Goal: Task Accomplishment & Management: Manage account settings

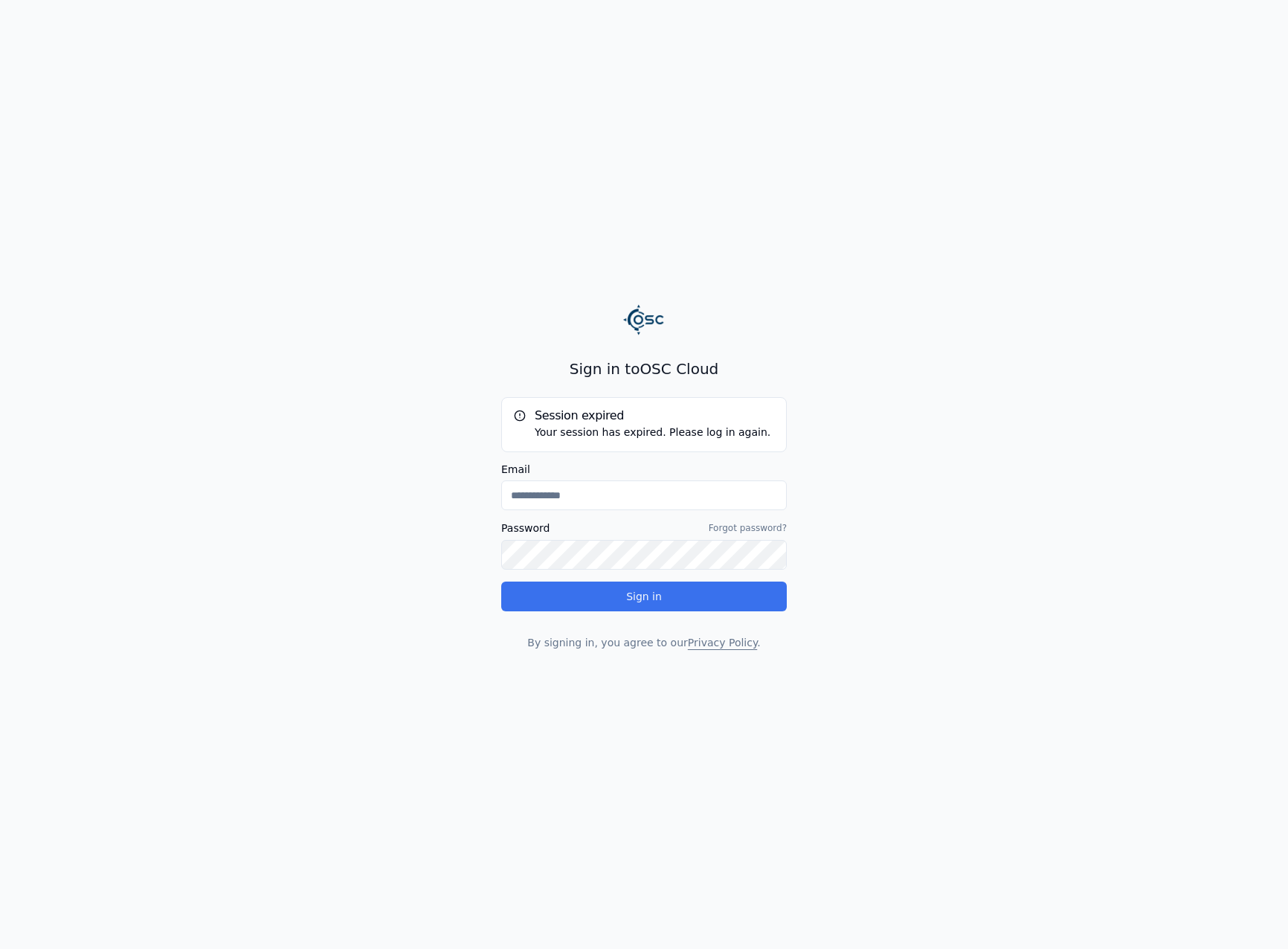
type input "**********"
click at [705, 598] on button "Sign in" at bounding box center [643, 597] width 285 height 29
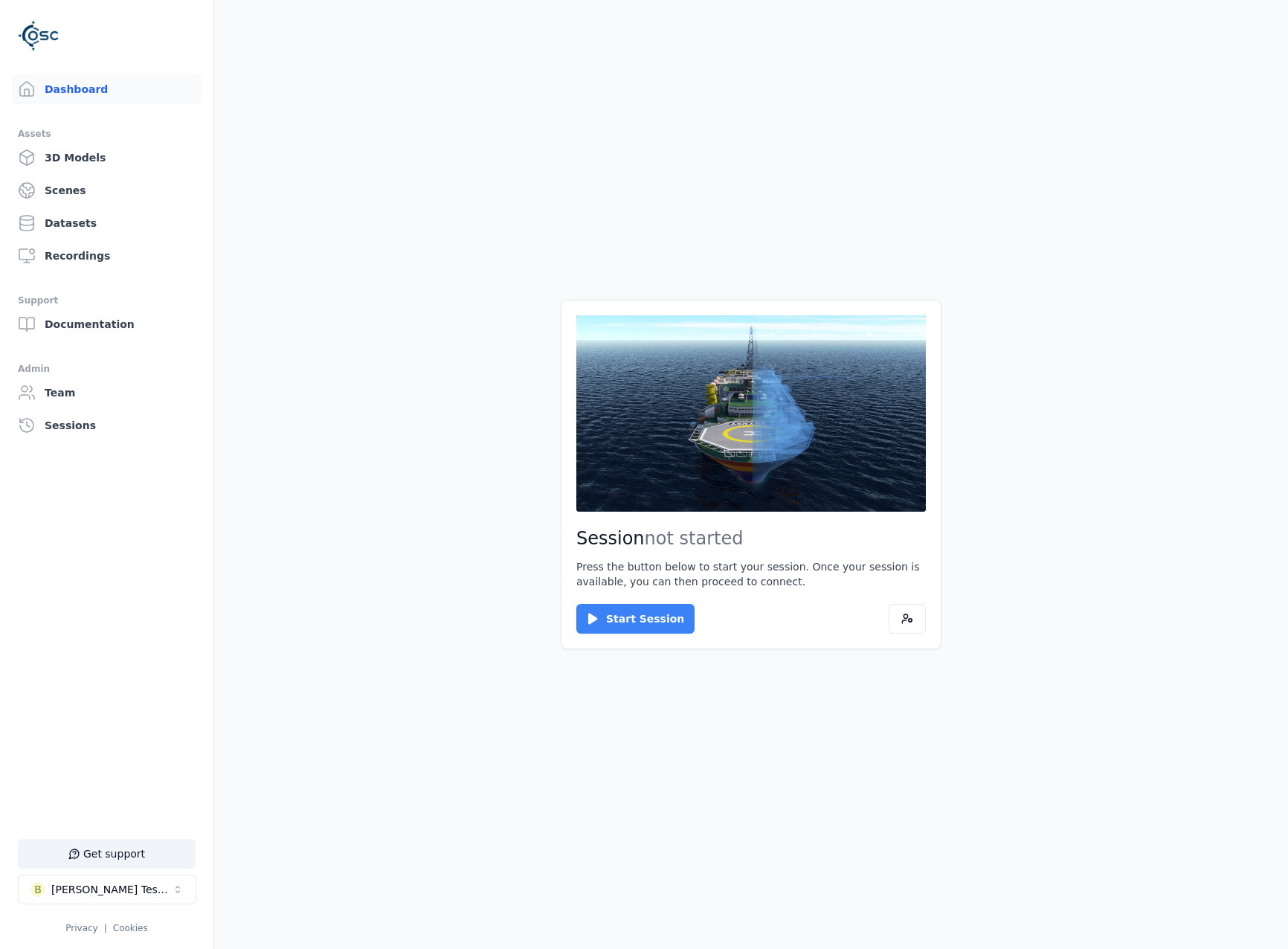
click at [592, 618] on icon at bounding box center [593, 620] width 9 height 11
click at [621, 620] on button "Connect" at bounding box center [610, 619] width 69 height 29
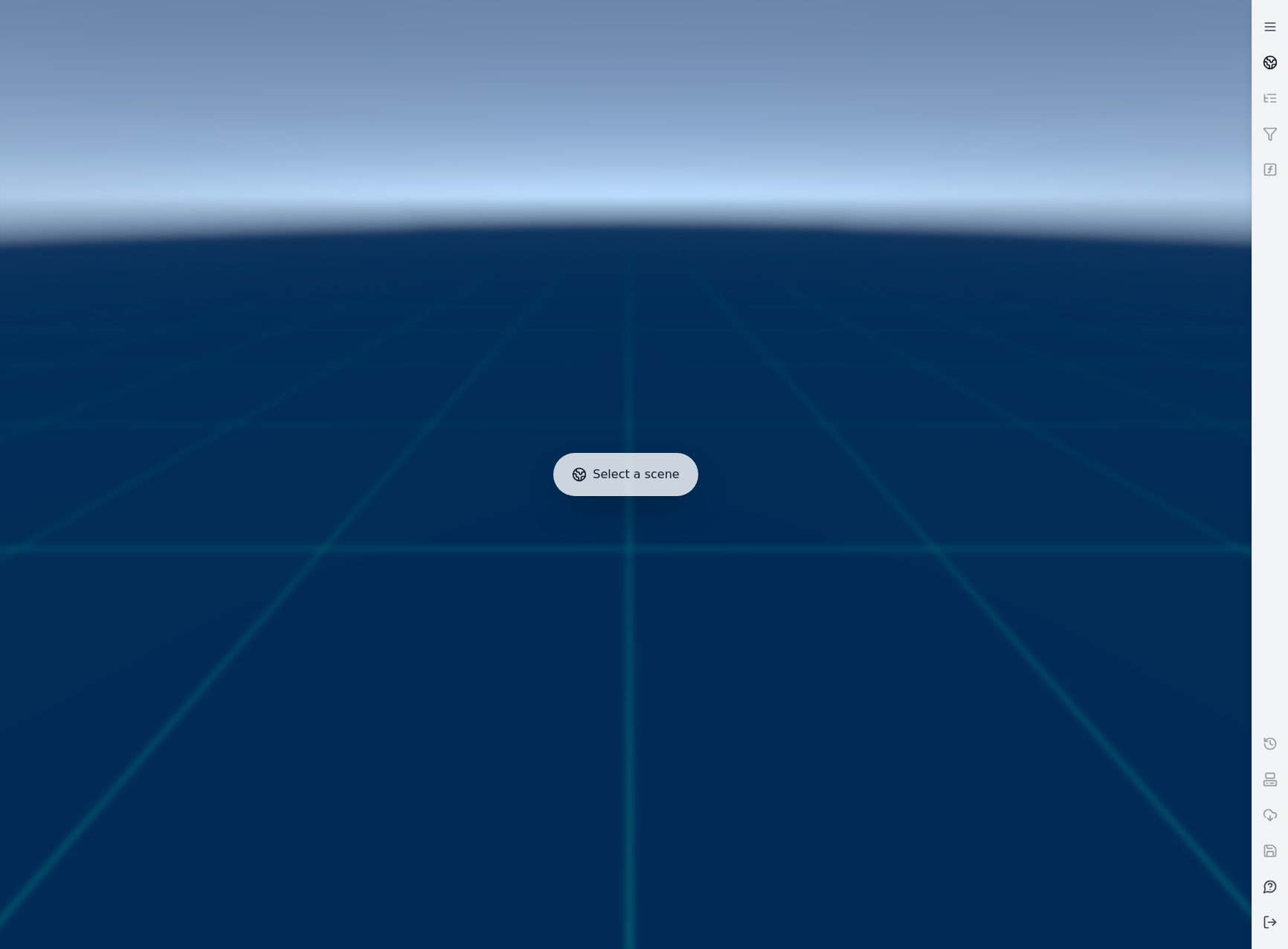
click at [1272, 68] on icon at bounding box center [1274, 67] width 4 height 4
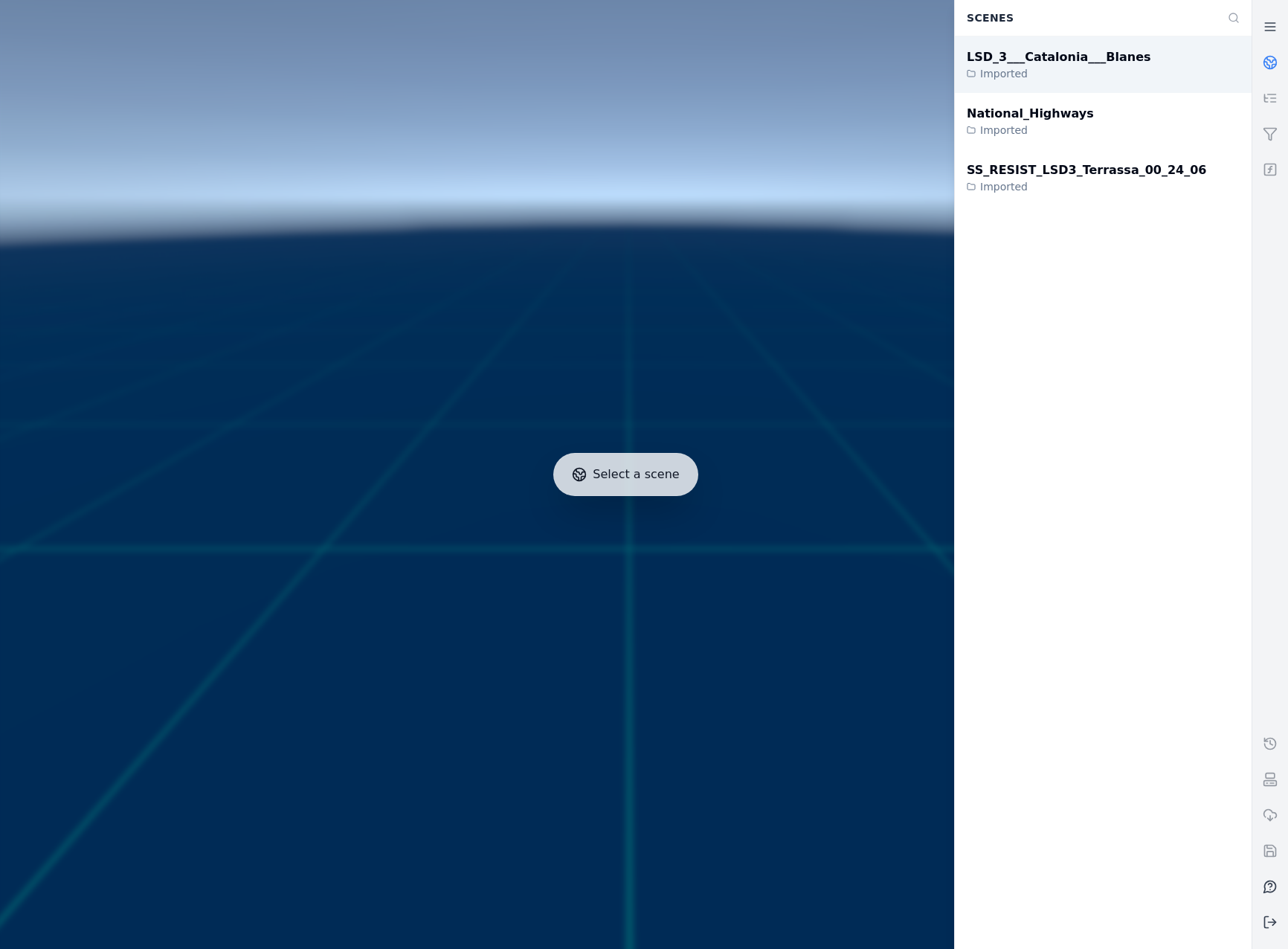
click at [1194, 68] on div "LSD_3___Catalonia___Blanes Imported" at bounding box center [1103, 65] width 296 height 57
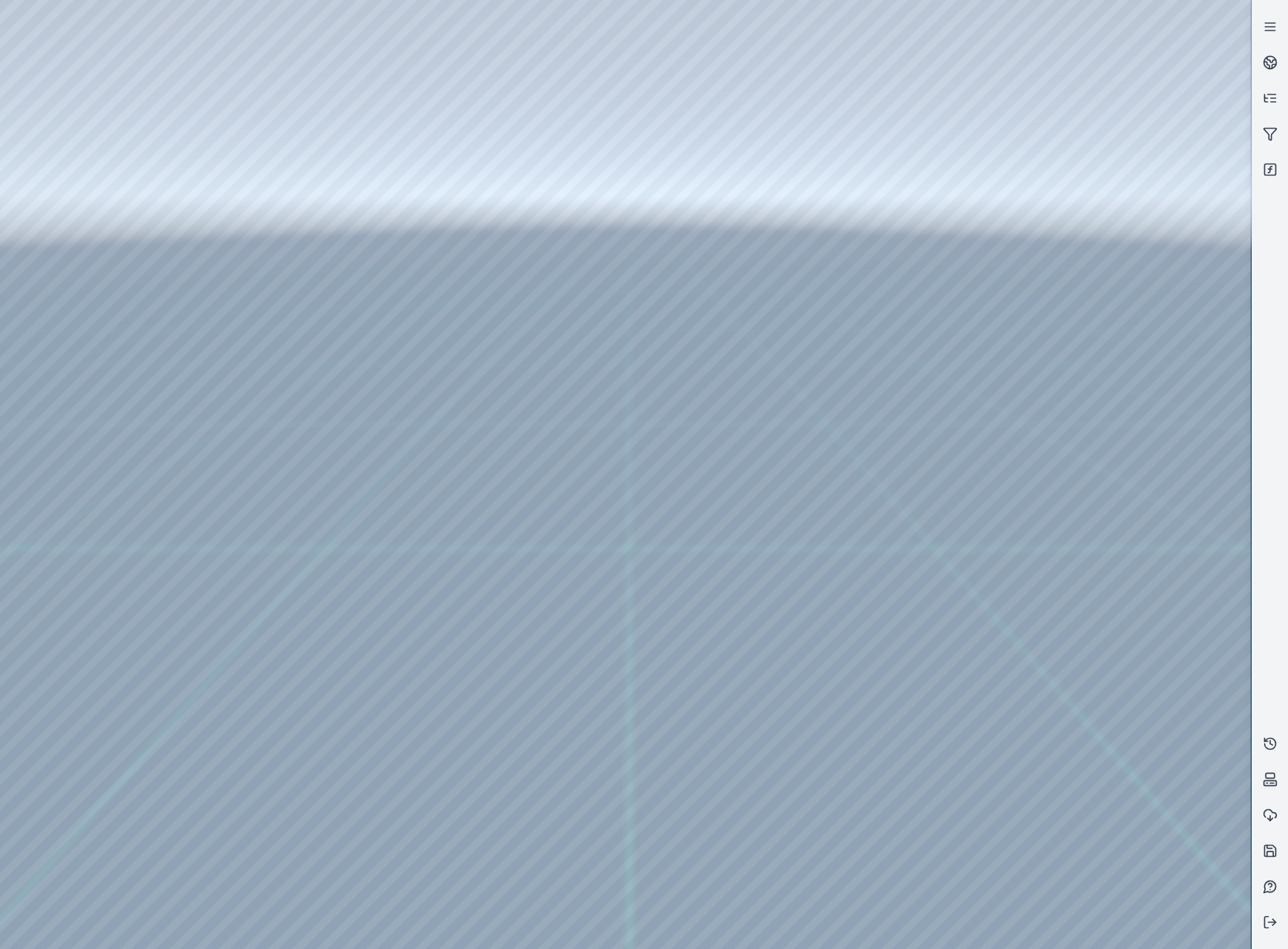
drag, startPoint x: 630, startPoint y: 517, endPoint x: 674, endPoint y: 566, distance: 65.9
drag, startPoint x: 430, startPoint y: 407, endPoint x: 736, endPoint y: 586, distance: 354.5
click at [1263, 171] on icon at bounding box center [1271, 170] width 15 height 15
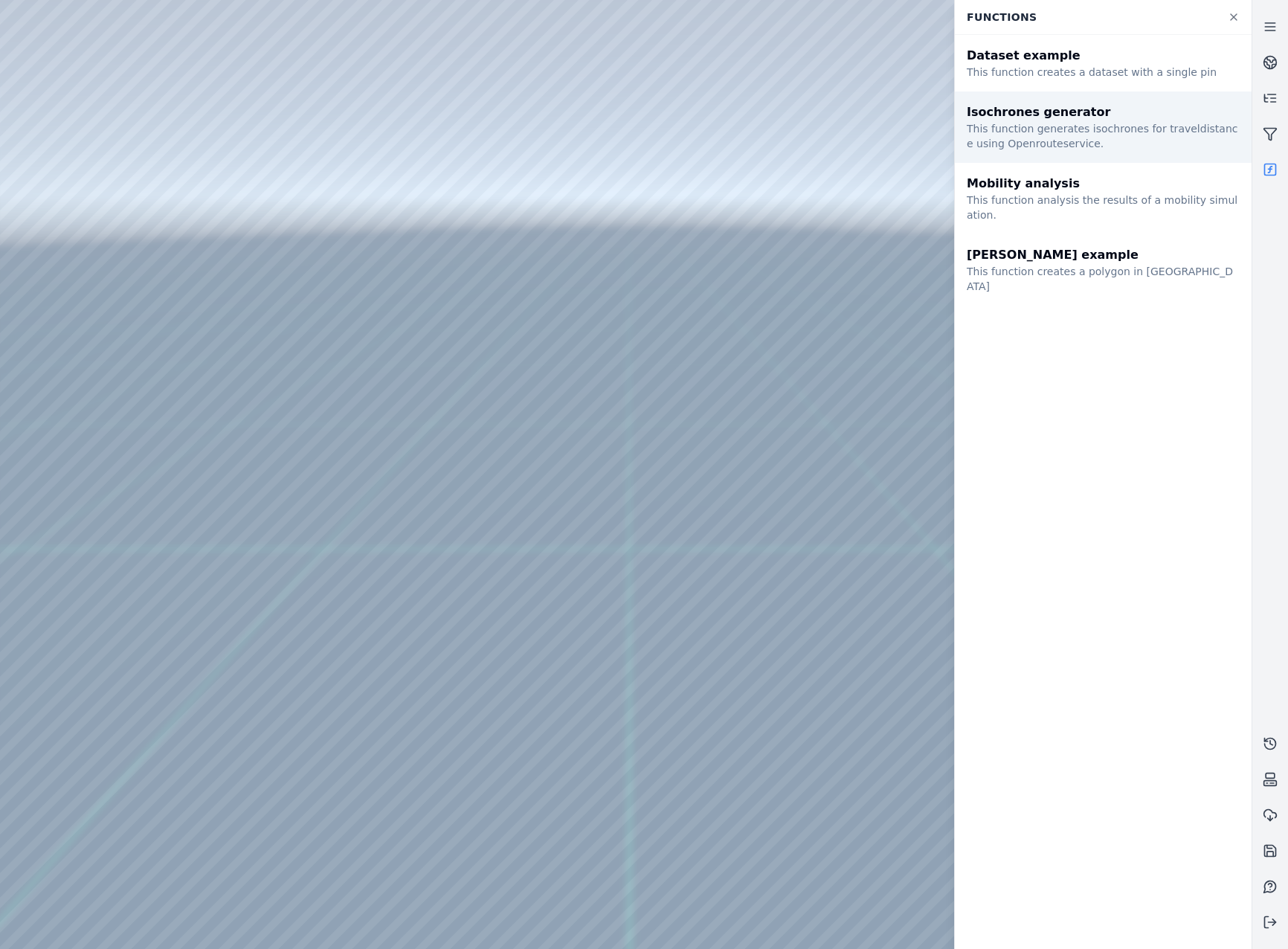
click at [1071, 151] on div "Isochrones generator This function generates isochrones for traveldistance usin…" at bounding box center [1103, 128] width 296 height 72
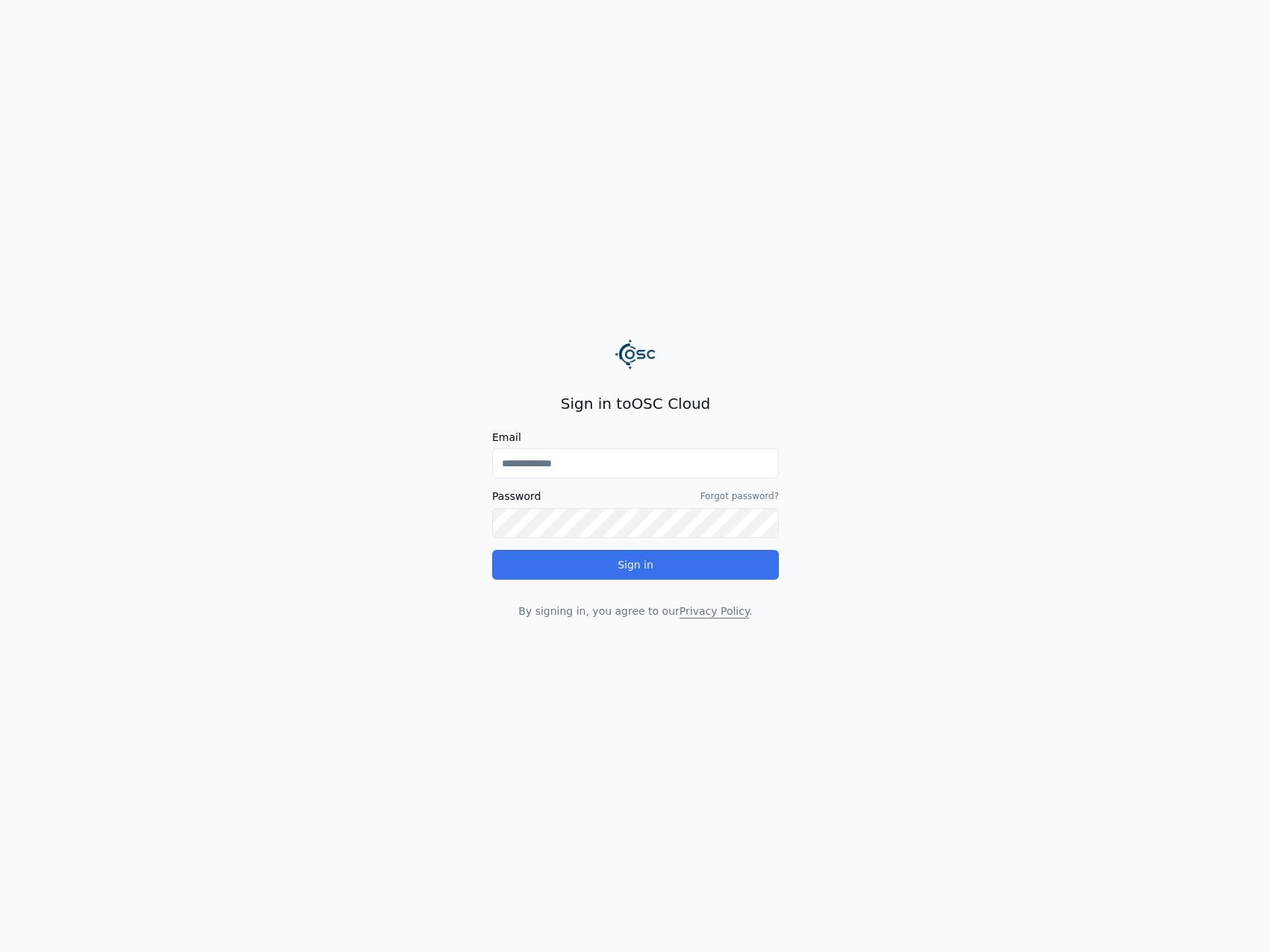
type input "**********"
click at [647, 577] on button "Sign in" at bounding box center [635, 565] width 286 height 29
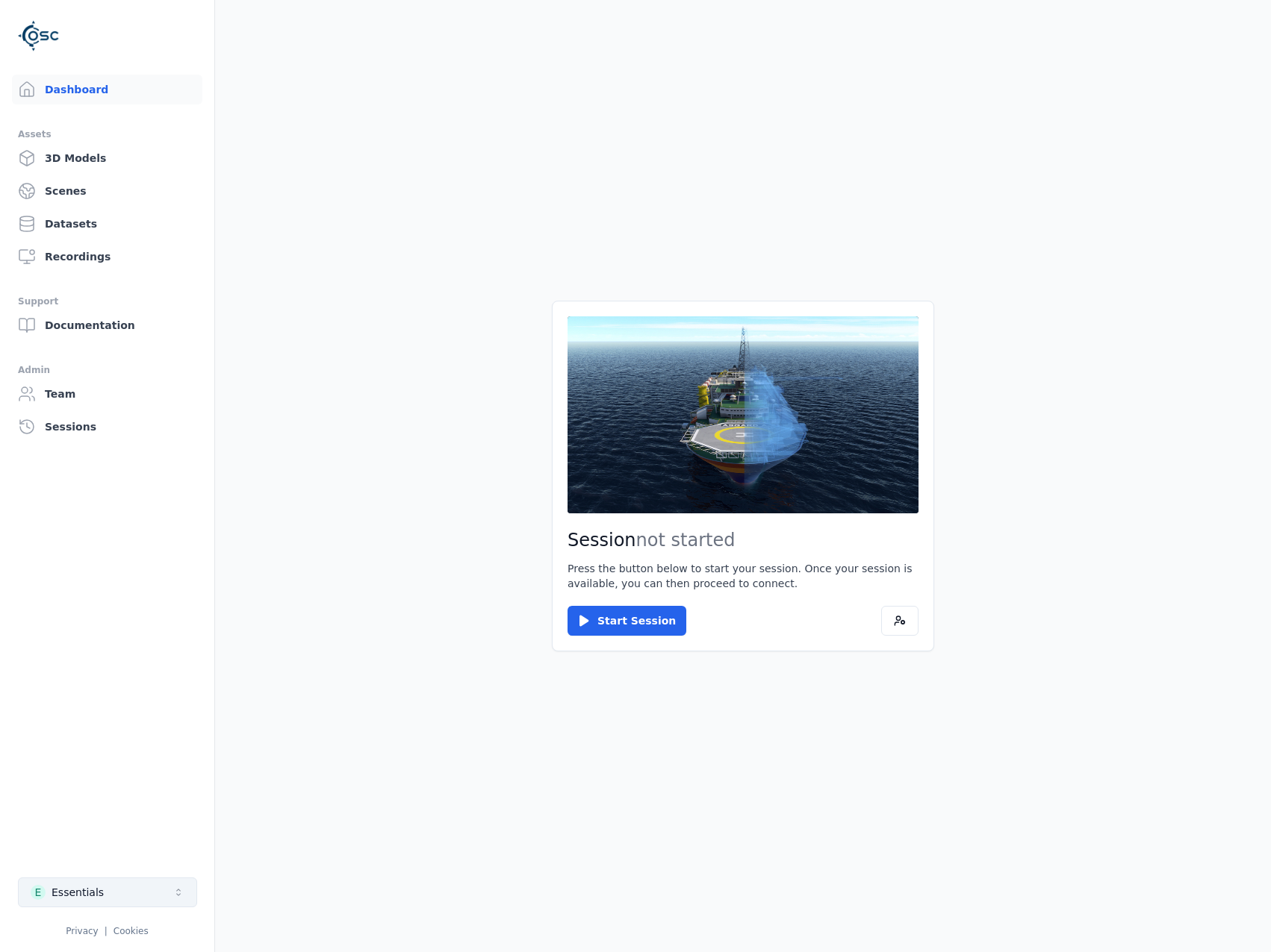
click at [148, 894] on button "E Essentials" at bounding box center [107, 892] width 180 height 29
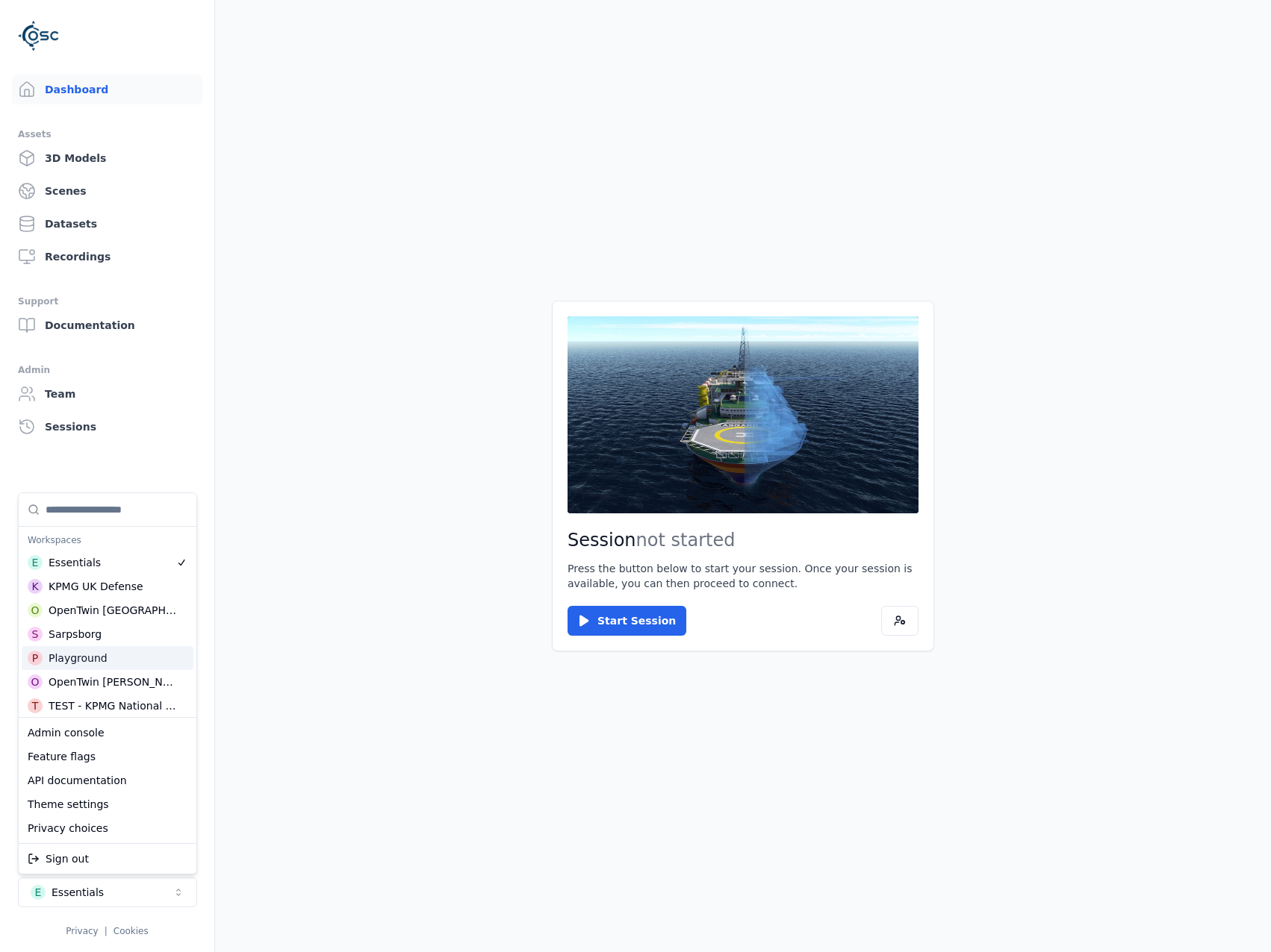
click at [396, 665] on html "Dashboard Assets 3D Models Scenes Datasets Recordings Support Documentation Adm…" at bounding box center [636, 476] width 1271 height 952
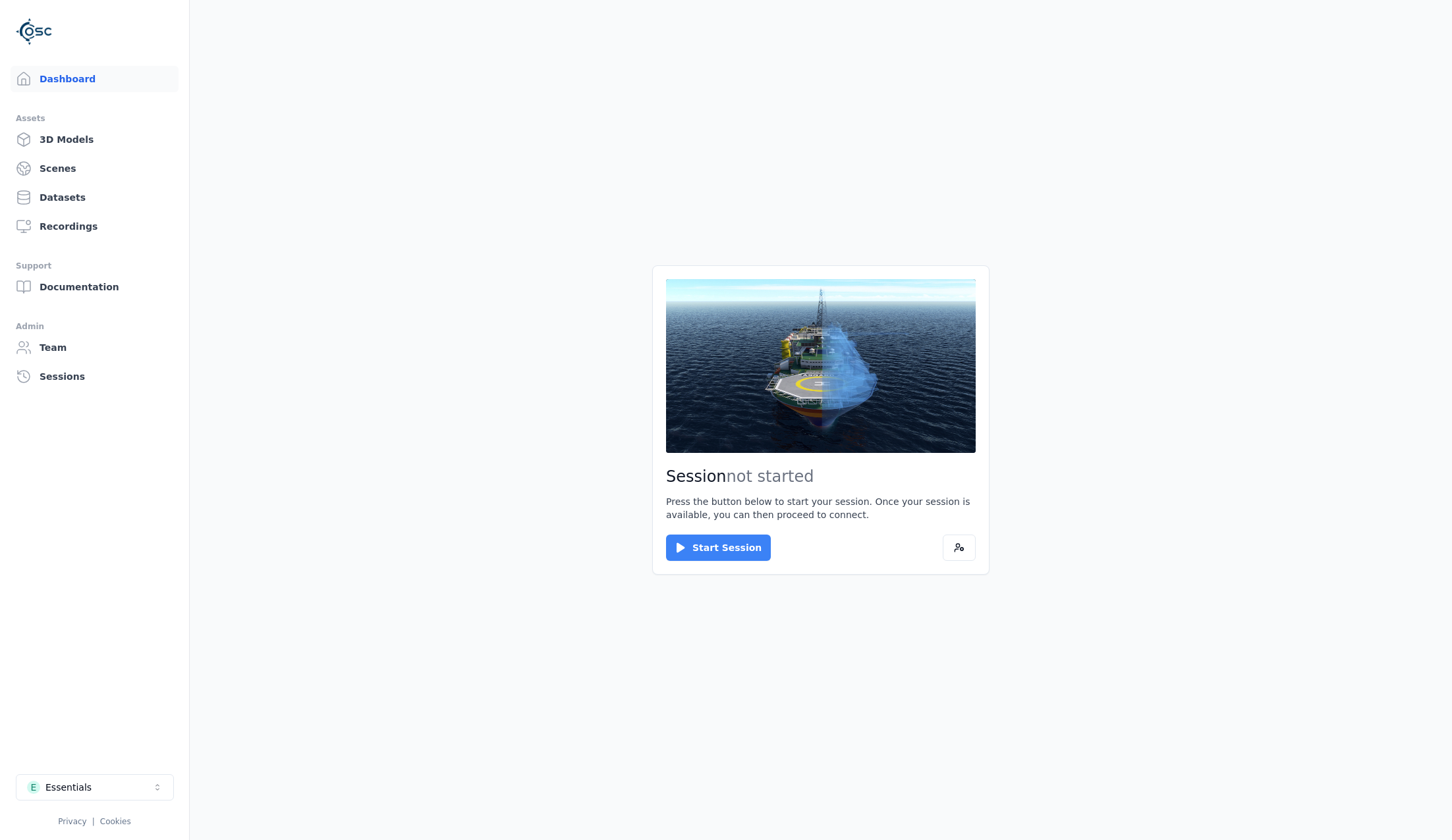
click at [696, 548] on button "Start Session" at bounding box center [718, 548] width 105 height 26
click at [684, 541] on button "Connect" at bounding box center [696, 548] width 61 height 26
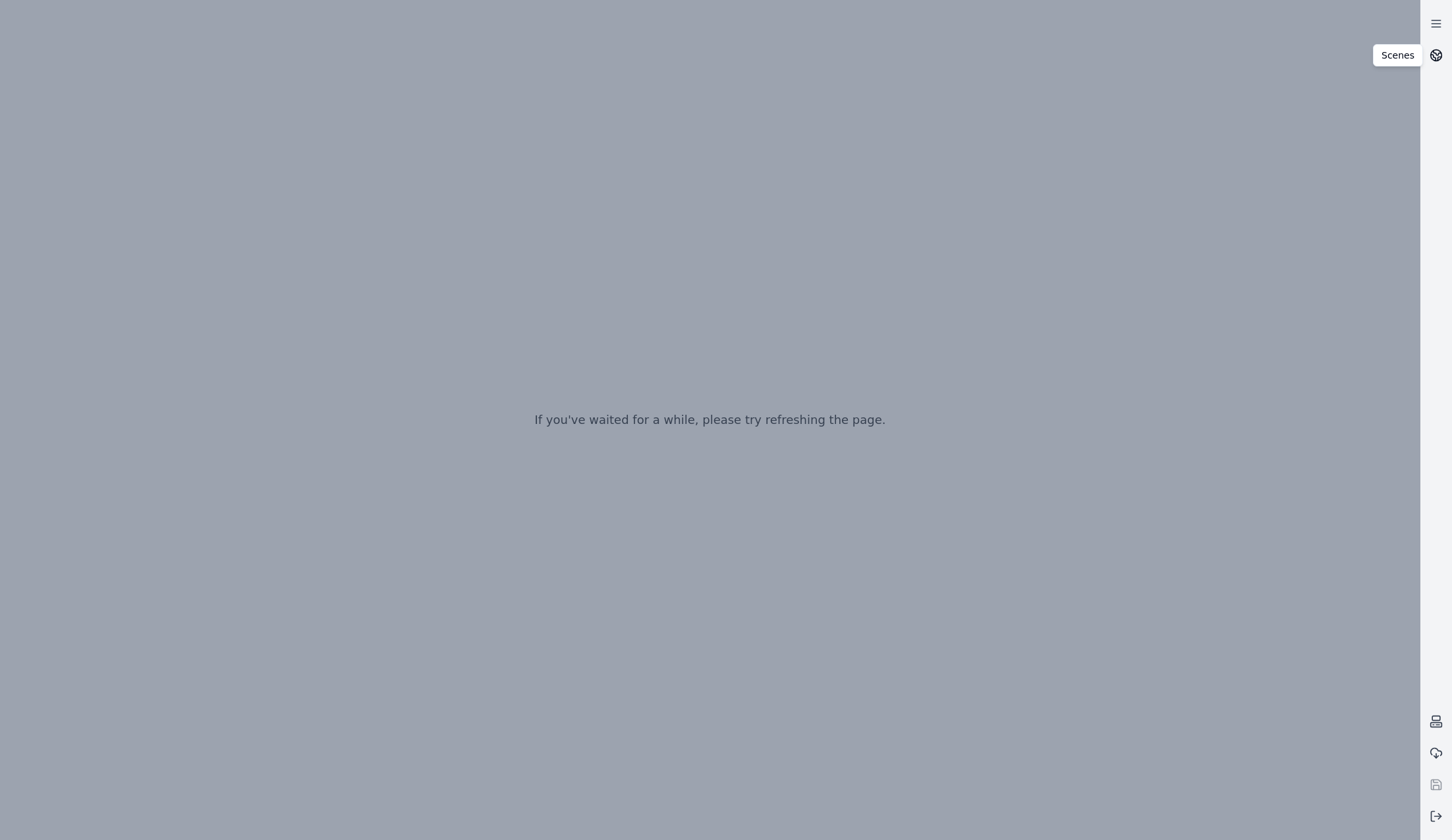
click at [1120, 52] on icon at bounding box center [1436, 55] width 13 height 13
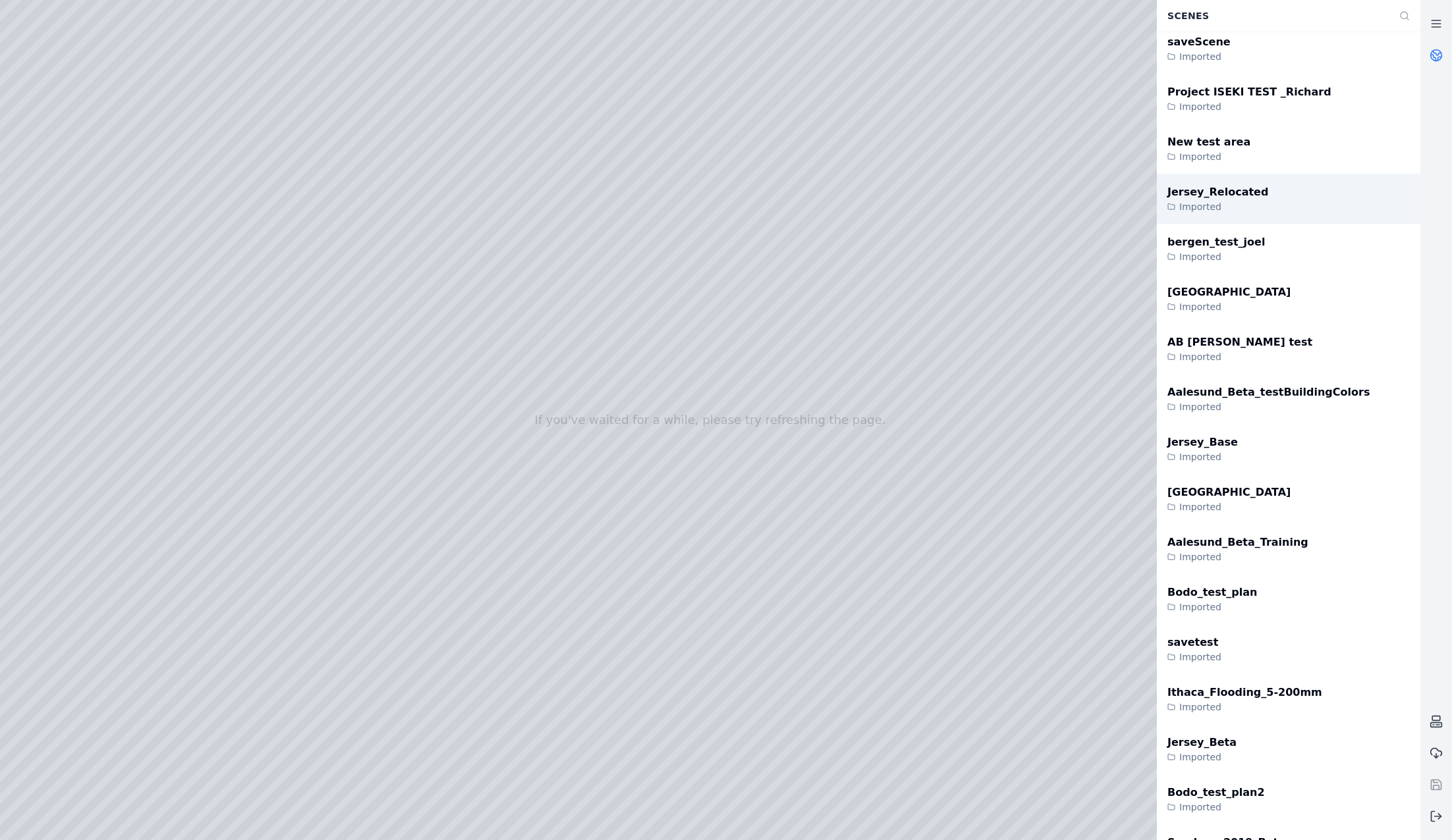
scroll to position [2306, 0]
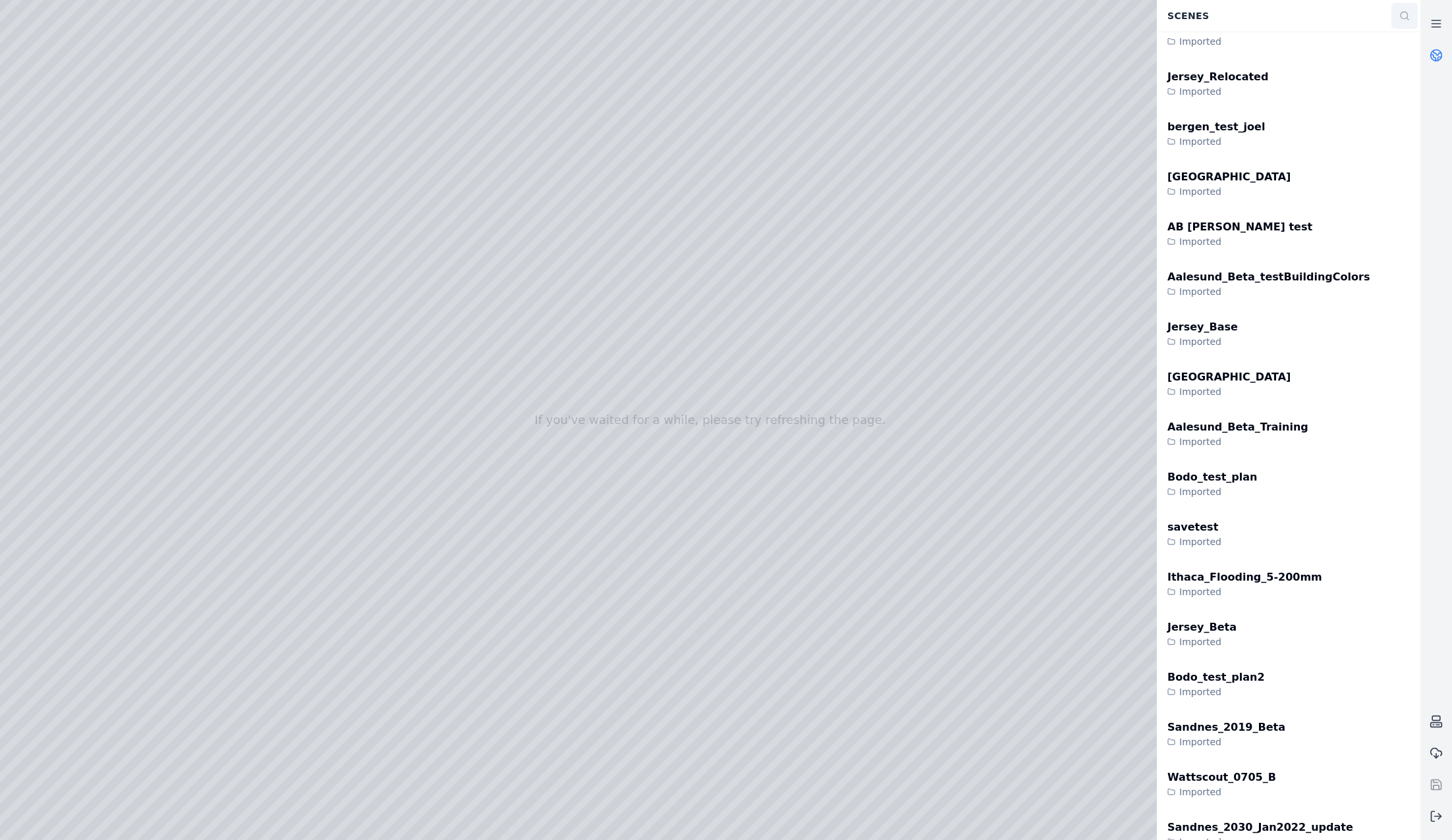
click at [1120, 19] on icon at bounding box center [1404, 15] width 11 height 11
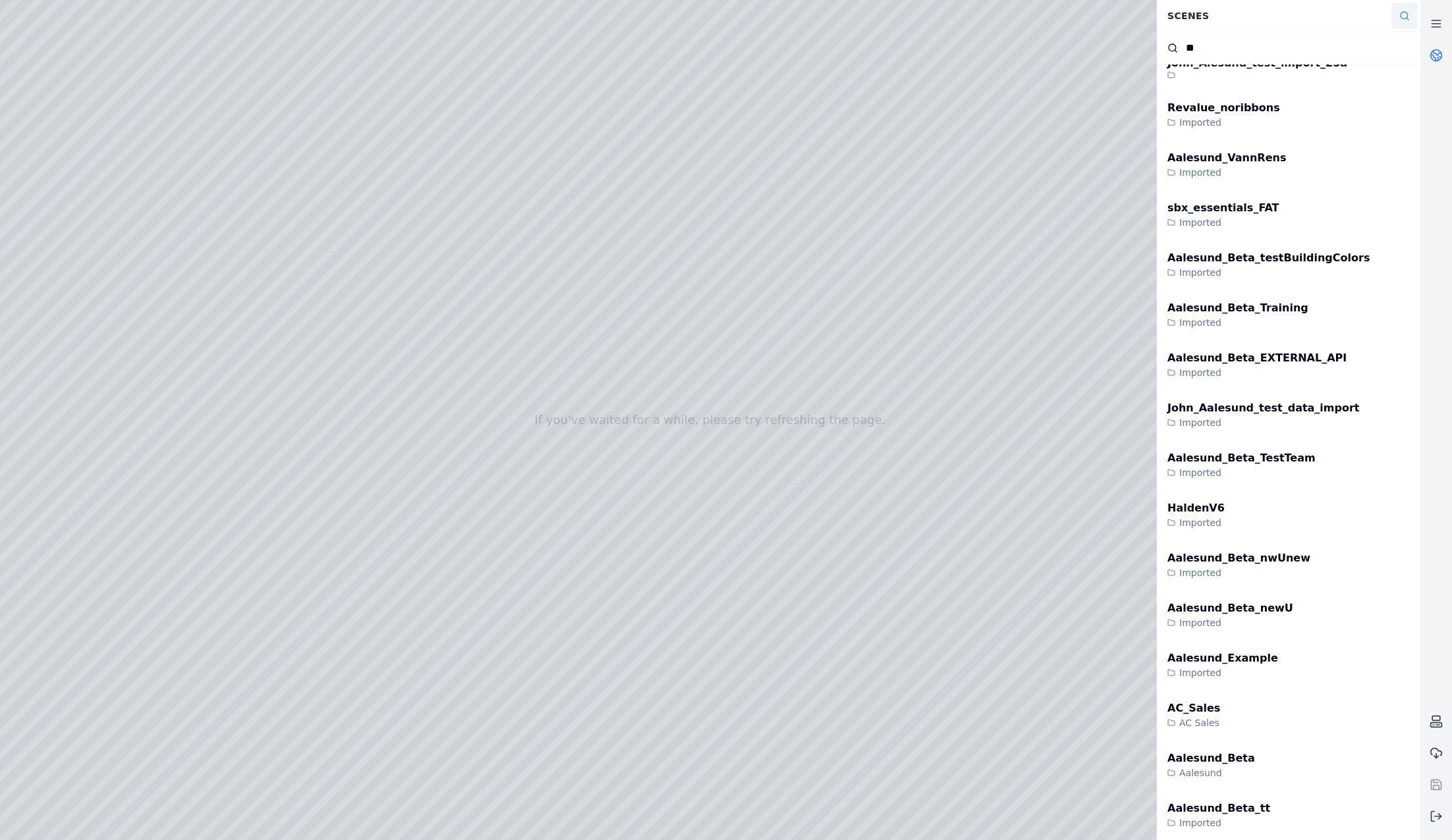
scroll to position [0, 0]
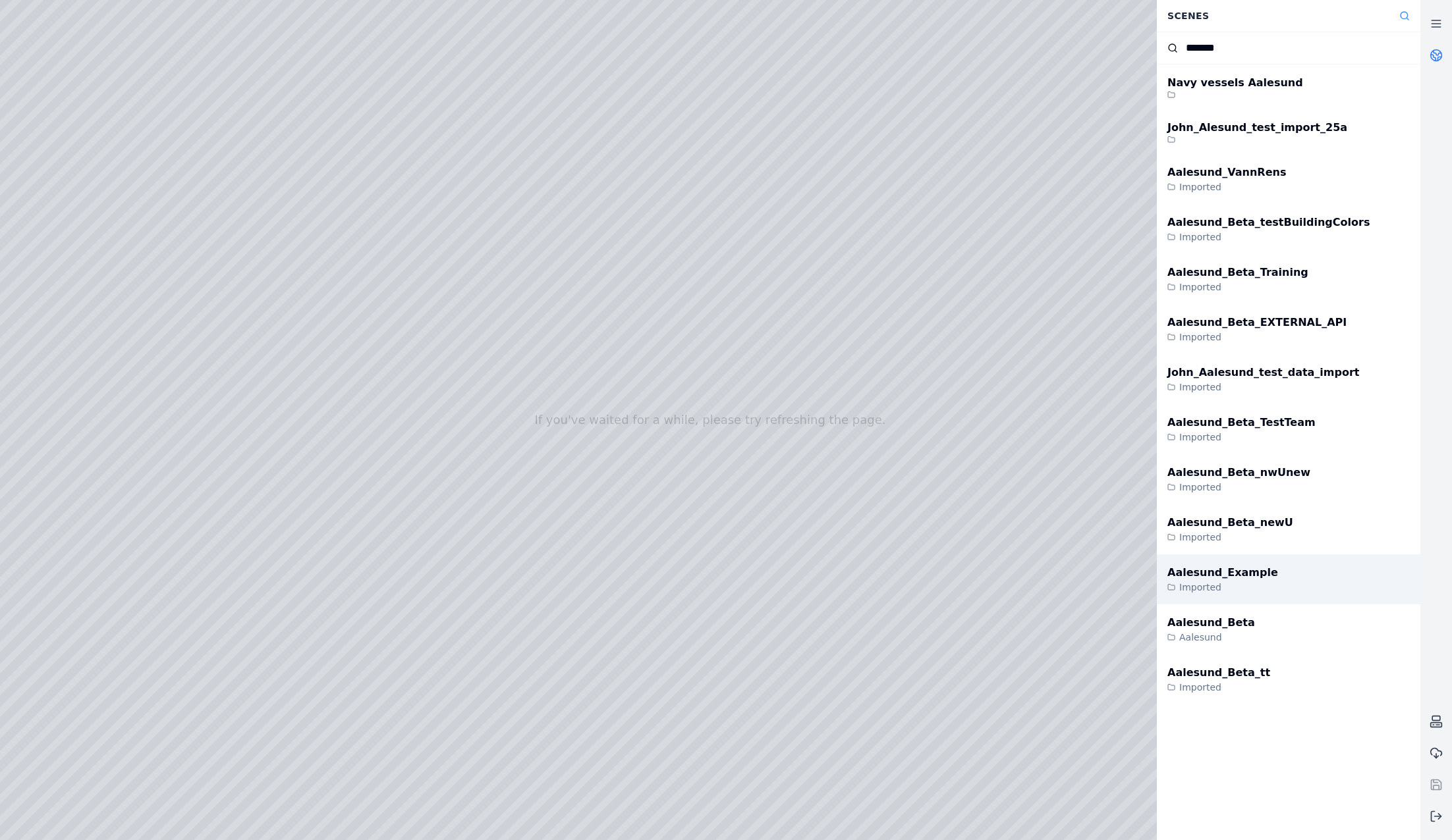
type input "*******"
click at [1120, 582] on div "Aalesund_Example Imported" at bounding box center [1289, 580] width 263 height 50
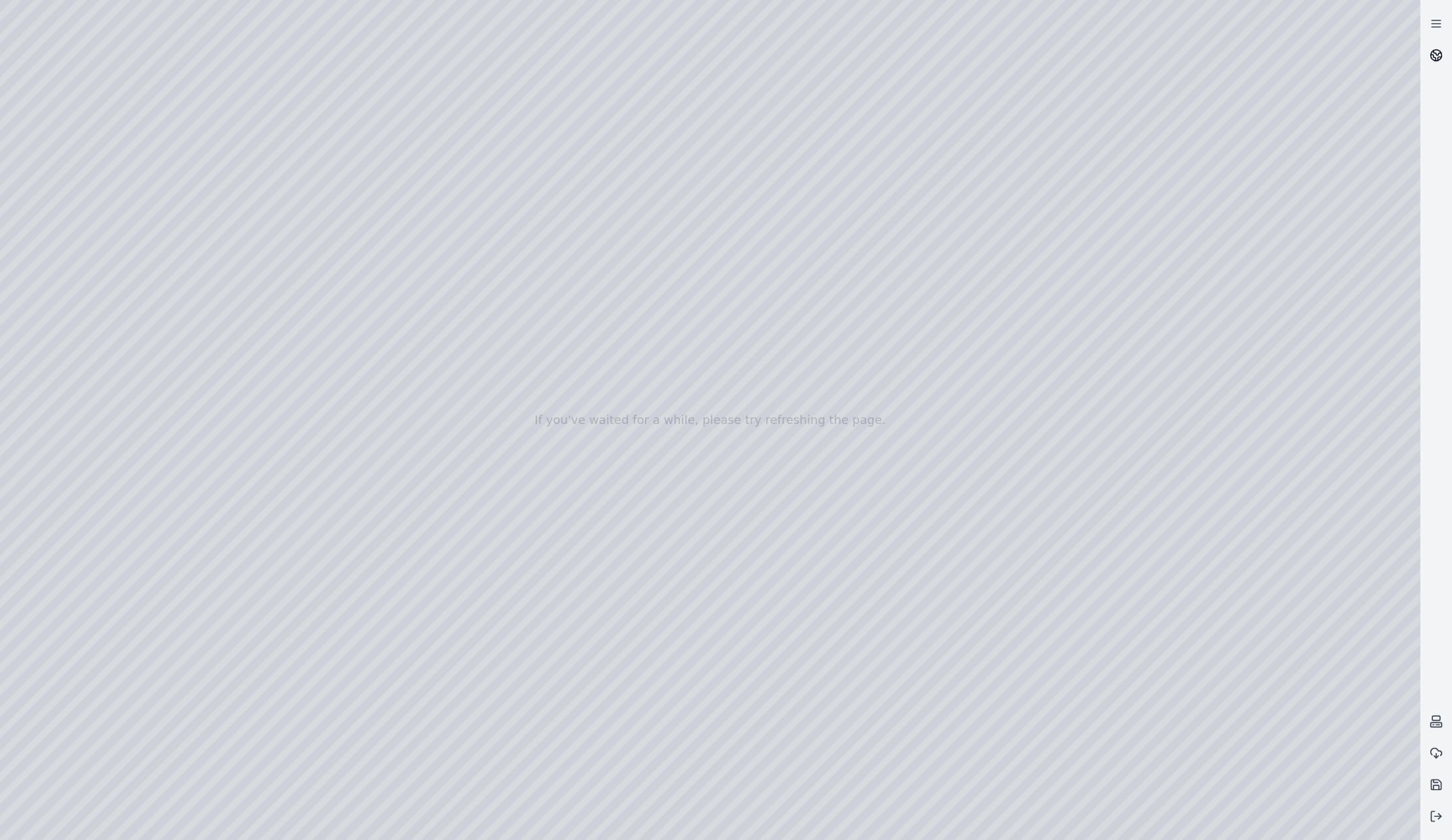
click at [1120, 70] on link at bounding box center [1436, 55] width 32 height 32
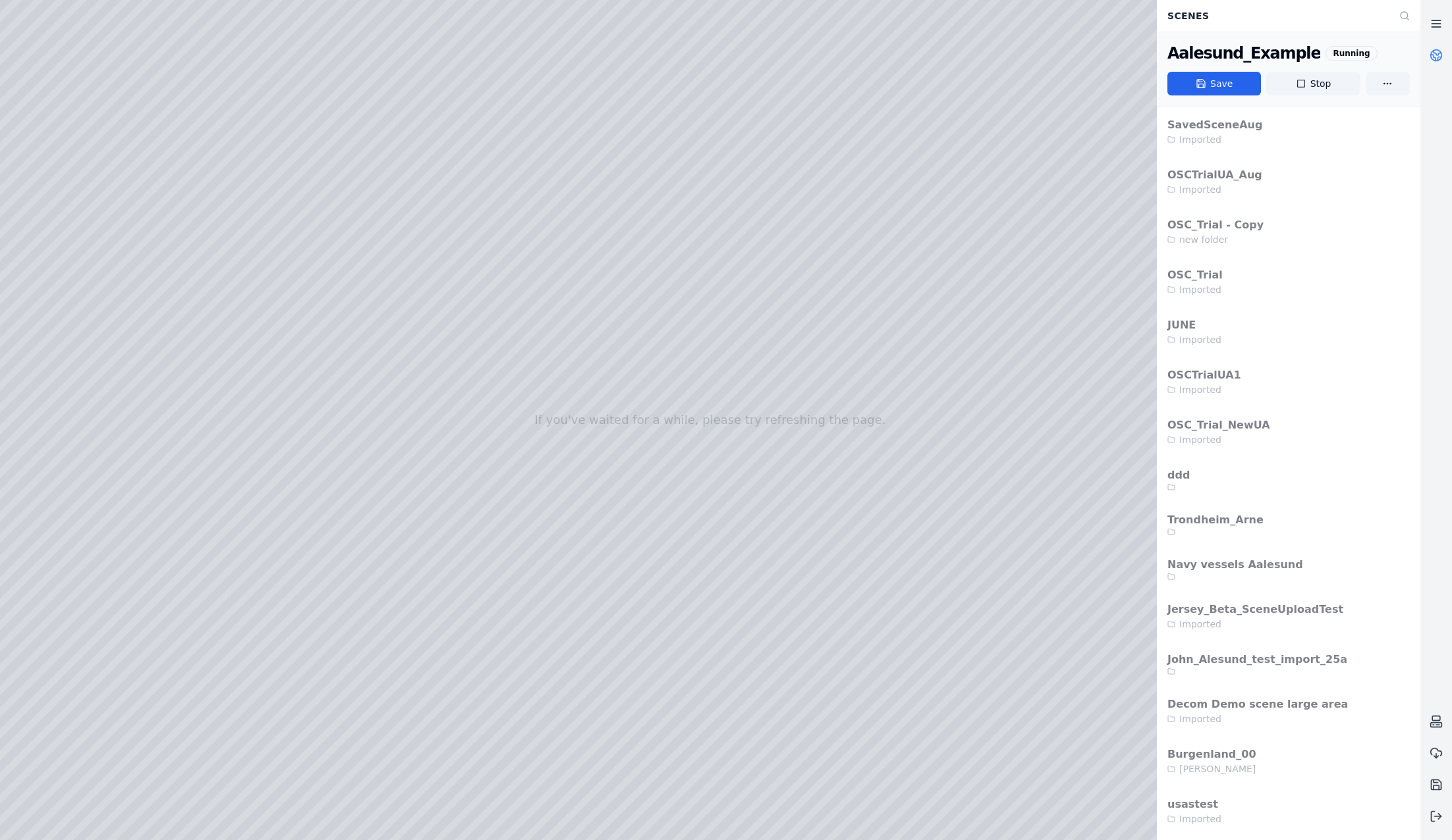
click at [1120, 24] on icon at bounding box center [1436, 24] width 13 height 13
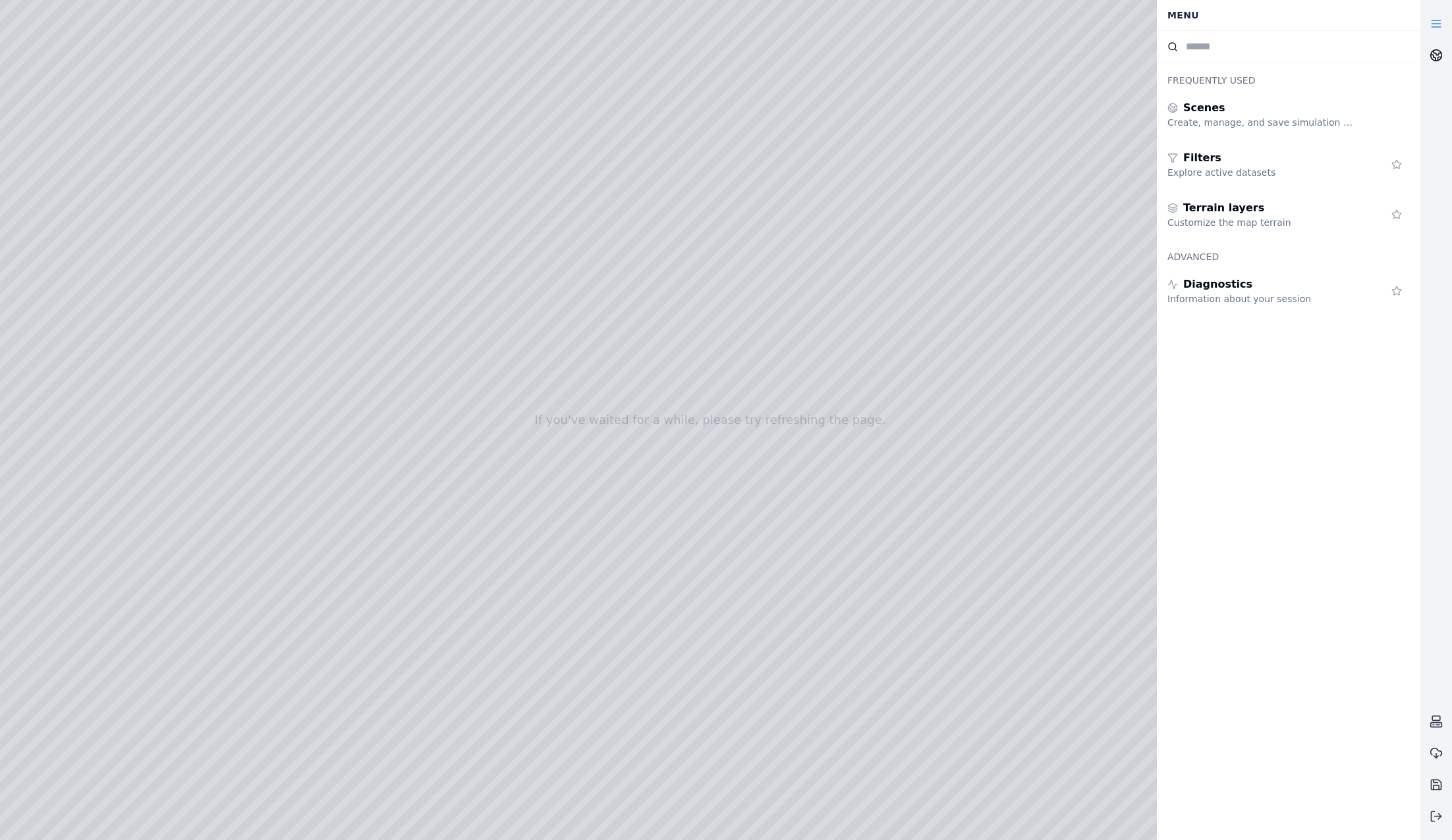
click at [1120, 54] on link at bounding box center [1436, 55] width 32 height 32
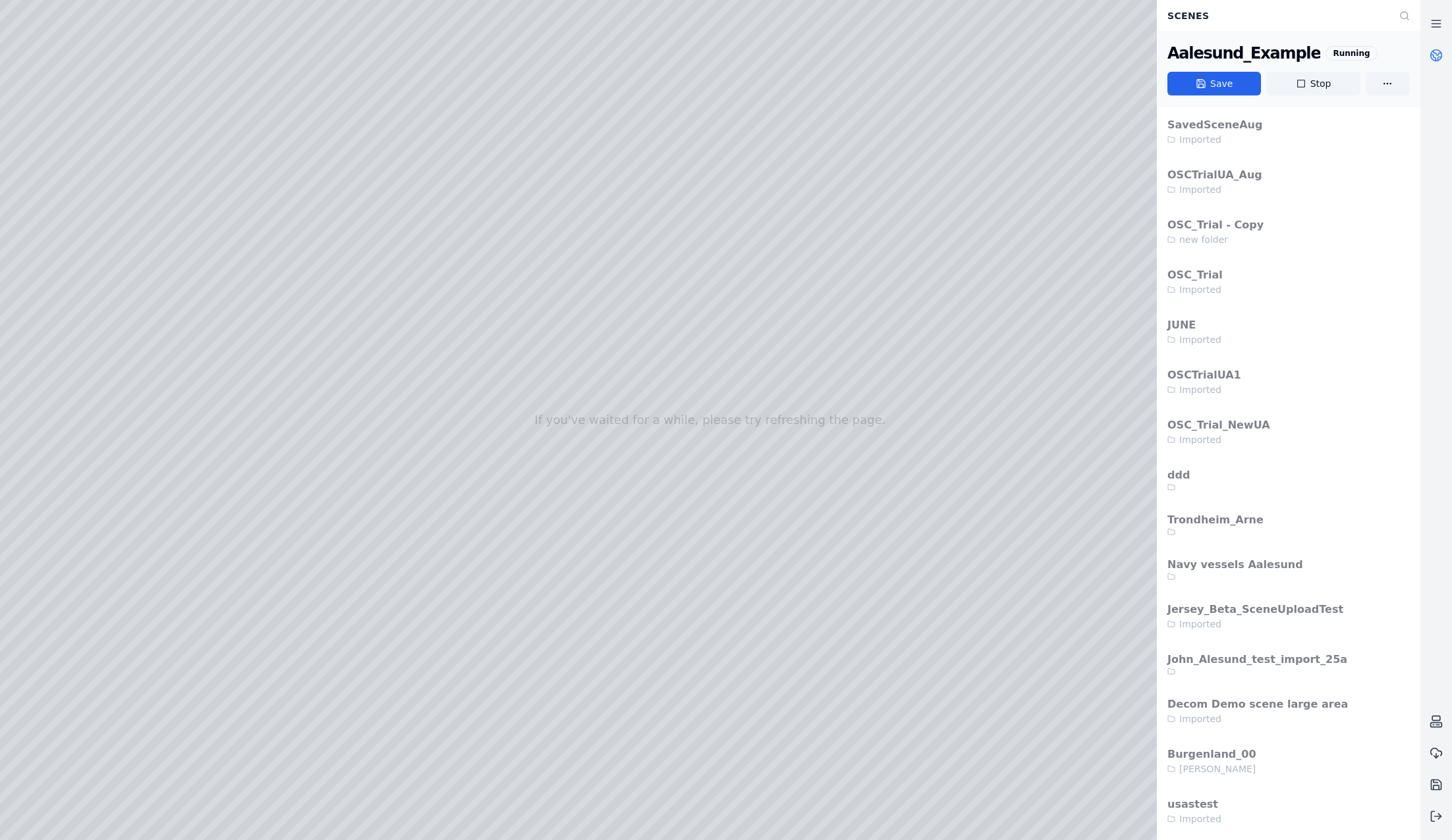
drag, startPoint x: 778, startPoint y: 416, endPoint x: 753, endPoint y: 482, distance: 70.6
drag, startPoint x: 590, startPoint y: 383, endPoint x: 614, endPoint y: 364, distance: 30.6
click at [74, 206] on div at bounding box center [710, 420] width 1420 height 840
click at [93, 461] on div at bounding box center [710, 420] width 1420 height 840
click at [214, 230] on div at bounding box center [710, 420] width 1420 height 840
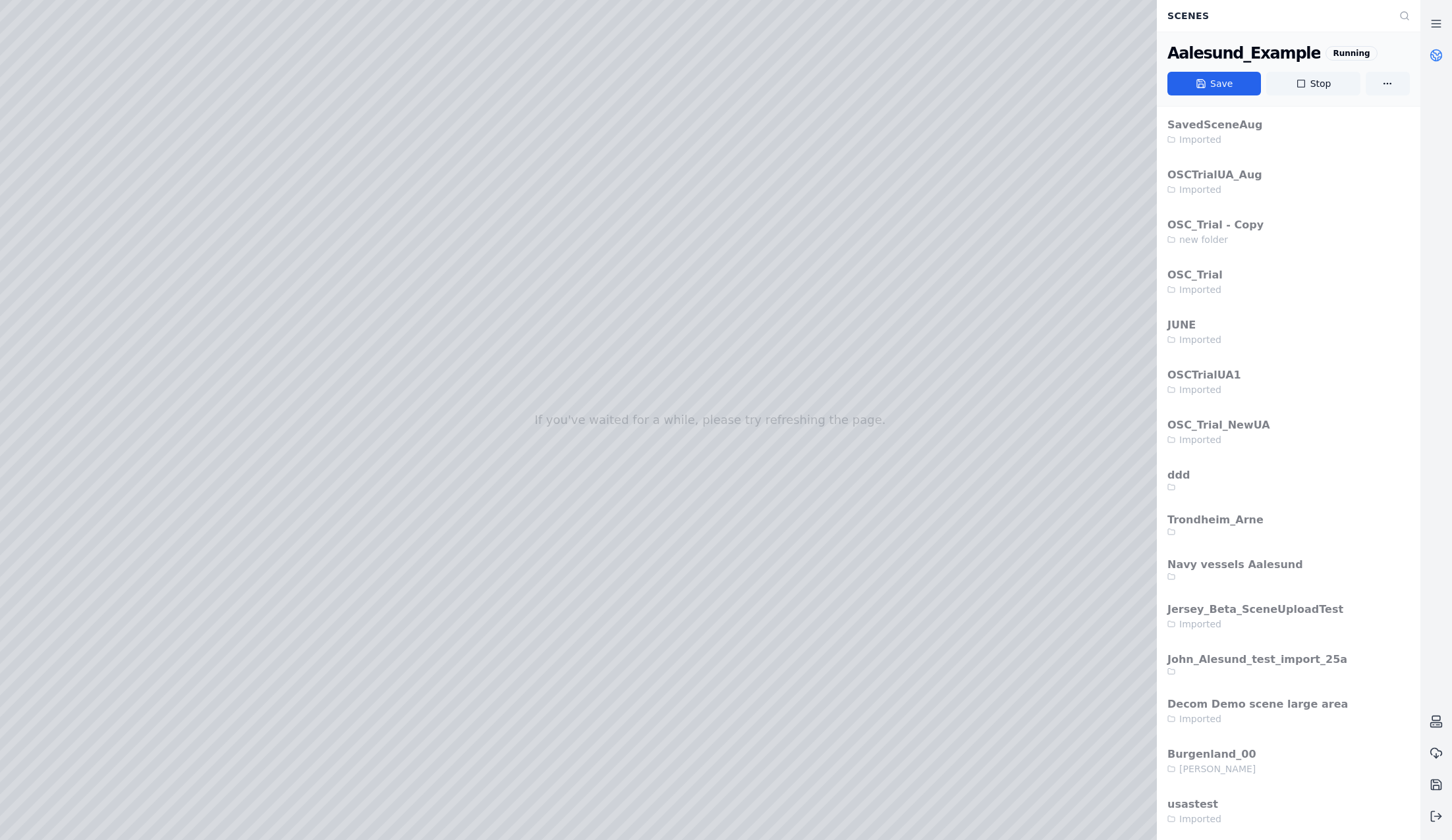
click at [286, 257] on div at bounding box center [710, 420] width 1420 height 840
click at [780, 457] on div at bounding box center [710, 420] width 1420 height 840
click at [167, 162] on div at bounding box center [710, 420] width 1420 height 840
drag, startPoint x: 622, startPoint y: 503, endPoint x: 608, endPoint y: 395, distance: 108.9
click at [93, 426] on div at bounding box center [710, 420] width 1420 height 840
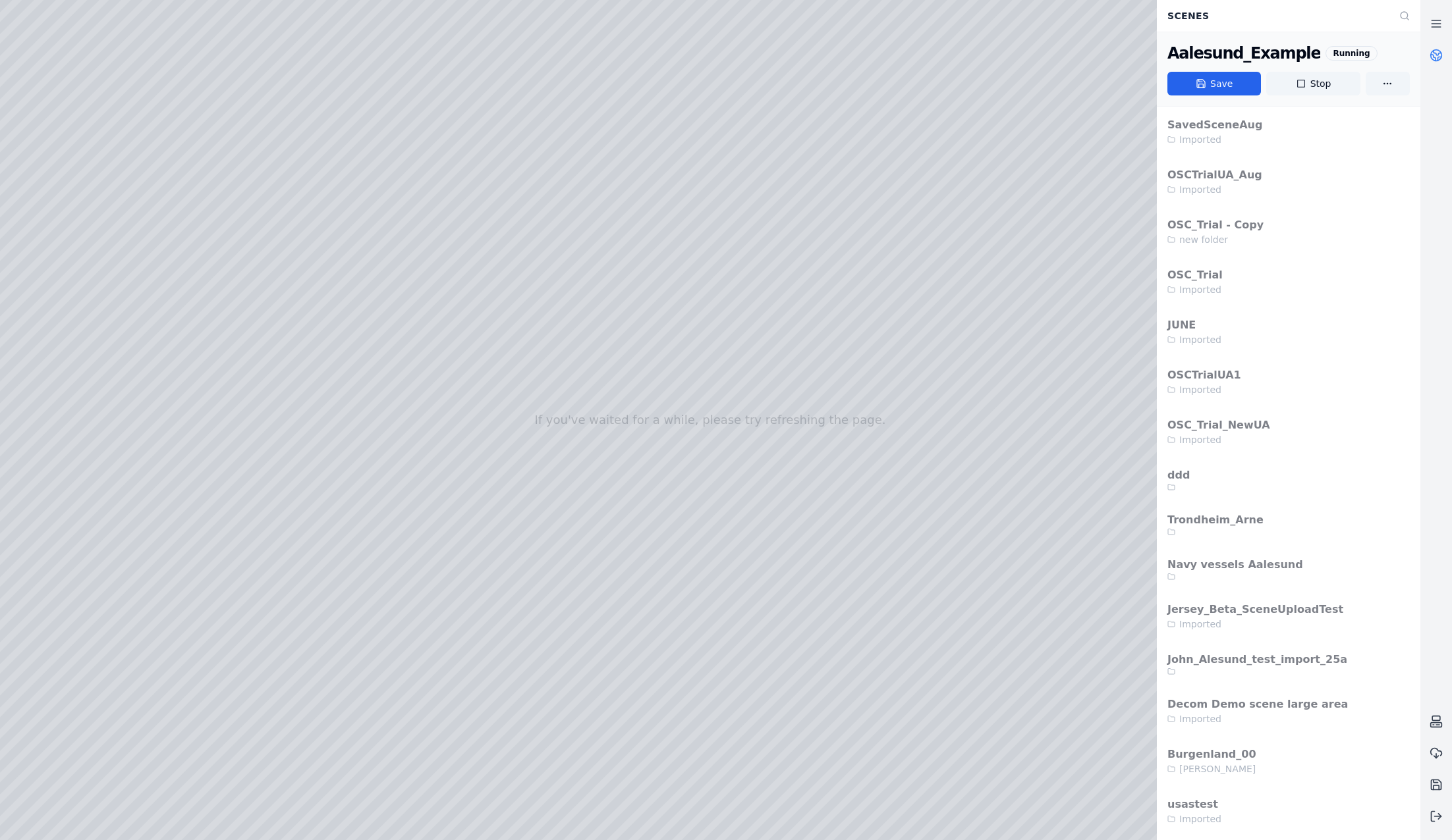
click at [93, 426] on div at bounding box center [710, 420] width 1420 height 840
click at [101, 451] on div at bounding box center [710, 420] width 1420 height 840
click at [277, 241] on div at bounding box center [710, 420] width 1420 height 840
click at [300, 258] on div at bounding box center [710, 420] width 1420 height 840
click at [785, 467] on div at bounding box center [710, 420] width 1420 height 840
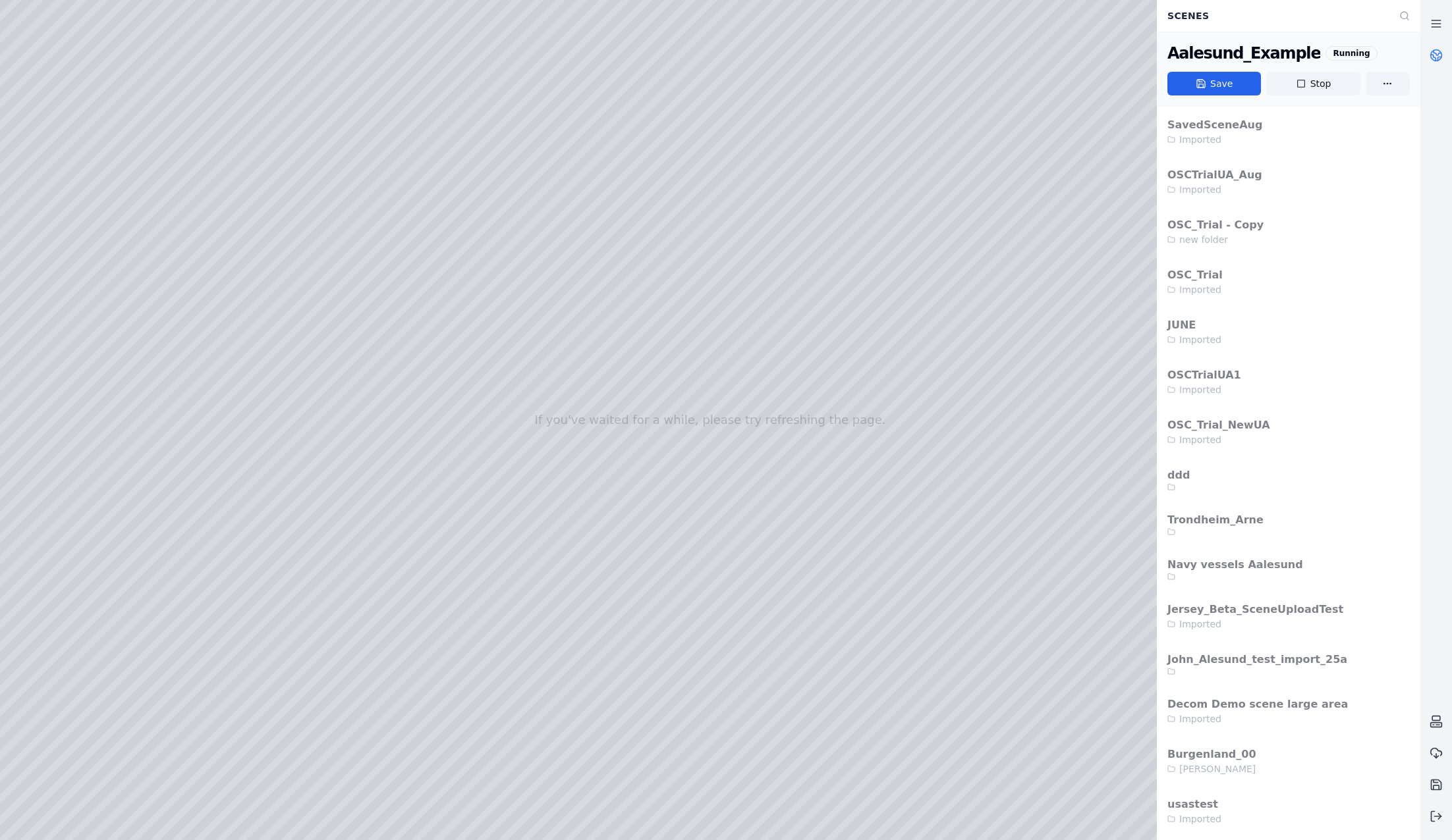
click at [255, 308] on div at bounding box center [710, 420] width 1420 height 840
click at [770, 453] on div at bounding box center [710, 420] width 1420 height 840
drag, startPoint x: 648, startPoint y: 626, endPoint x: 650, endPoint y: 555, distance: 71.0
drag, startPoint x: 665, startPoint y: 616, endPoint x: 681, endPoint y: 544, distance: 73.8
drag, startPoint x: 712, startPoint y: 522, endPoint x: 721, endPoint y: 491, distance: 32.3
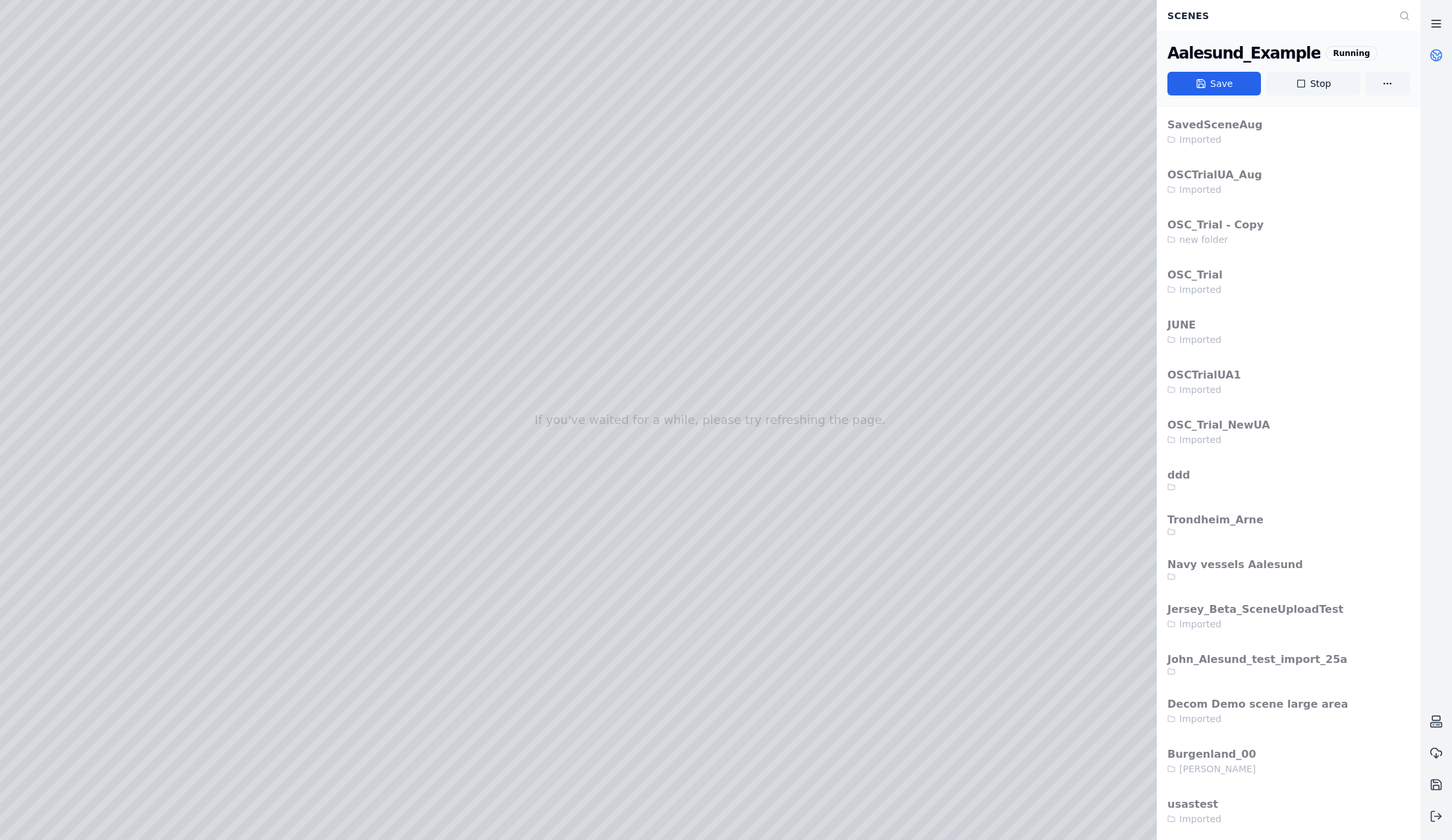
click at [1120, 21] on icon at bounding box center [1436, 24] width 13 height 13
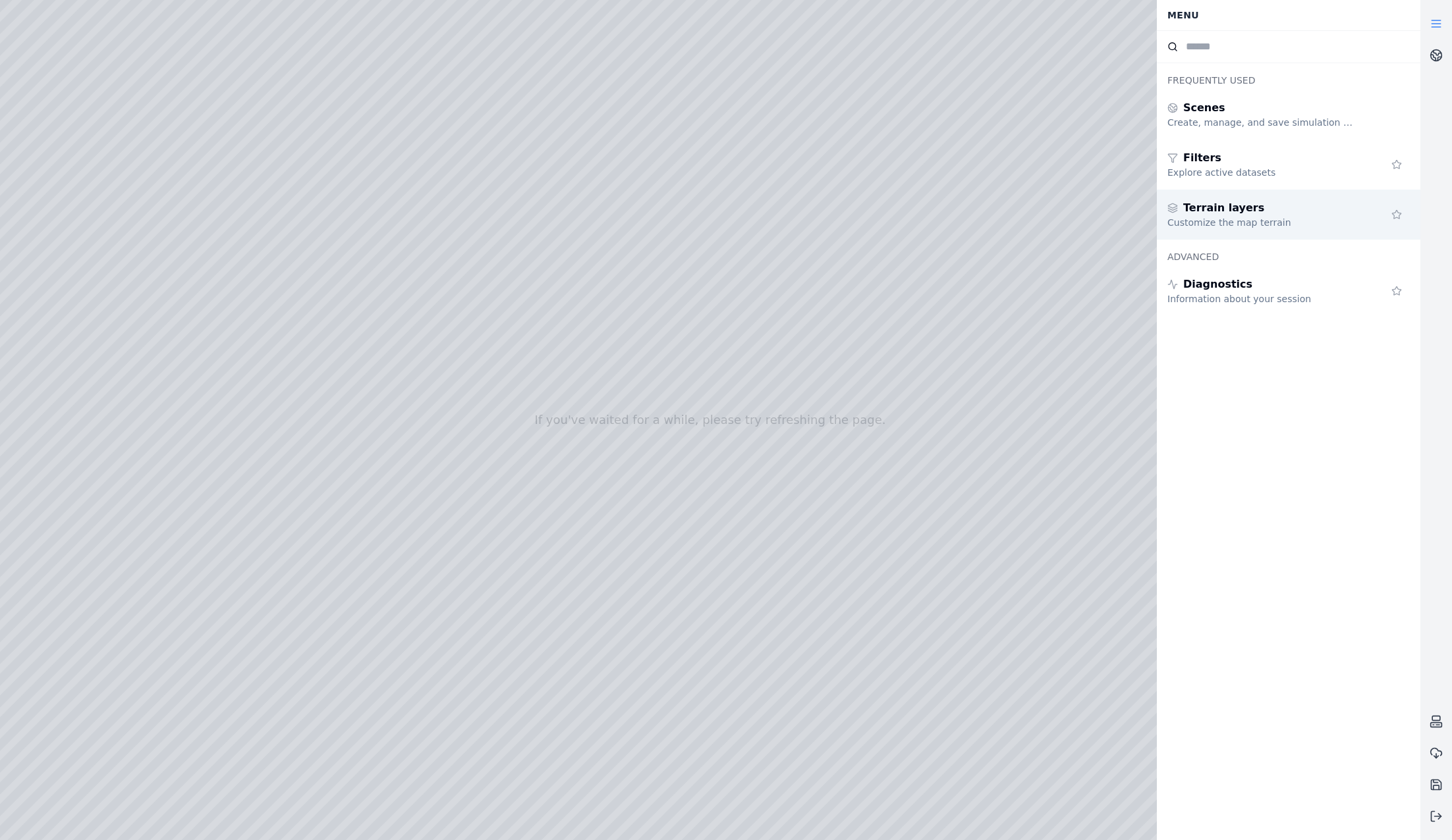
click at [1120, 208] on div "Terrain layers" at bounding box center [1262, 207] width 189 height 15
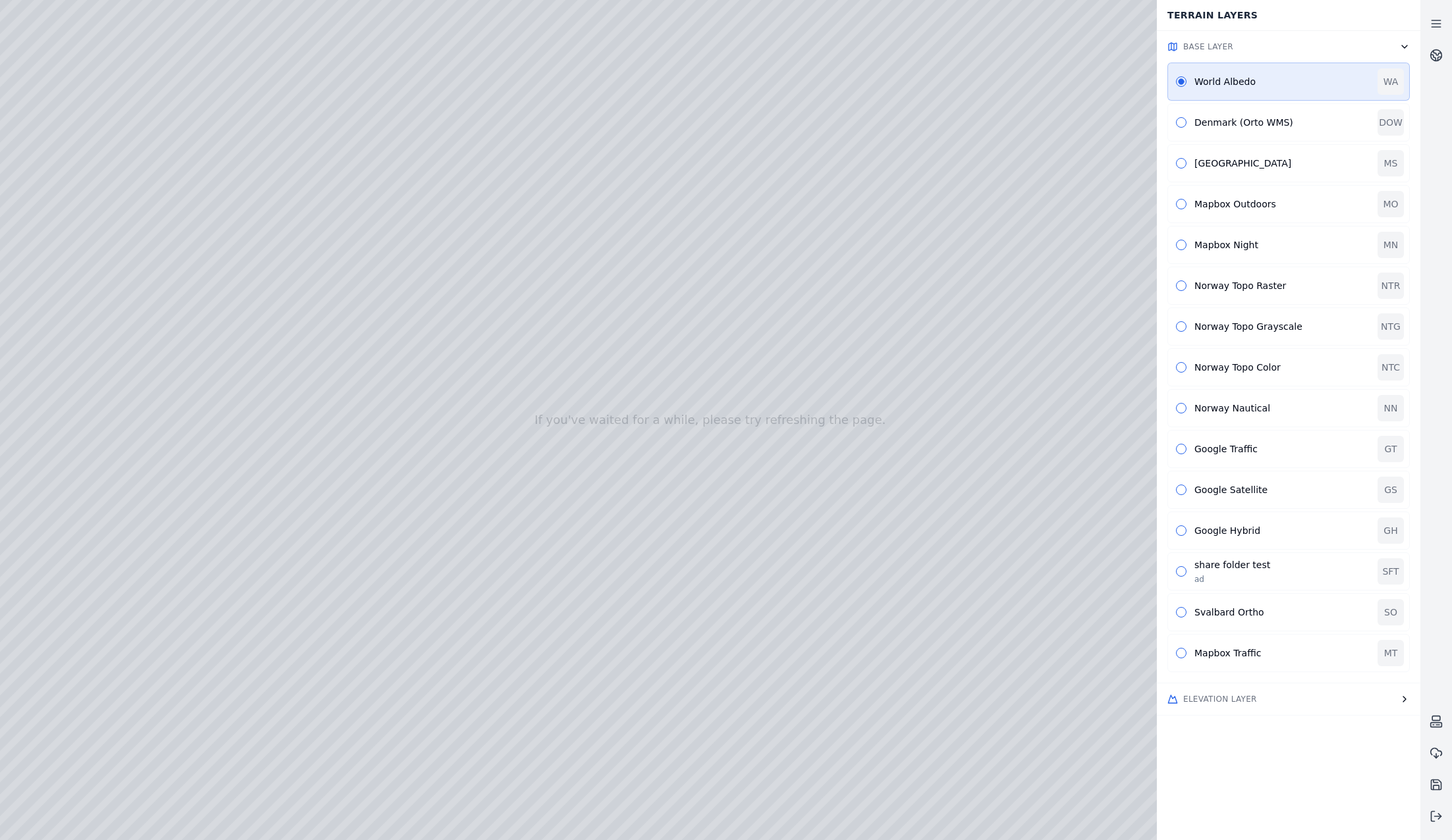
click at [1120, 691] on button "Elevation Layer" at bounding box center [1289, 699] width 263 height 32
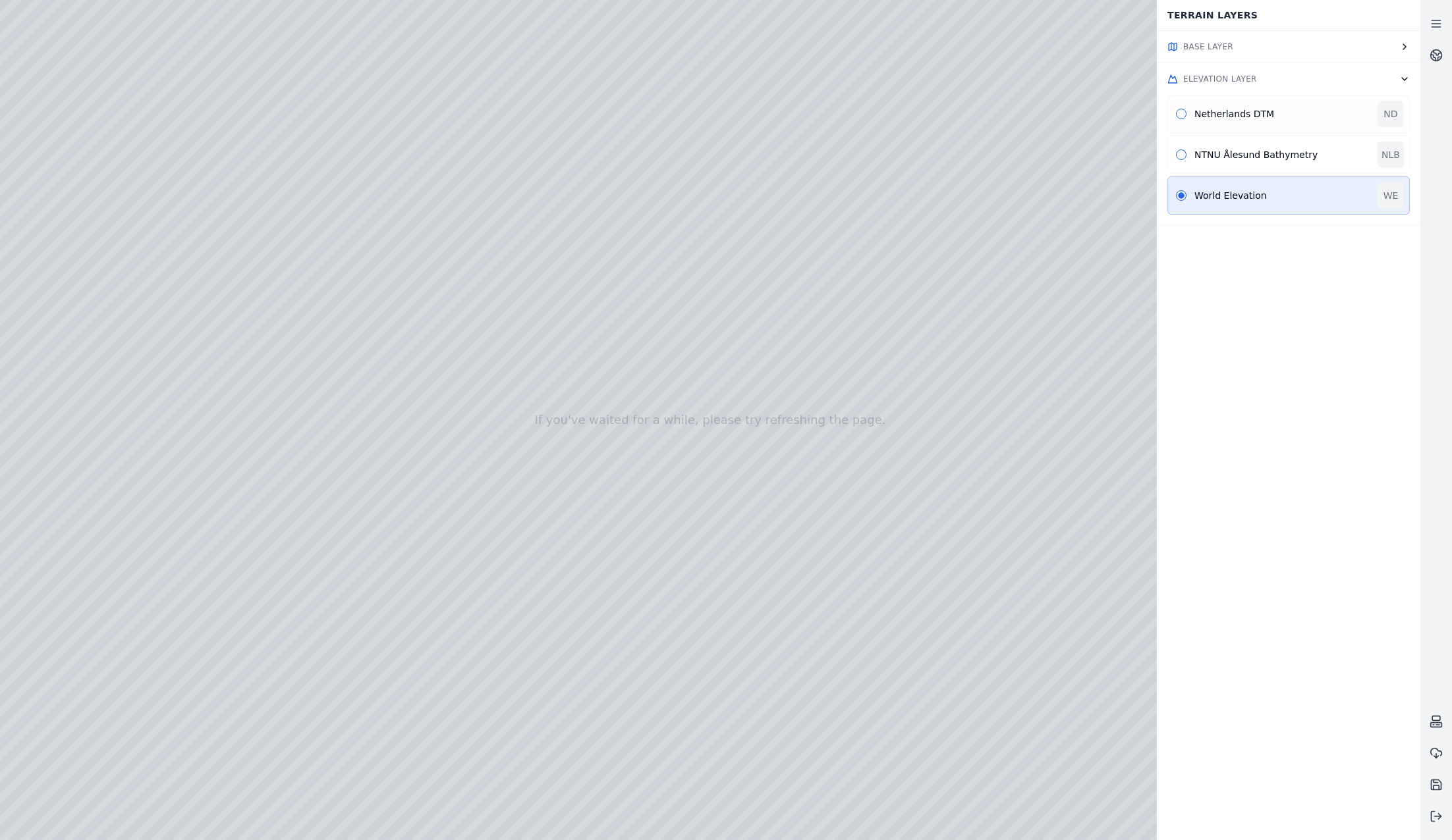
click at [1120, 107] on div "Netherlands DTM ND" at bounding box center [1289, 114] width 242 height 38
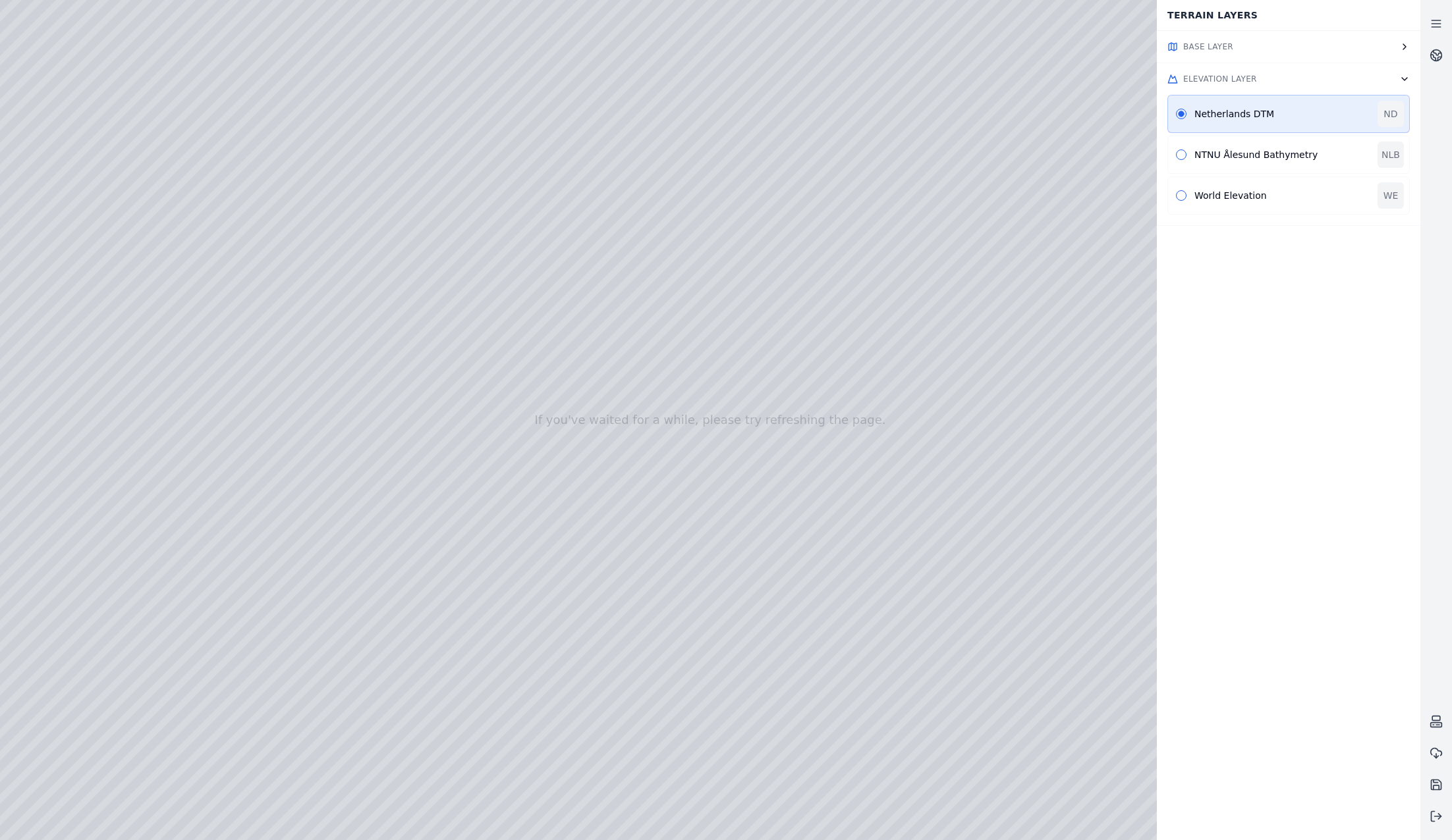
drag, startPoint x: 657, startPoint y: 504, endPoint x: 734, endPoint y: 530, distance: 81.3
drag, startPoint x: 644, startPoint y: 413, endPoint x: 917, endPoint y: 765, distance: 445.5
drag, startPoint x: 588, startPoint y: 640, endPoint x: 1020, endPoint y: 443, distance: 474.8
drag, startPoint x: 646, startPoint y: 555, endPoint x: 1096, endPoint y: 467, distance: 458.5
drag, startPoint x: 948, startPoint y: 544, endPoint x: 1056, endPoint y: 507, distance: 114.2
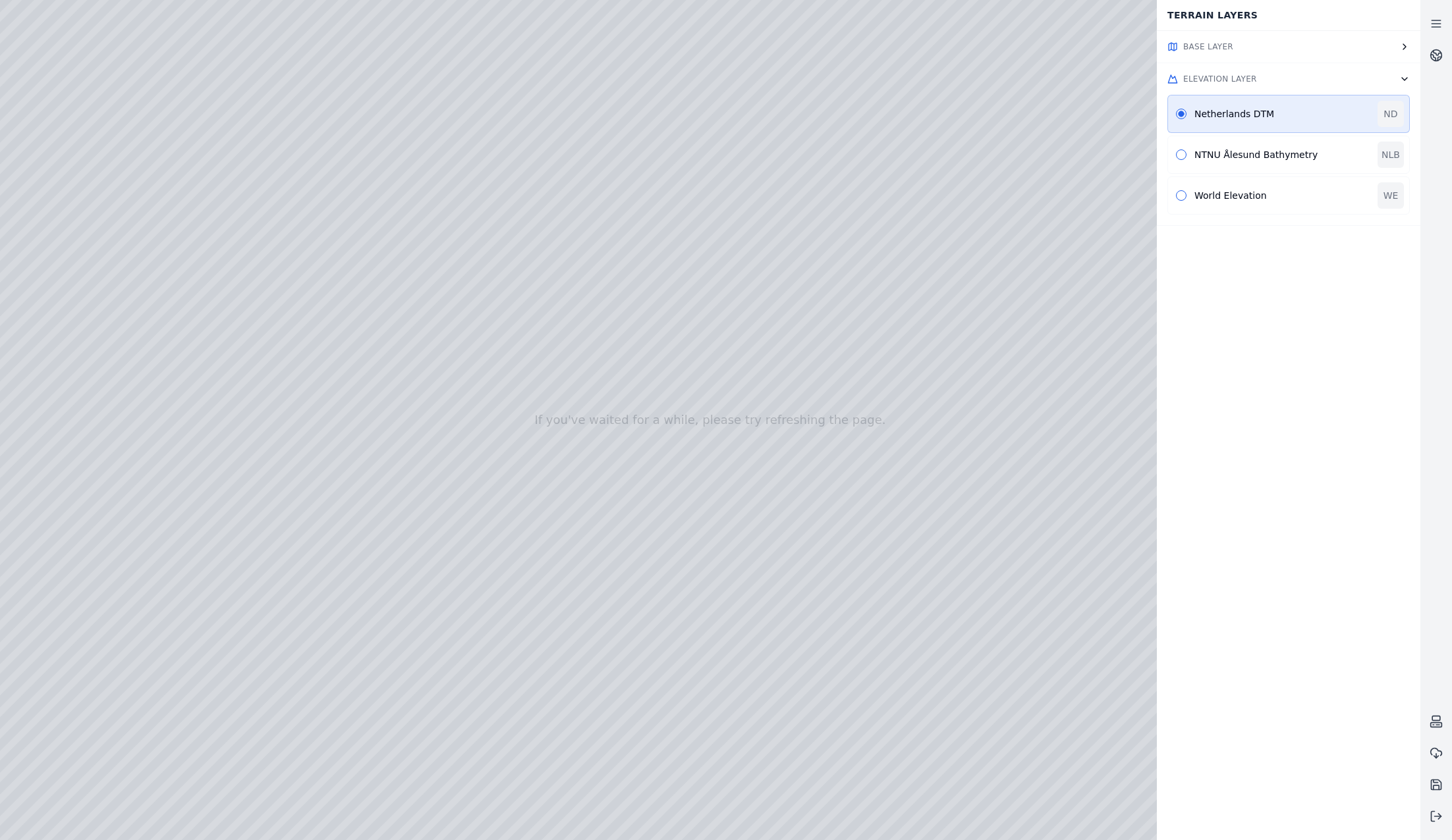
drag, startPoint x: 733, startPoint y: 694, endPoint x: 725, endPoint y: 748, distance: 54.6
drag, startPoint x: 721, startPoint y: 735, endPoint x: 641, endPoint y: 695, distance: 89.4
drag, startPoint x: 672, startPoint y: 578, endPoint x: 615, endPoint y: 425, distance: 163.3
drag, startPoint x: 660, startPoint y: 568, endPoint x: 656, endPoint y: 583, distance: 15.5
drag, startPoint x: 813, startPoint y: 441, endPoint x: 482, endPoint y: 526, distance: 341.7
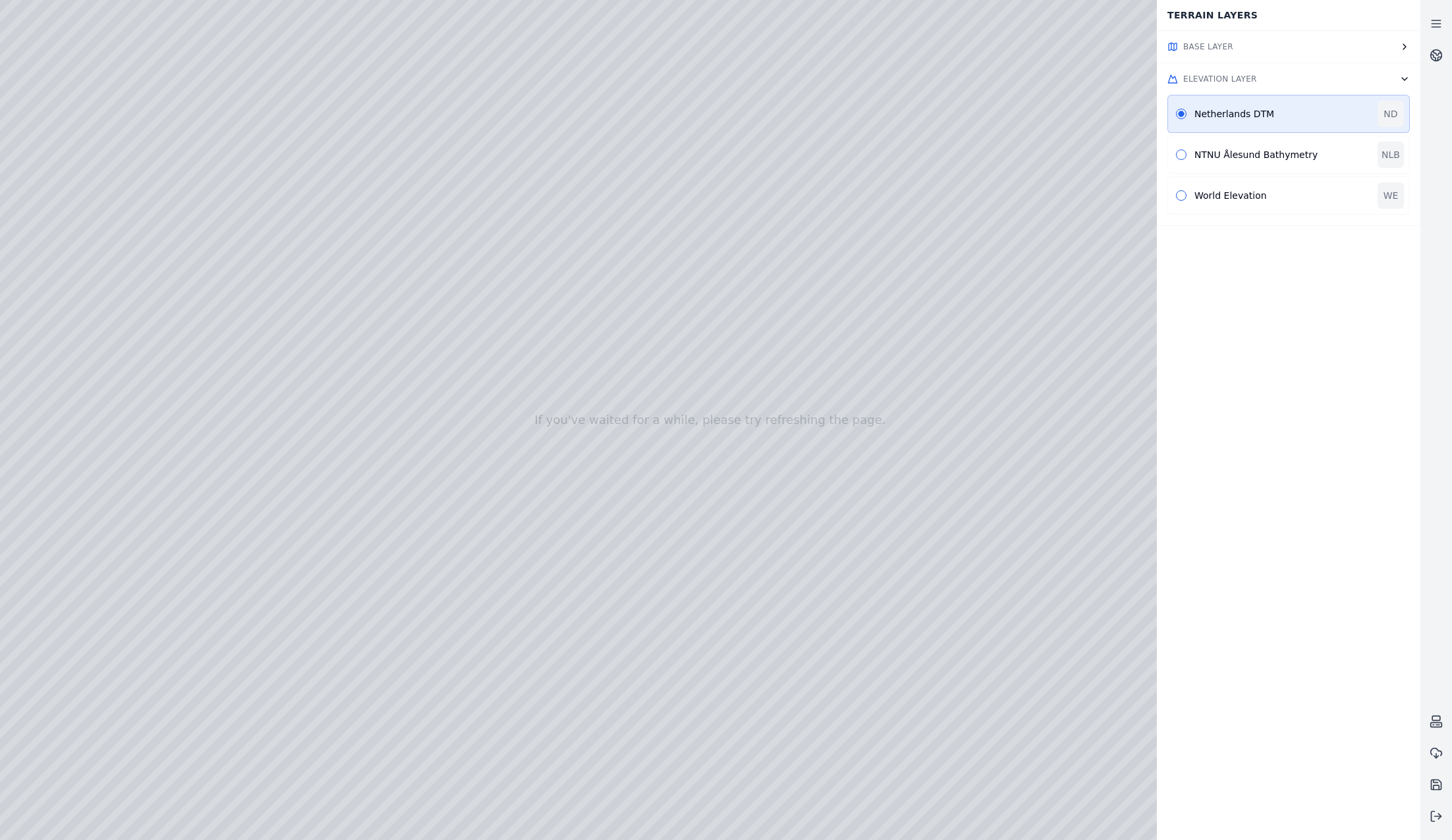
drag, startPoint x: 1019, startPoint y: 630, endPoint x: 746, endPoint y: 690, distance: 279.5
drag, startPoint x: 794, startPoint y: 679, endPoint x: 788, endPoint y: 656, distance: 23.8
drag, startPoint x: 661, startPoint y: 550, endPoint x: 895, endPoint y: 735, distance: 298.3
click at [66, 193] on div at bounding box center [710, 420] width 1420 height 840
click at [89, 242] on div at bounding box center [710, 420] width 1420 height 840
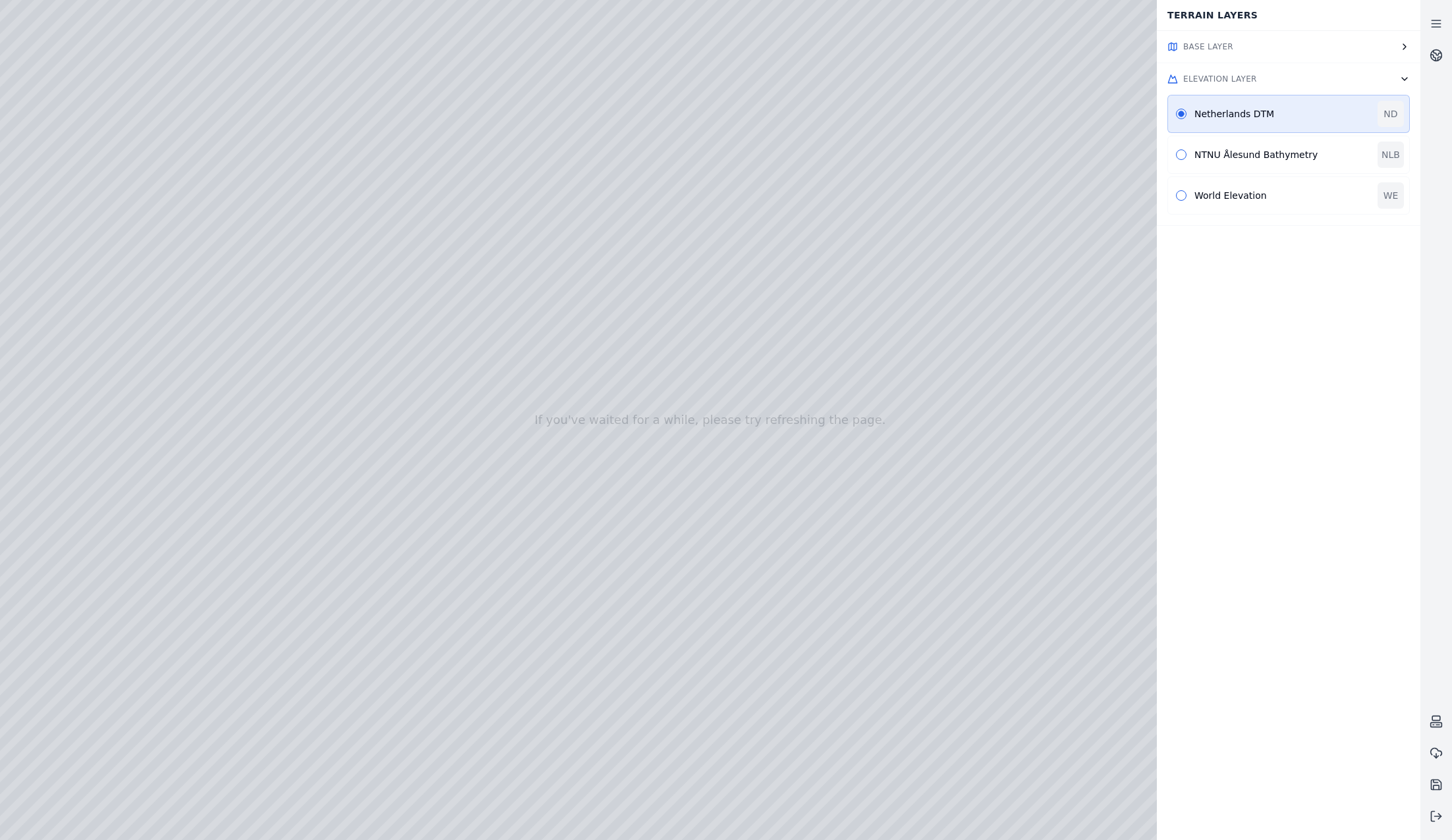
drag, startPoint x: 799, startPoint y: 613, endPoint x: 823, endPoint y: 608, distance: 24.5
drag, startPoint x: 587, startPoint y: 451, endPoint x: 912, endPoint y: 595, distance: 355.5
drag, startPoint x: 813, startPoint y: 510, endPoint x: 844, endPoint y: 522, distance: 33.2
drag, startPoint x: 969, startPoint y: 408, endPoint x: 800, endPoint y: 523, distance: 204.4
click at [1120, 827] on button at bounding box center [1436, 816] width 32 height 32
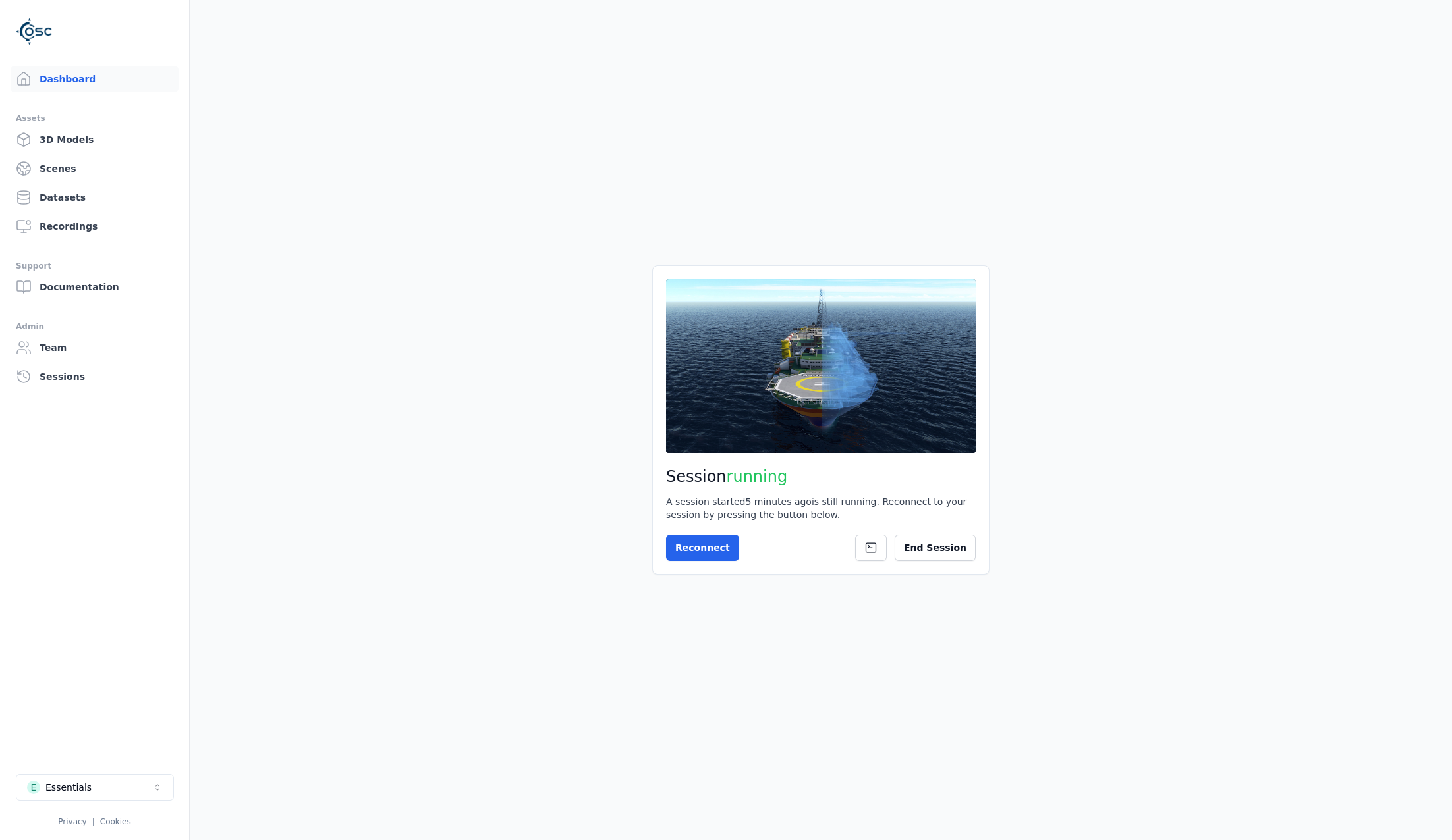
click at [948, 564] on div "Session running A session started 5 minutes ago is still running. Reconnect to …" at bounding box center [821, 420] width 337 height 310
click at [949, 556] on button "End Session" at bounding box center [935, 548] width 81 height 26
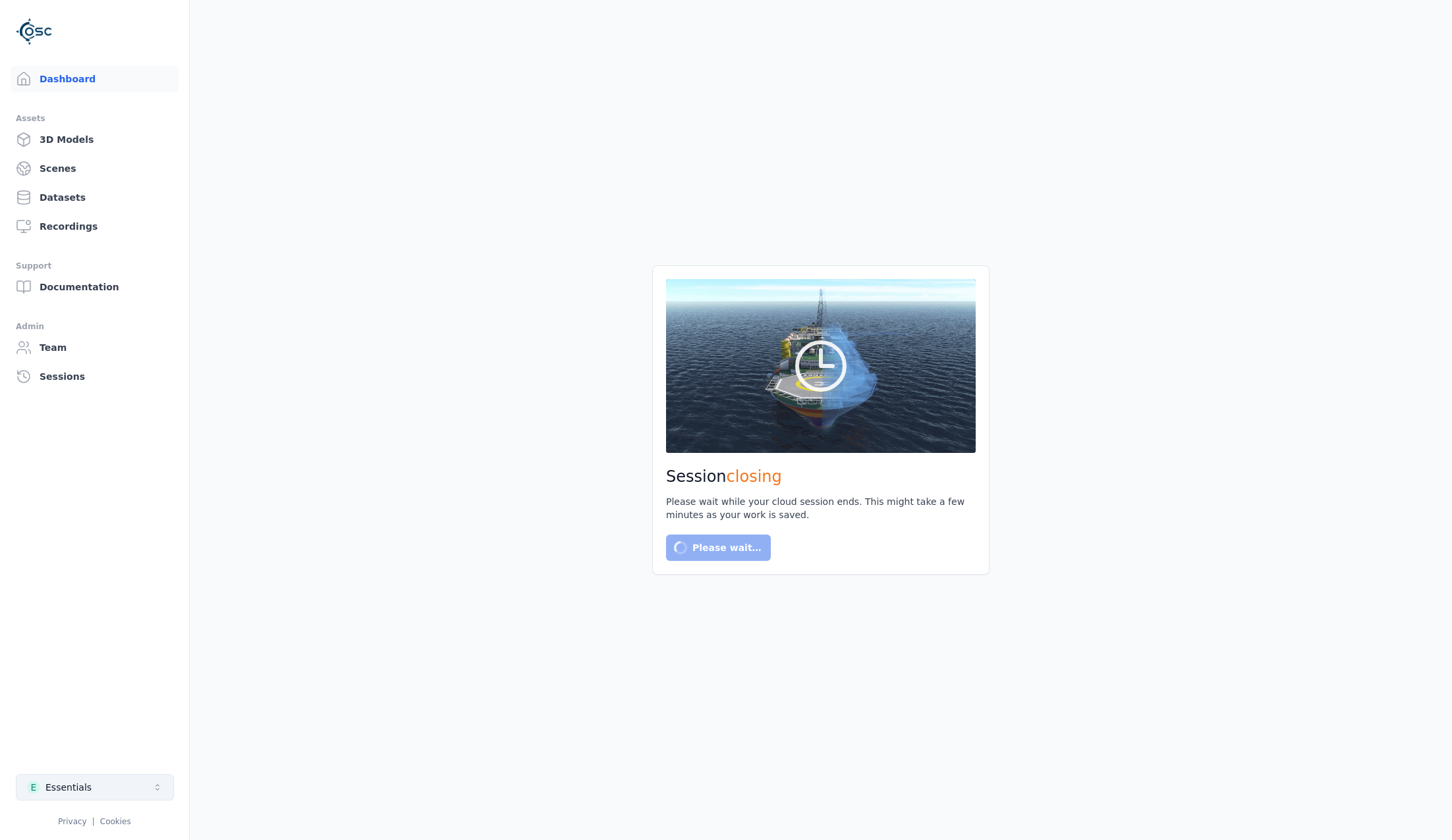
click at [106, 800] on button "E Essentials" at bounding box center [94, 787] width 158 height 26
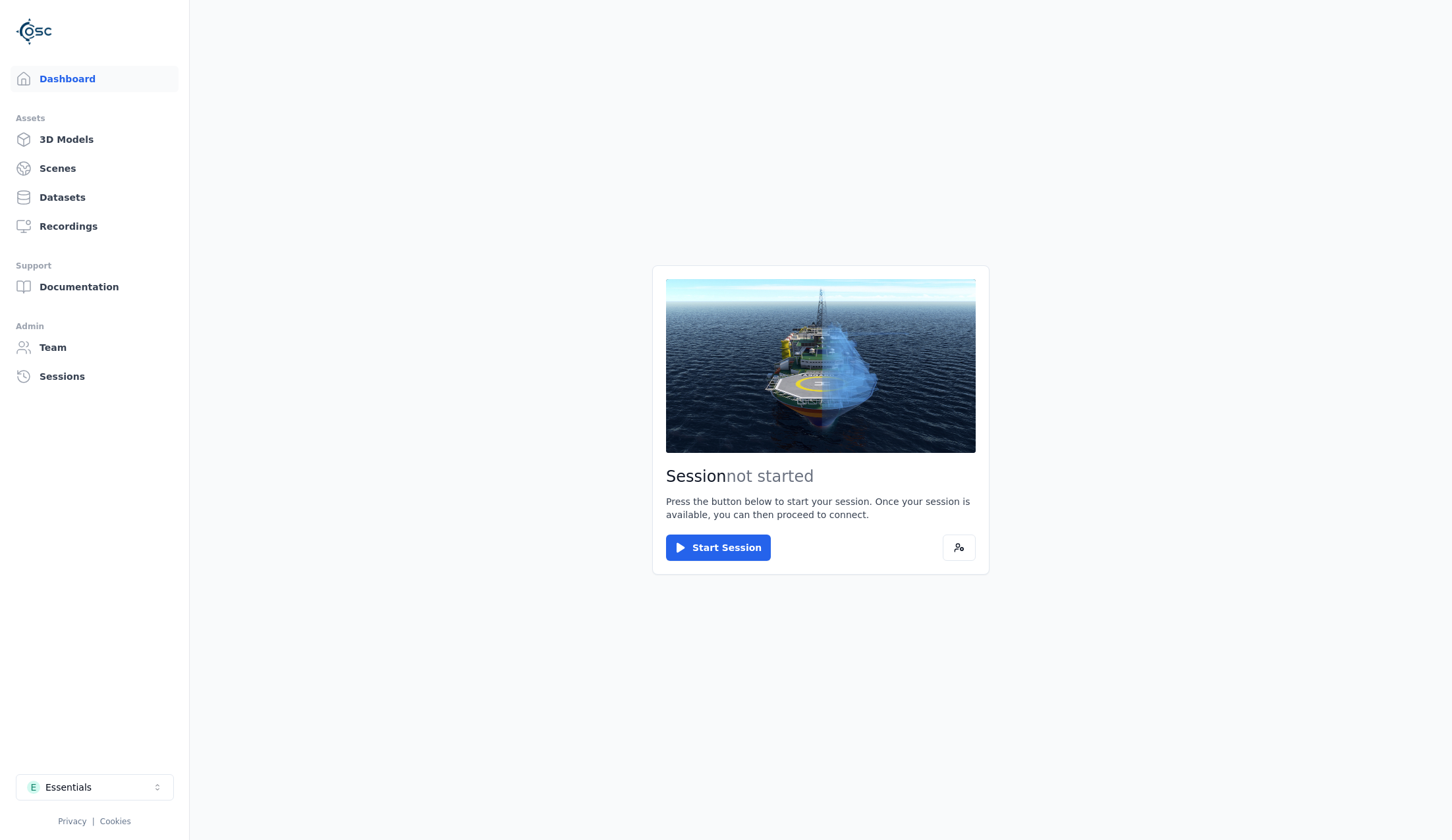
click at [103, 779] on button "E Essentials" at bounding box center [94, 787] width 158 height 26
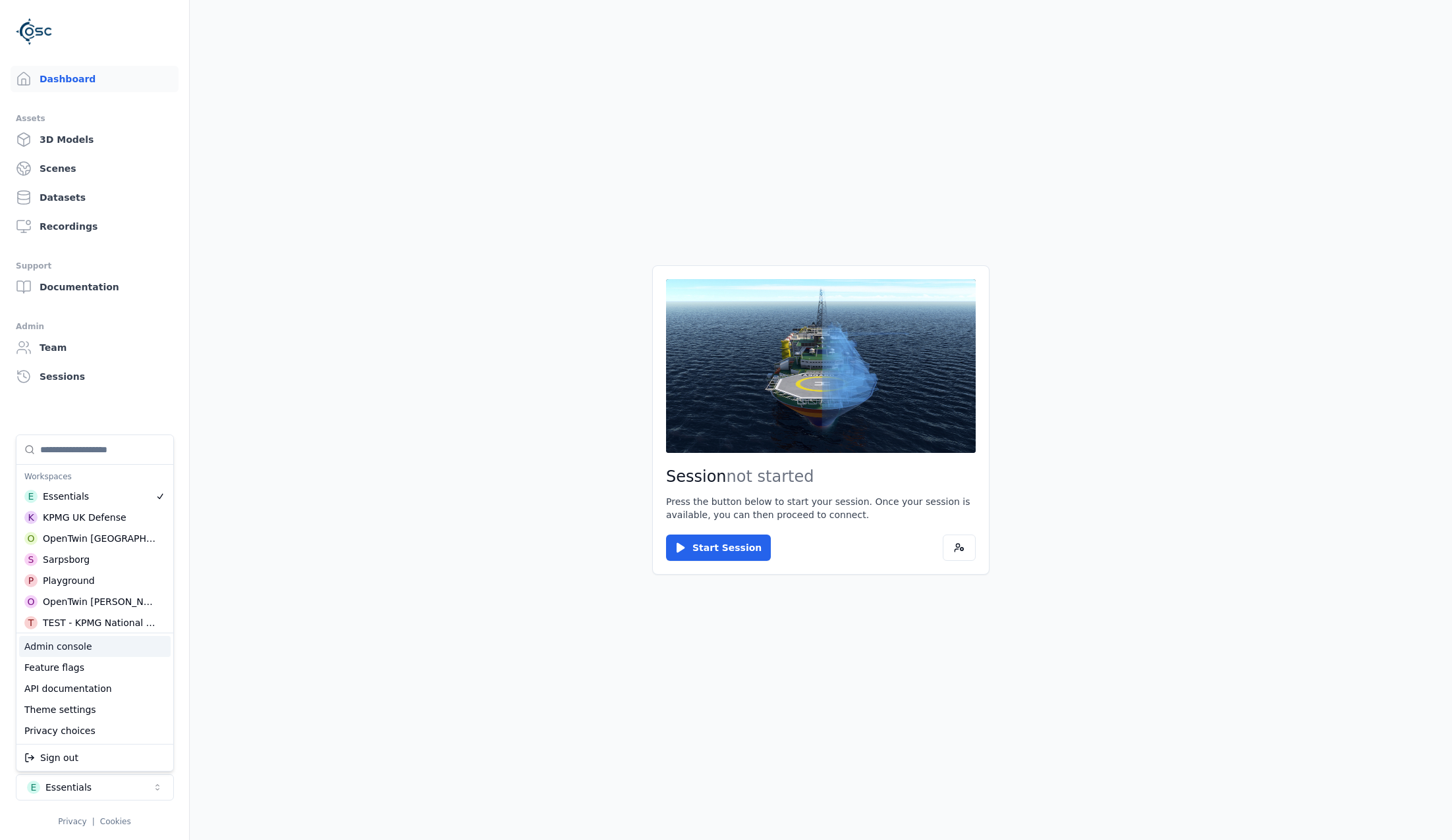
click at [105, 649] on div "Admin console" at bounding box center [95, 647] width 151 height 21
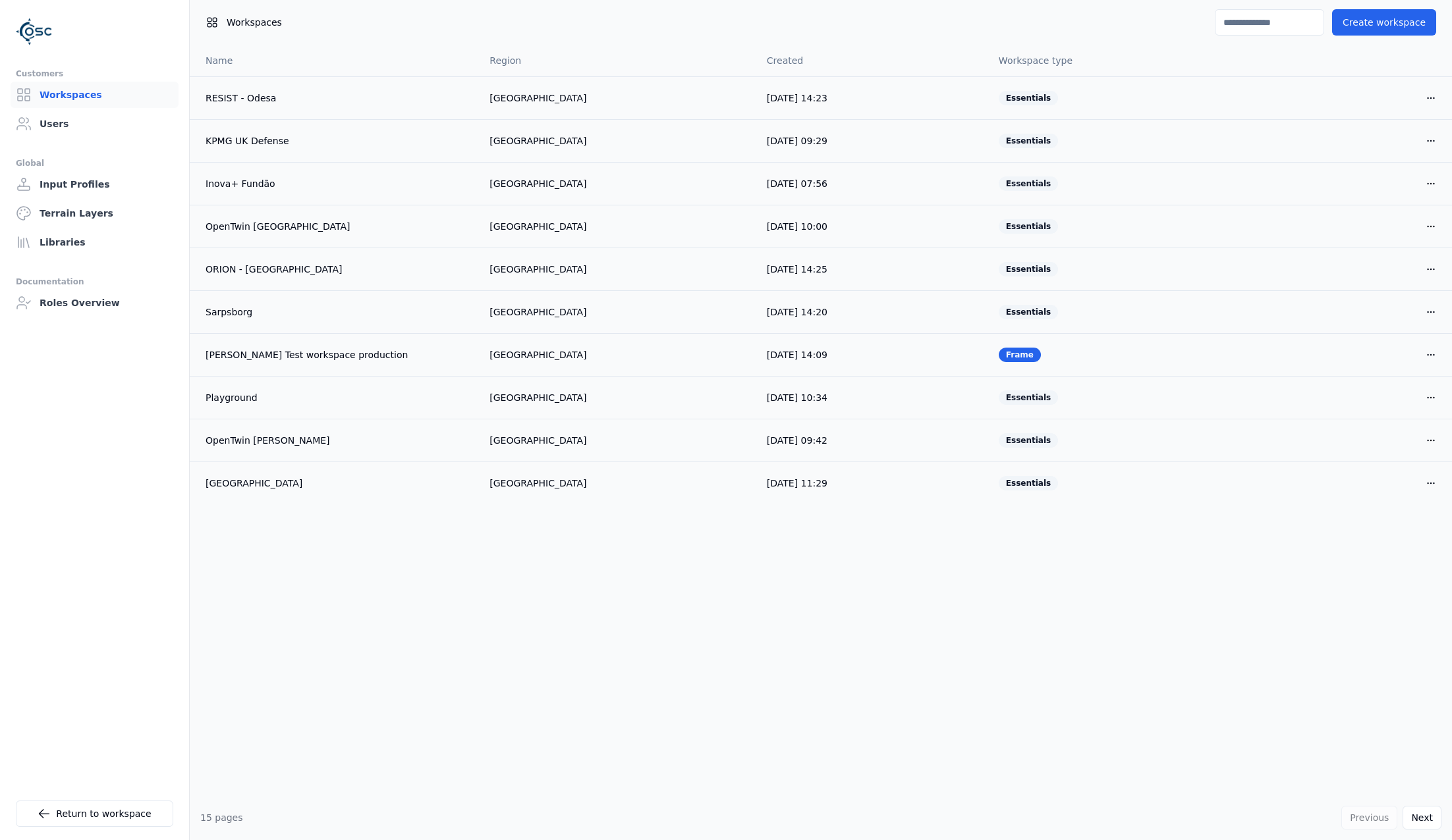
click at [98, 141] on ul "Customers Workspaces Users Global Input Profiles Terrain Layers Libraries Docum…" at bounding box center [94, 448] width 158 height 764
click at [91, 129] on link "Users" at bounding box center [94, 123] width 168 height 26
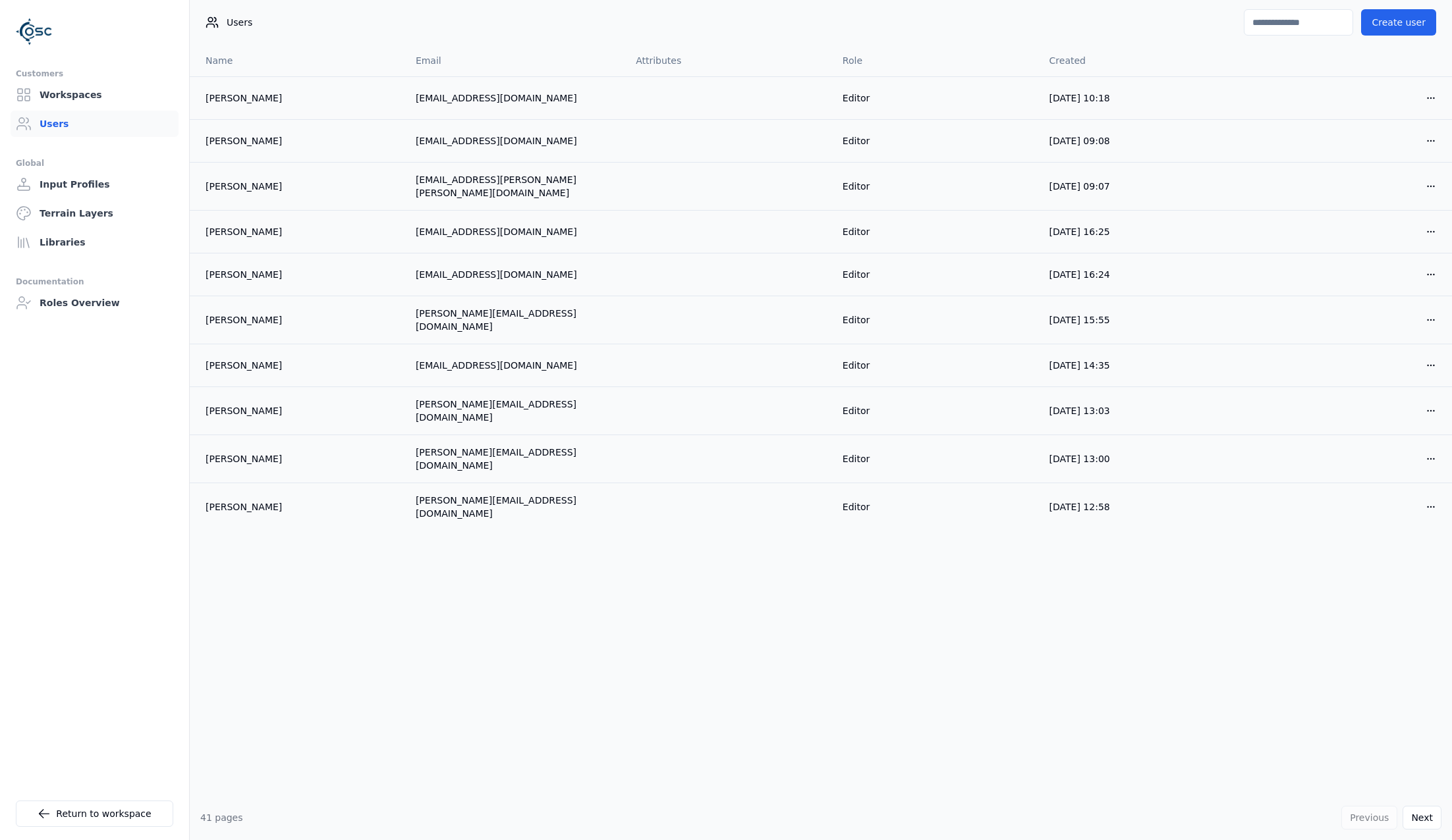
click at [1120, 26] on input at bounding box center [1298, 22] width 110 height 26
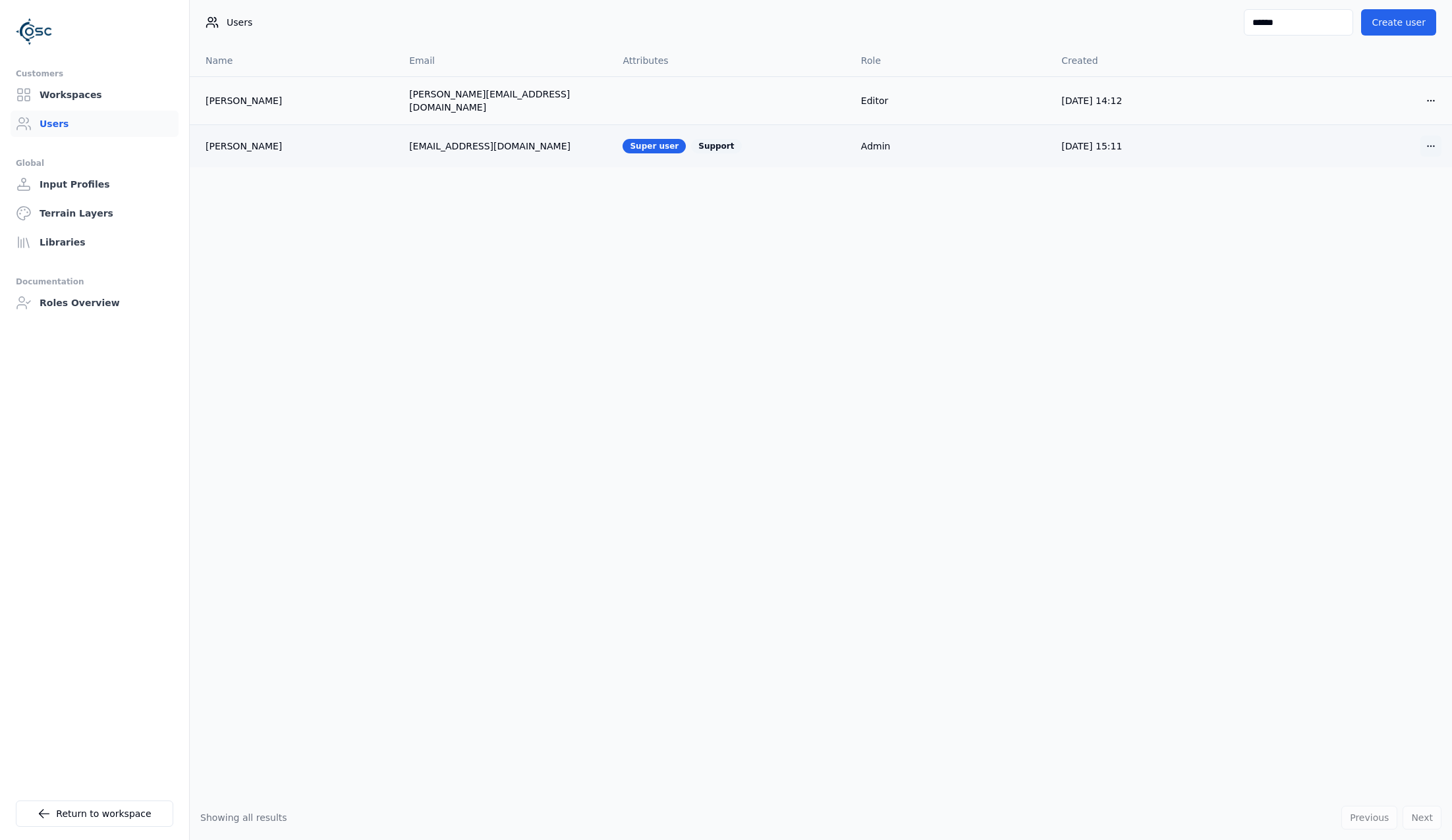
type input "******"
click at [1120, 135] on html "Customers Workspaces Users Global Input Profiles Terrain Layers Libraries Docum…" at bounding box center [726, 420] width 1452 height 840
click at [1120, 169] on div "Edit" at bounding box center [1399, 168] width 78 height 21
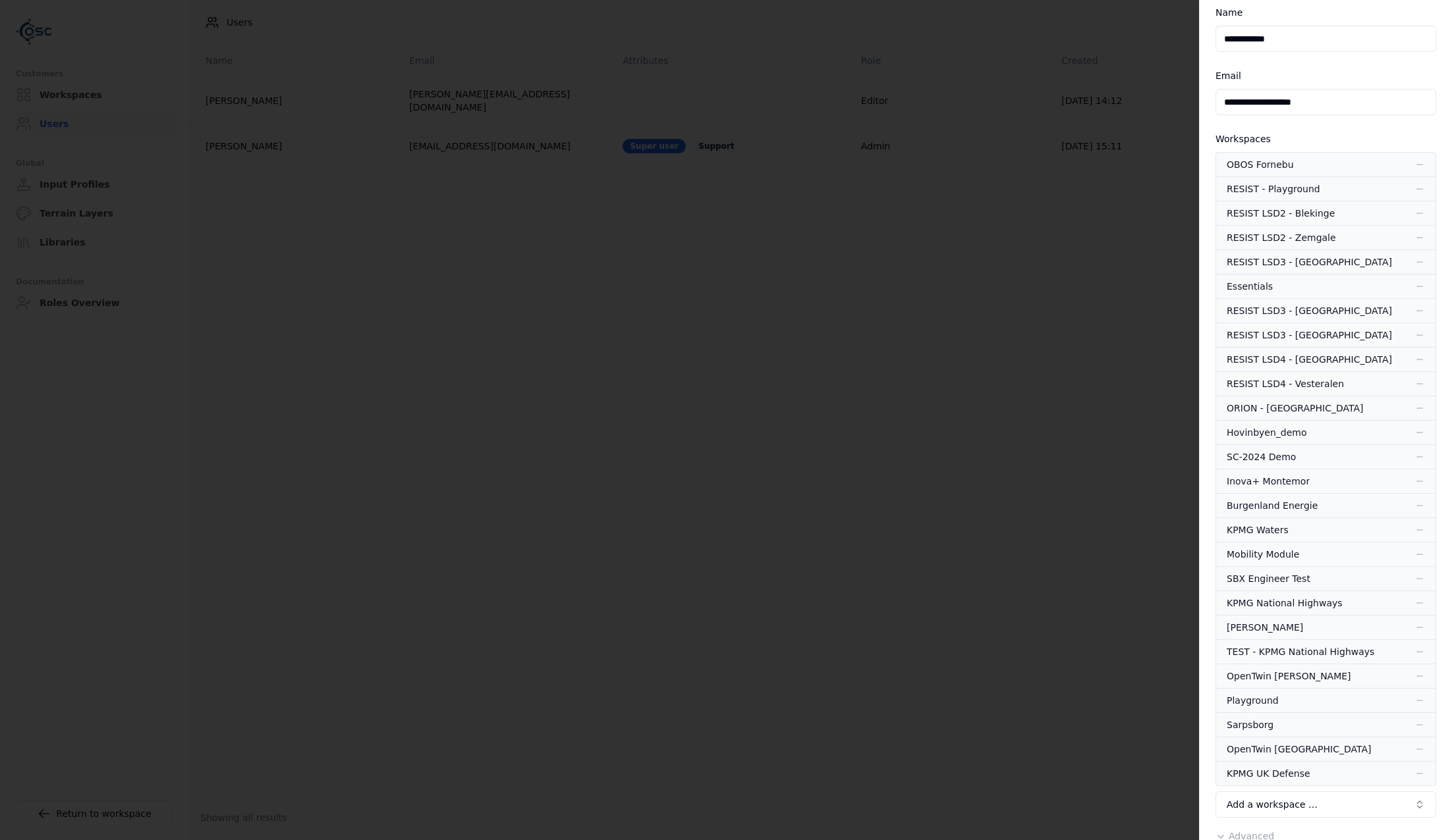
scroll to position [118, 0]
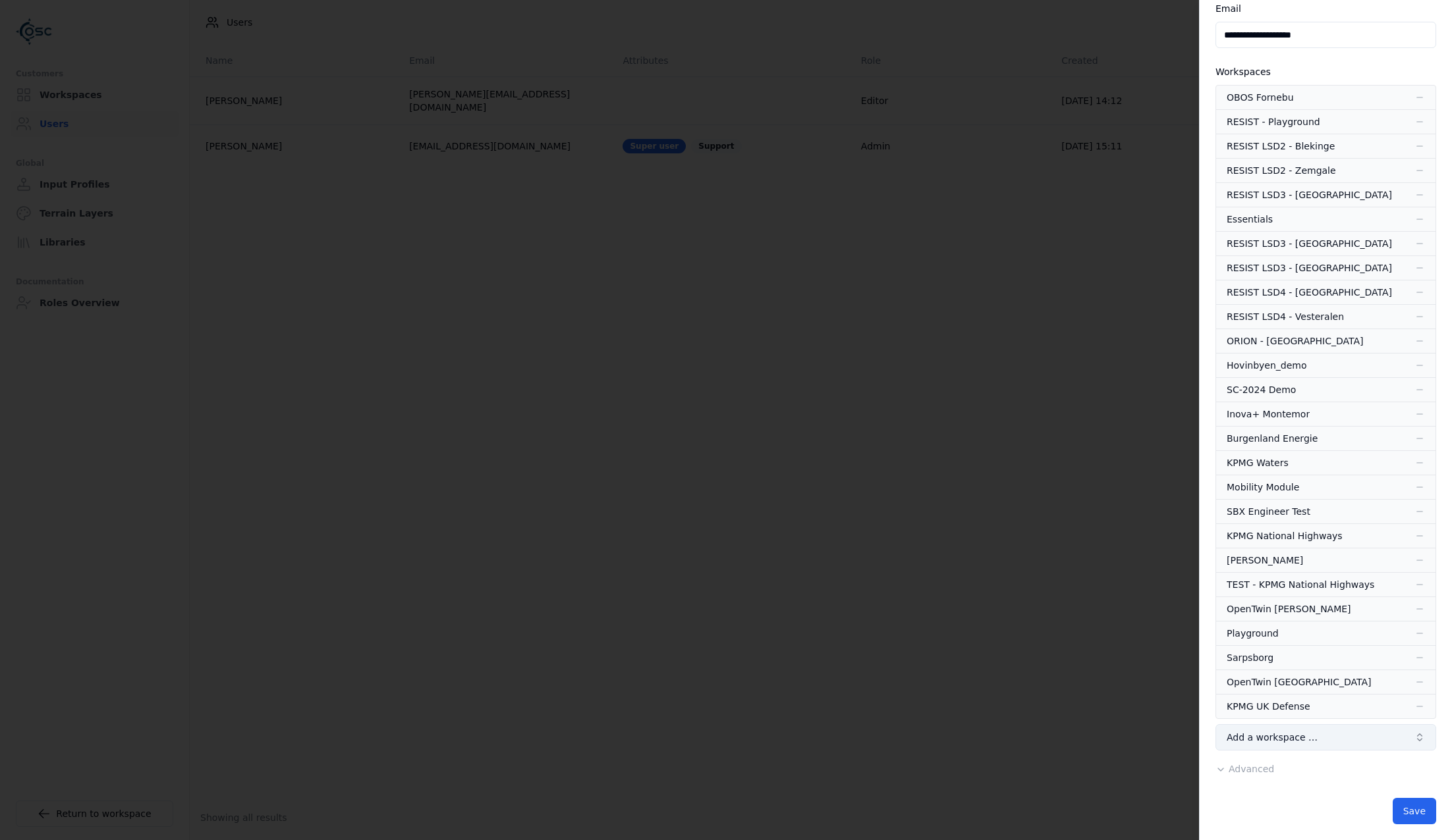
click at [1120, 733] on button "Add a workspace …" at bounding box center [1326, 738] width 221 height 26
type input "****"
click at [1120, 801] on div "[PERSON_NAME]" at bounding box center [1325, 797] width 214 height 21
click at [1120, 828] on button "Save" at bounding box center [1415, 836] width 44 height 26
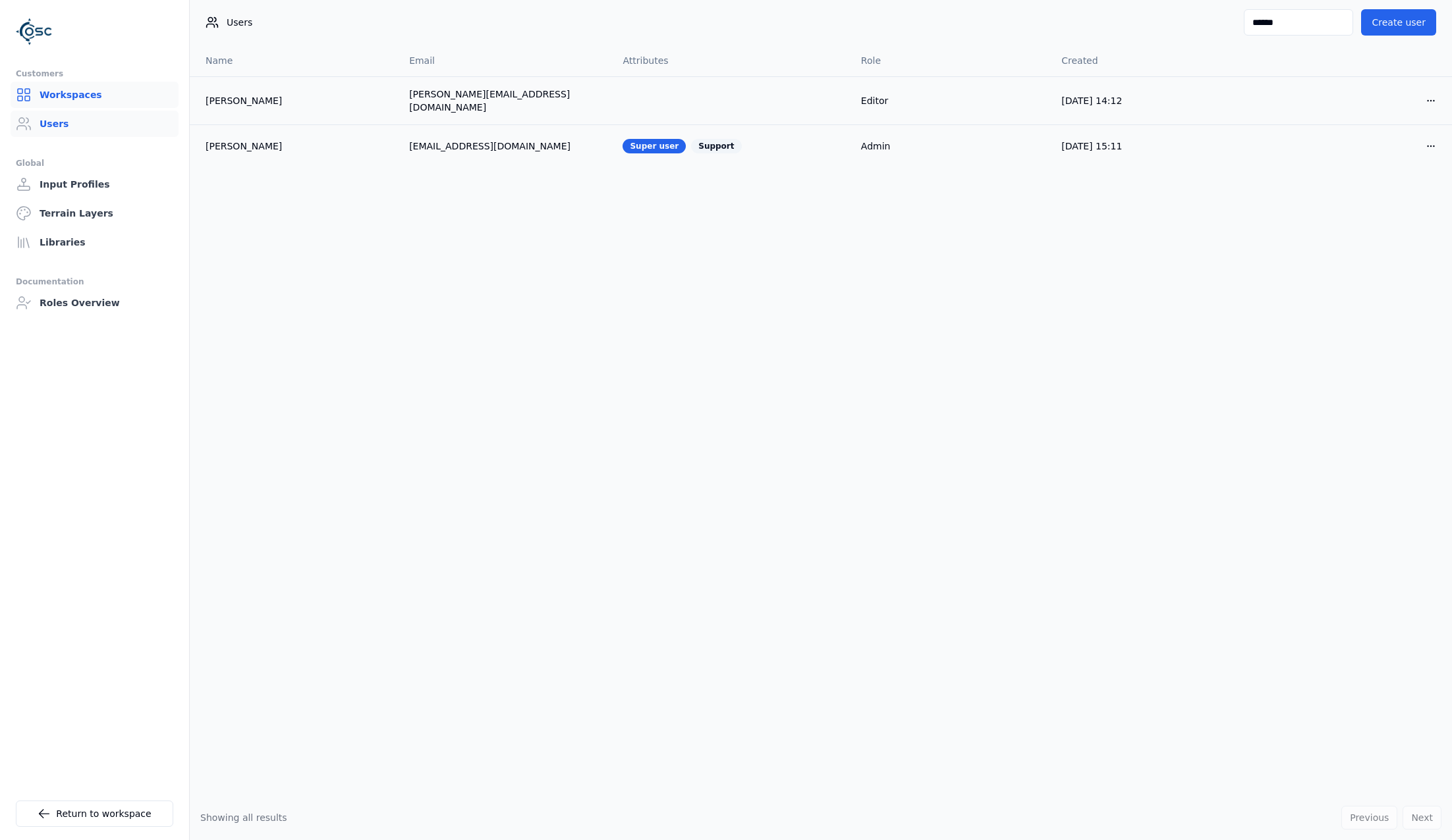
click at [120, 89] on link "Workspaces" at bounding box center [94, 95] width 168 height 26
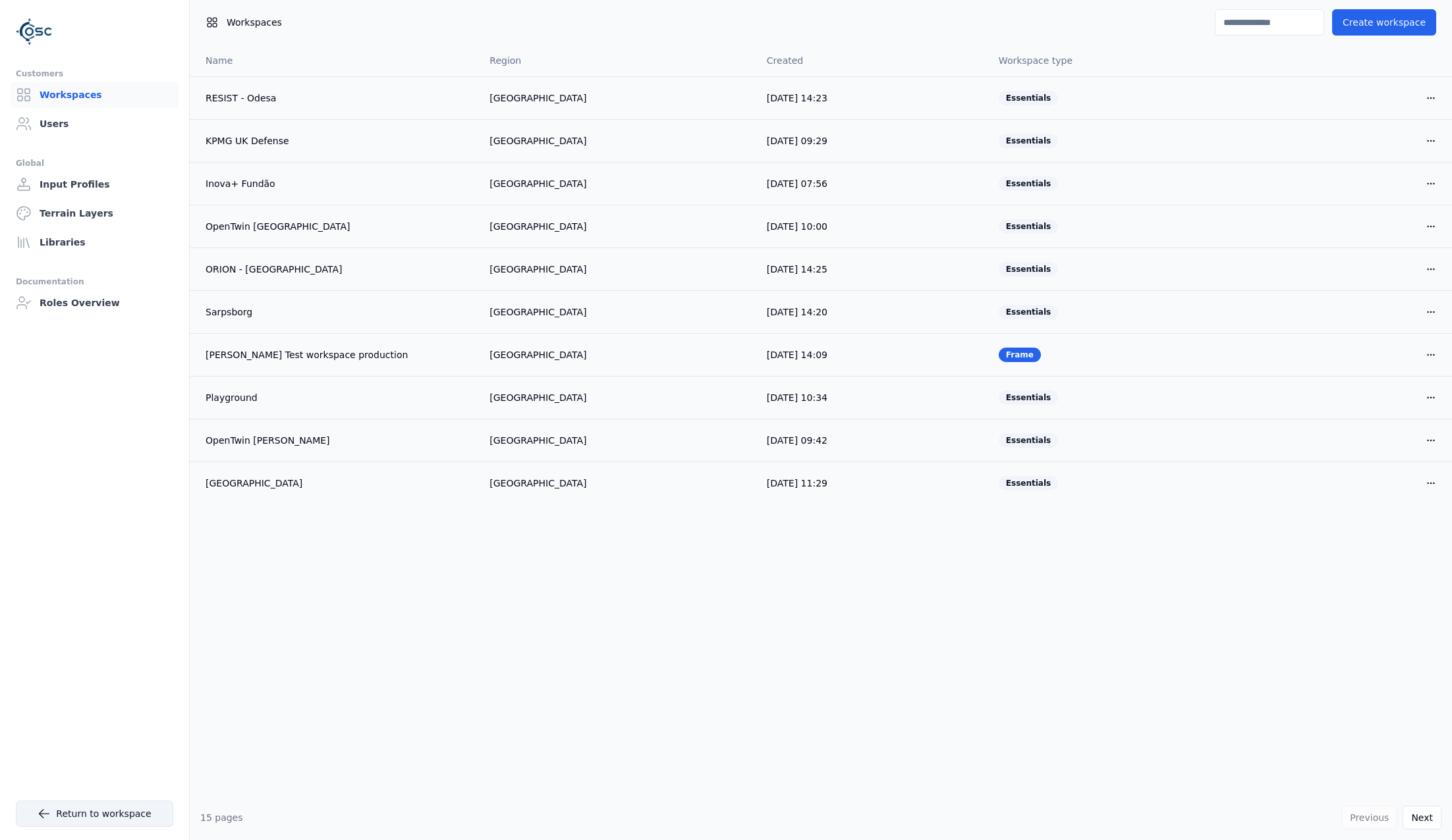
click at [58, 806] on link "Return to workspace" at bounding box center [94, 814] width 158 height 26
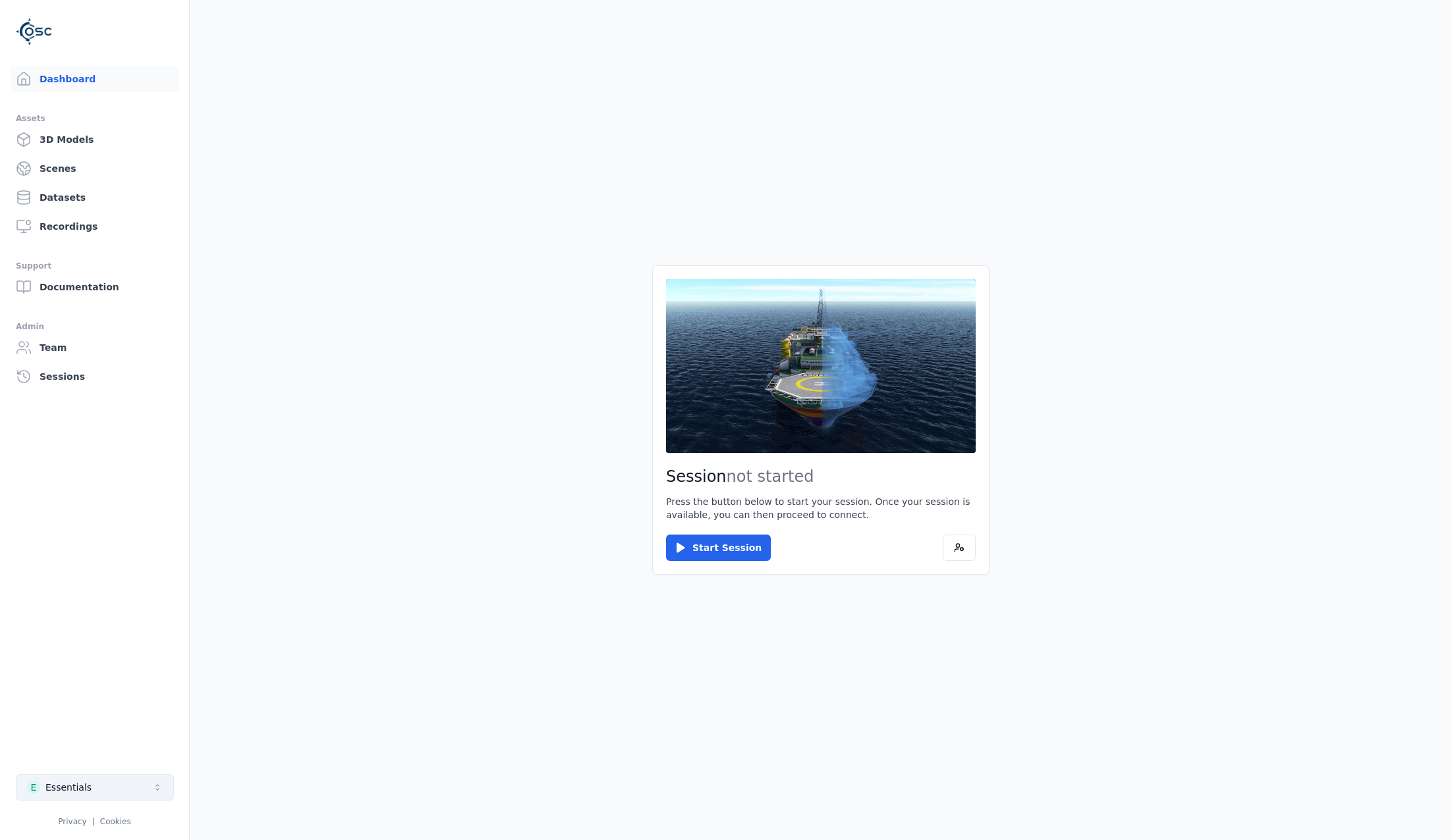
click at [67, 793] on div "Essentials" at bounding box center [68, 788] width 46 height 13
type input "****"
click at [93, 760] on div "P [PERSON_NAME]" at bounding box center [95, 758] width 151 height 21
click at [76, 760] on div "[PERSON_NAME]" at bounding box center [81, 758] width 76 height 13
click at [67, 791] on html "Dashboard Assets 3D Models Scenes Datasets Recordings Support Documentation Adm…" at bounding box center [726, 420] width 1452 height 840
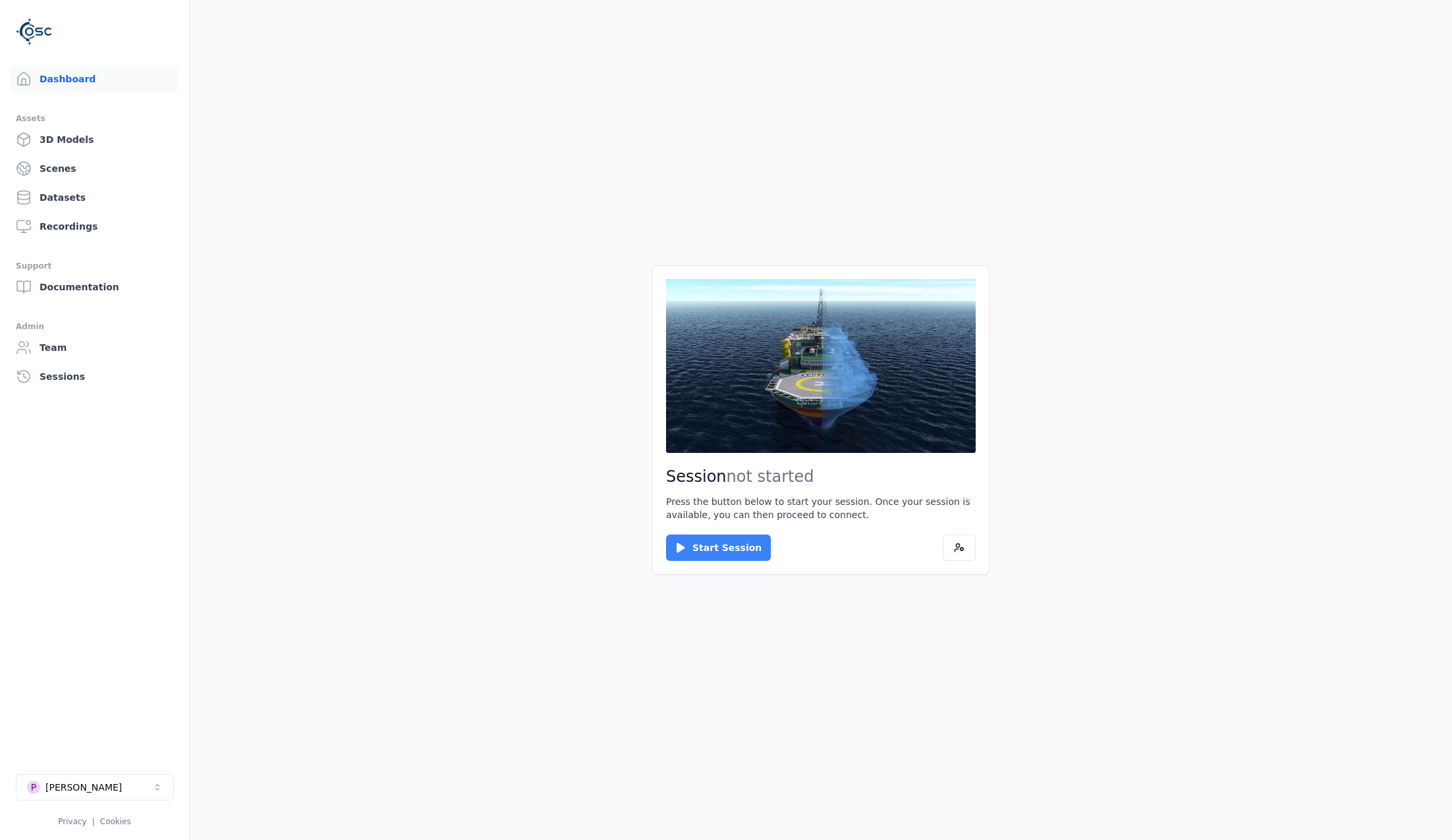
click at [707, 544] on button "Start Session" at bounding box center [718, 548] width 105 height 26
click at [713, 552] on div "Connect Cancel" at bounding box center [821, 548] width 310 height 26
click at [709, 550] on button "Connect" at bounding box center [696, 548] width 61 height 26
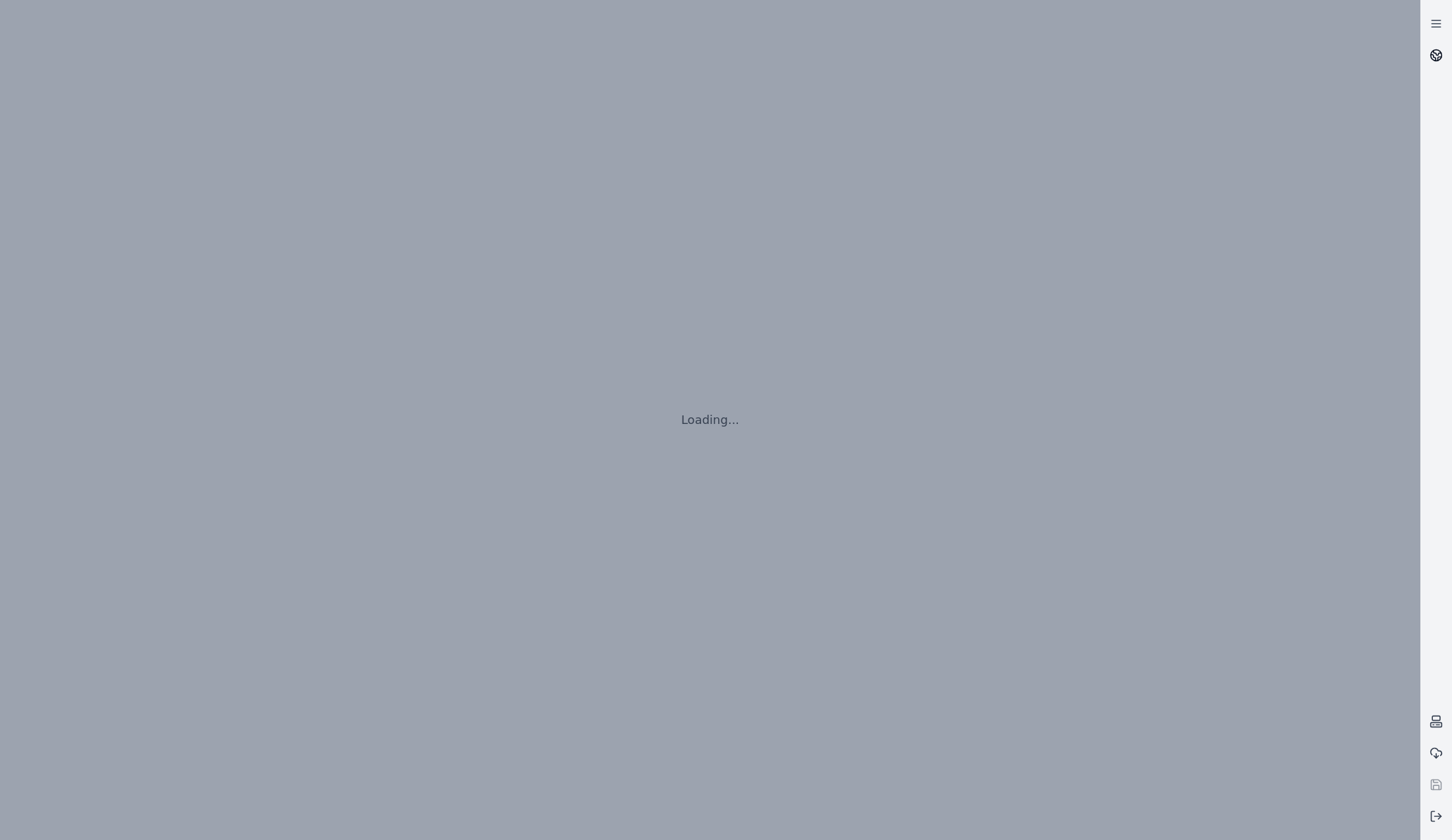
click at [1120, 61] on circle at bounding box center [1437, 56] width 11 height 11
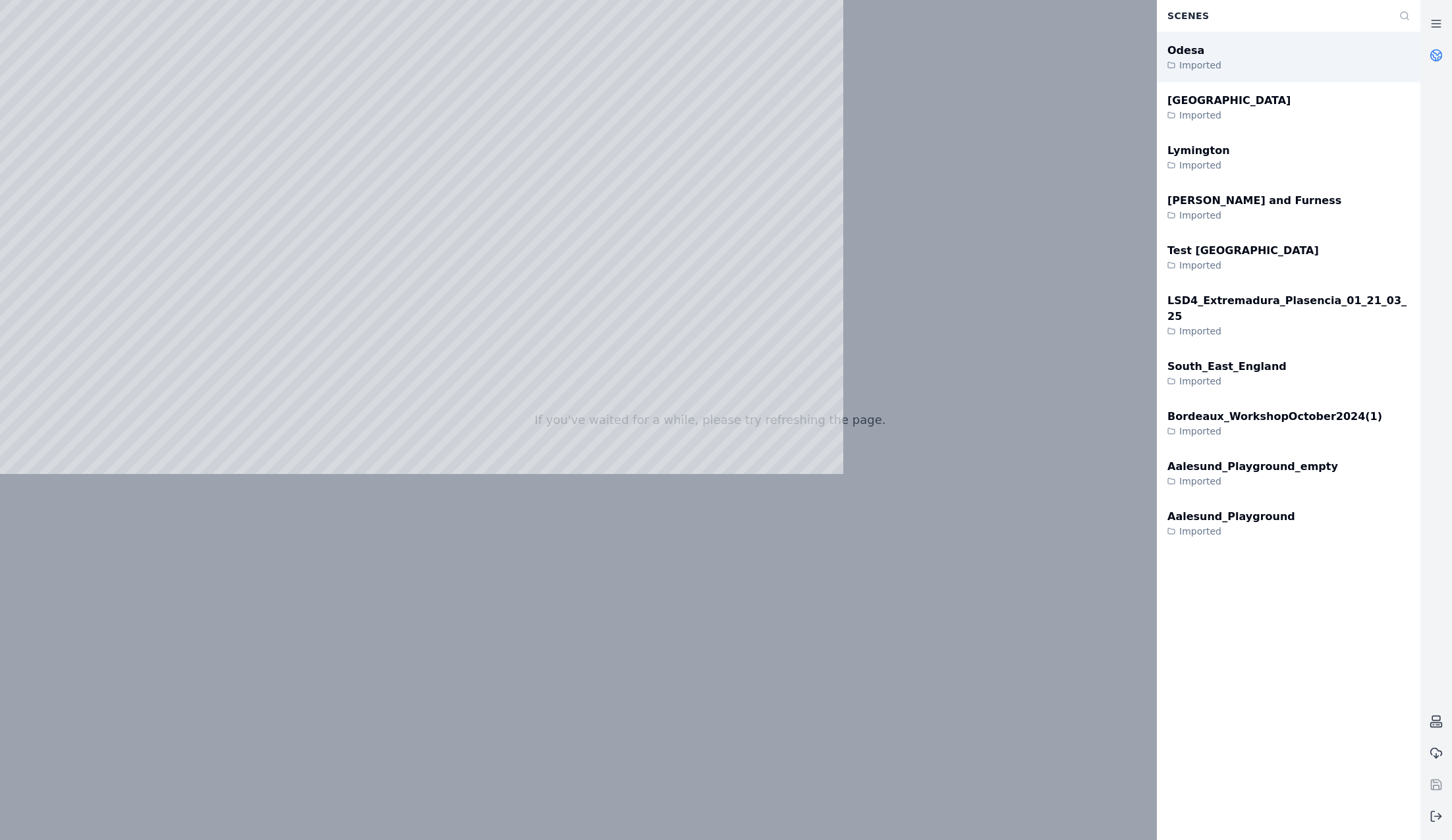
click at [1120, 68] on div "Odesa Imported" at bounding box center [1289, 58] width 263 height 50
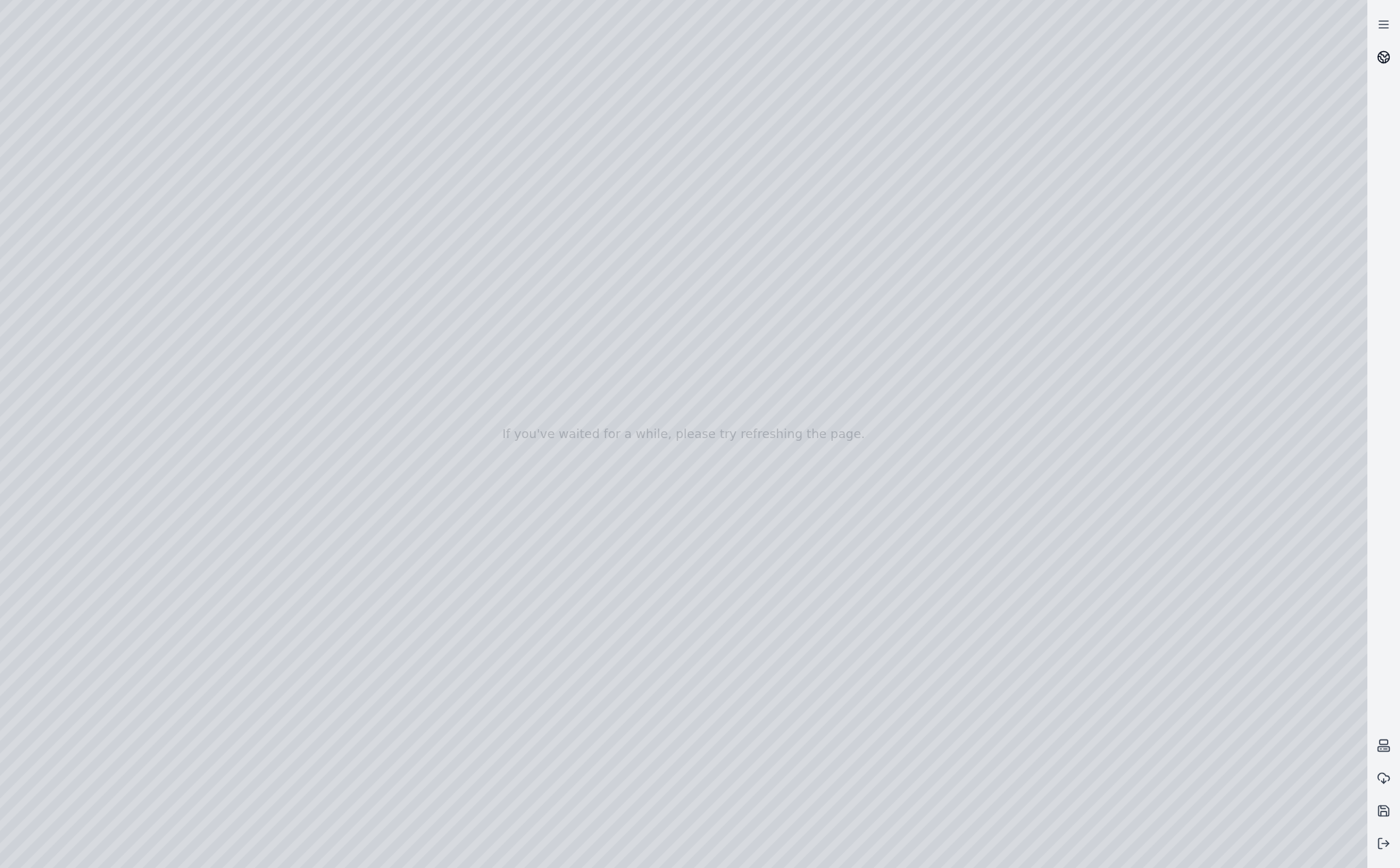
click at [1157, 50] on link at bounding box center [1384, 57] width 33 height 33
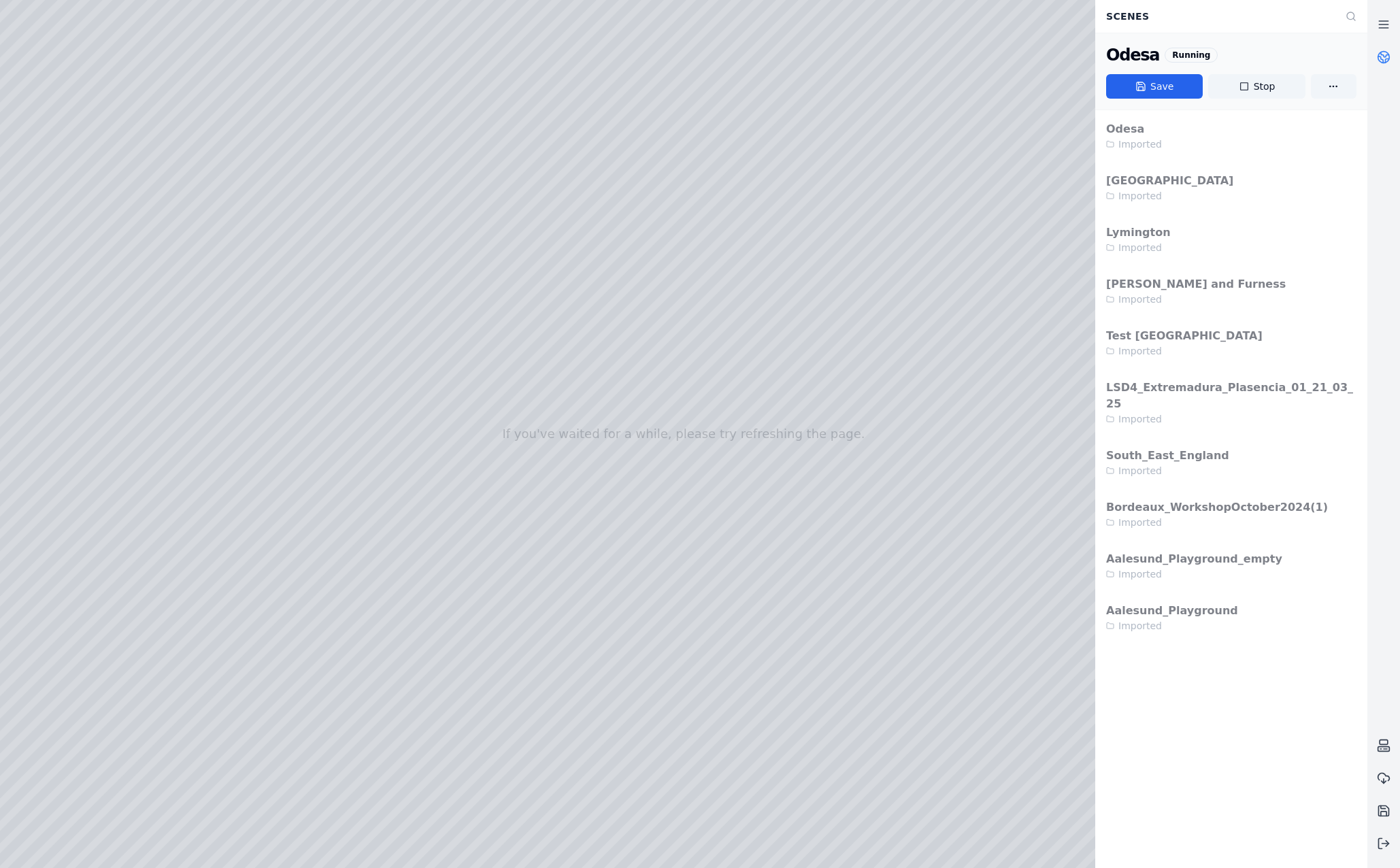
click at [1157, 50] on icon at bounding box center [1384, 57] width 13 height 13
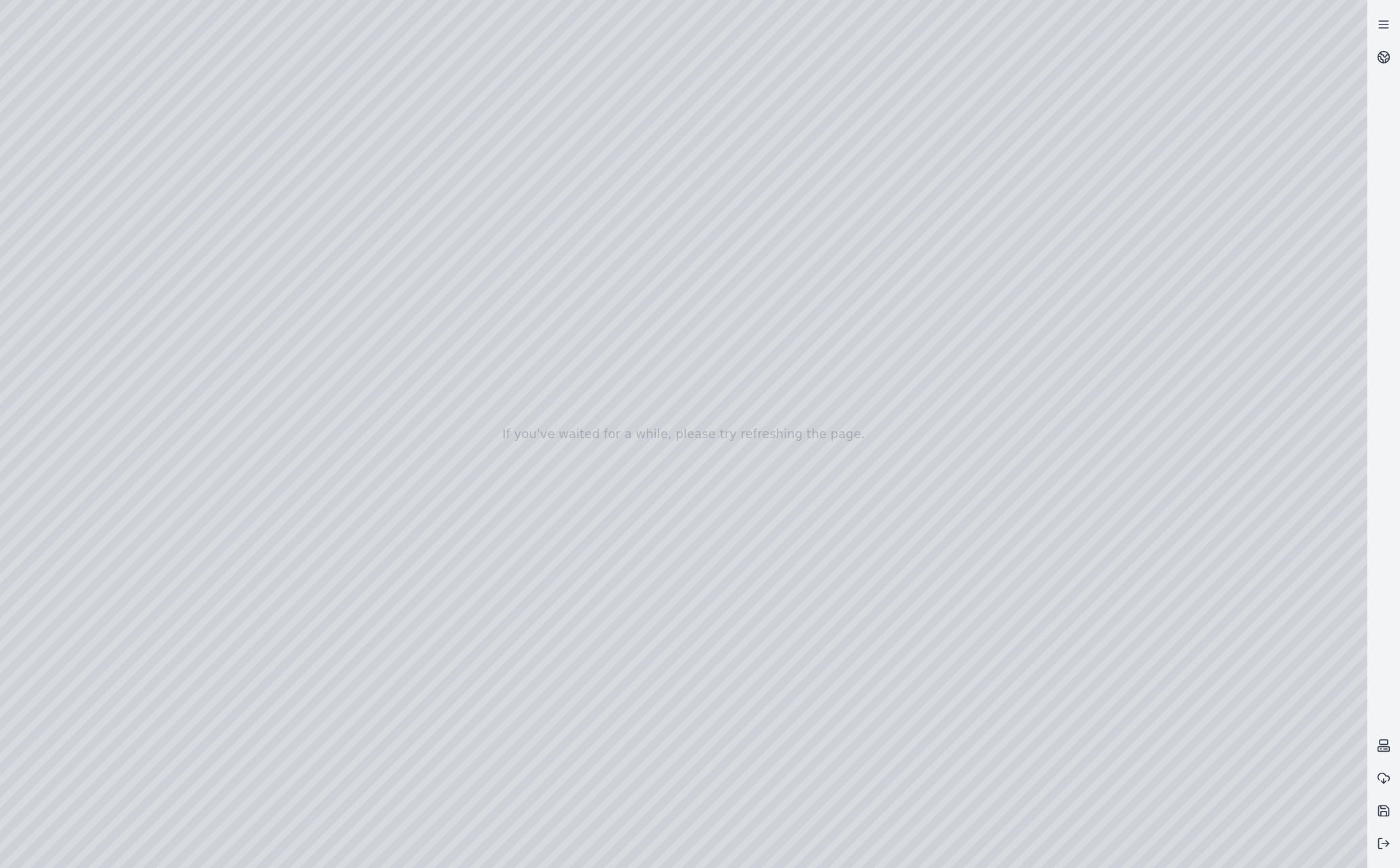
drag, startPoint x: 638, startPoint y: 588, endPoint x: 638, endPoint y: 618, distance: 30.0
drag, startPoint x: 554, startPoint y: 585, endPoint x: 559, endPoint y: 541, distance: 44.3
drag, startPoint x: 486, startPoint y: 374, endPoint x: 811, endPoint y: 646, distance: 423.8
drag, startPoint x: 623, startPoint y: 479, endPoint x: 642, endPoint y: 474, distance: 19.6
drag, startPoint x: 814, startPoint y: 573, endPoint x: 715, endPoint y: 555, distance: 100.6
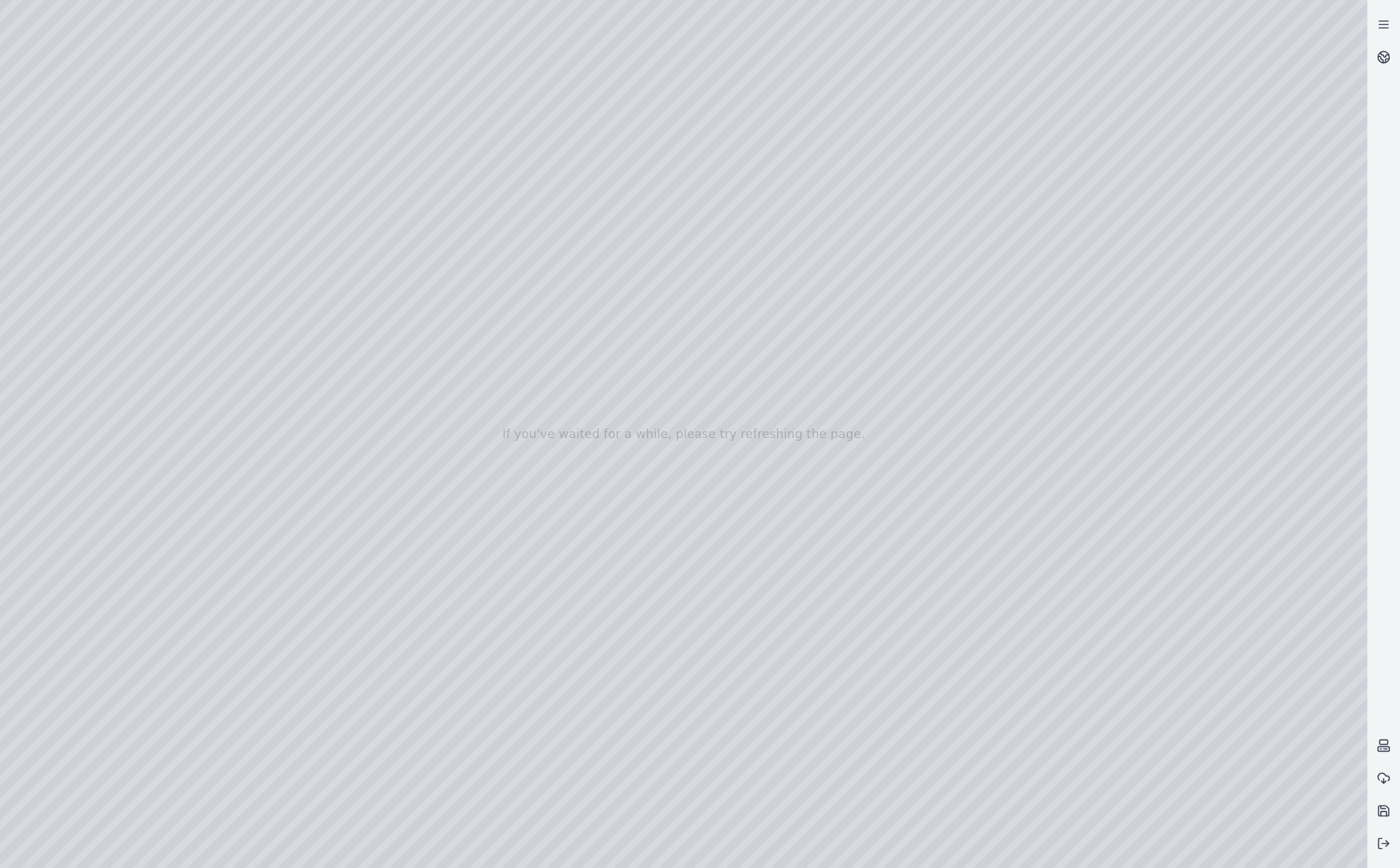
drag, startPoint x: 865, startPoint y: 613, endPoint x: 920, endPoint y: 632, distance: 58.2
drag, startPoint x: 1075, startPoint y: 350, endPoint x: 650, endPoint y: 750, distance: 583.6
drag, startPoint x: 897, startPoint y: 594, endPoint x: 641, endPoint y: 533, distance: 263.2
drag, startPoint x: 545, startPoint y: 646, endPoint x: 447, endPoint y: 632, distance: 99.0
drag, startPoint x: 546, startPoint y: 625, endPoint x: 541, endPoint y: 646, distance: 21.6
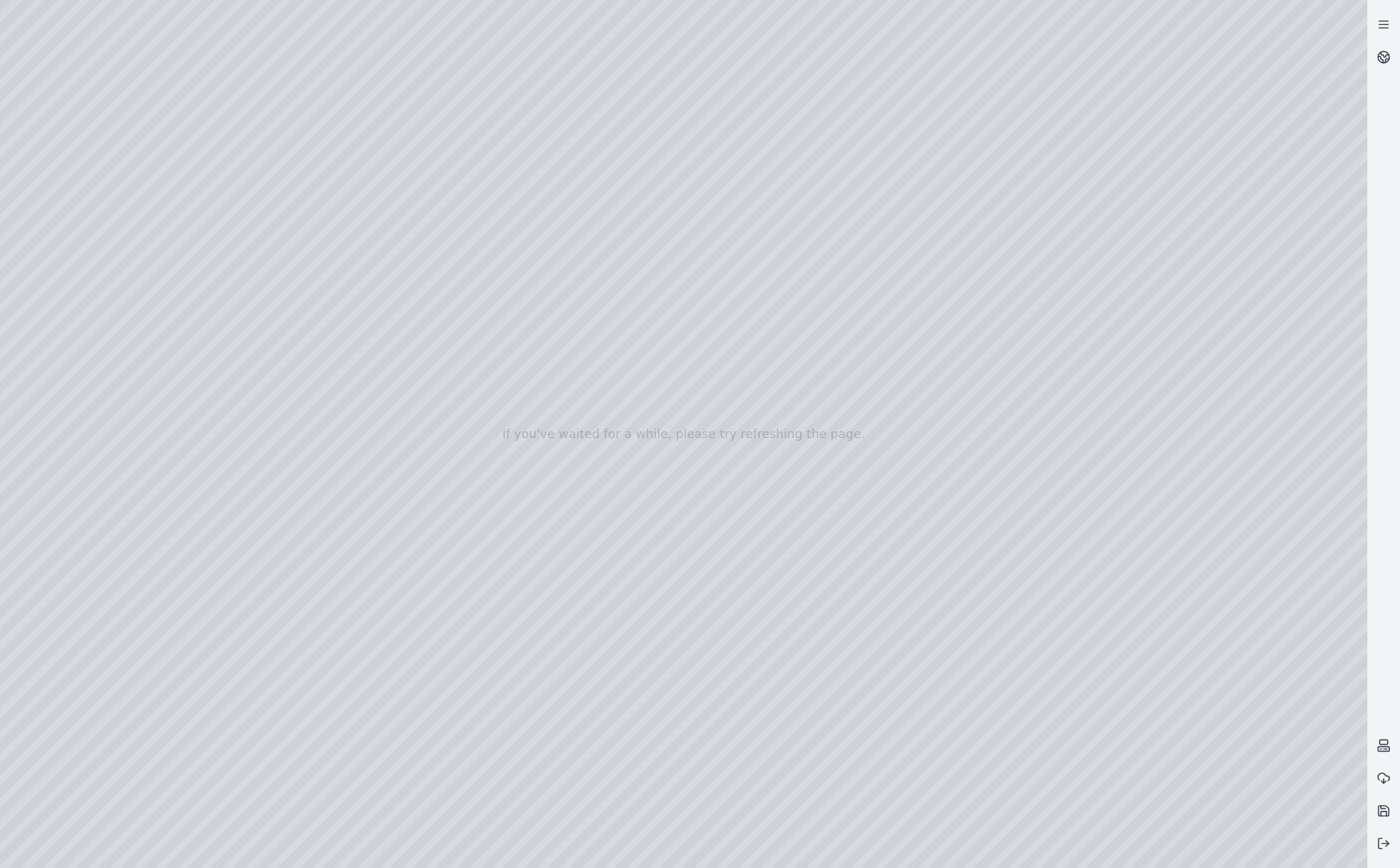
drag, startPoint x: 601, startPoint y: 559, endPoint x: 603, endPoint y: 593, distance: 34.1
drag, startPoint x: 593, startPoint y: 379, endPoint x: 729, endPoint y: 682, distance: 332.1
drag, startPoint x: 742, startPoint y: 616, endPoint x: 778, endPoint y: 591, distance: 43.8
click at [530, 420] on div at bounding box center [684, 434] width 1368 height 868
click at [41, 60] on div at bounding box center [684, 434] width 1368 height 868
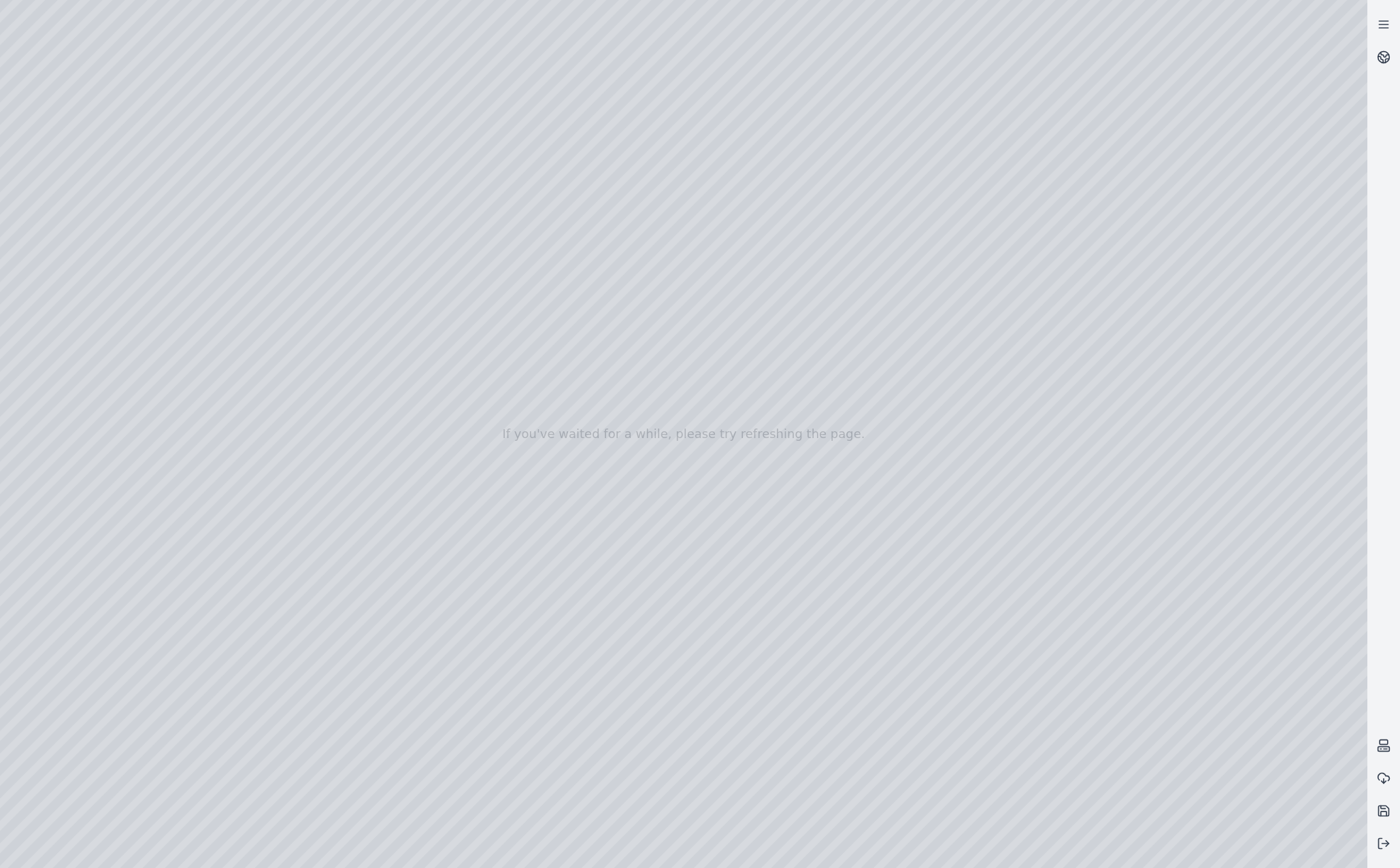
click at [8, 64] on div at bounding box center [684, 434] width 1368 height 868
click at [248, 13] on div at bounding box center [684, 434] width 1368 height 868
click at [491, 111] on div at bounding box center [684, 434] width 1368 height 868
click at [500, 120] on div at bounding box center [684, 434] width 1368 height 868
click at [509, 96] on div at bounding box center [684, 434] width 1368 height 868
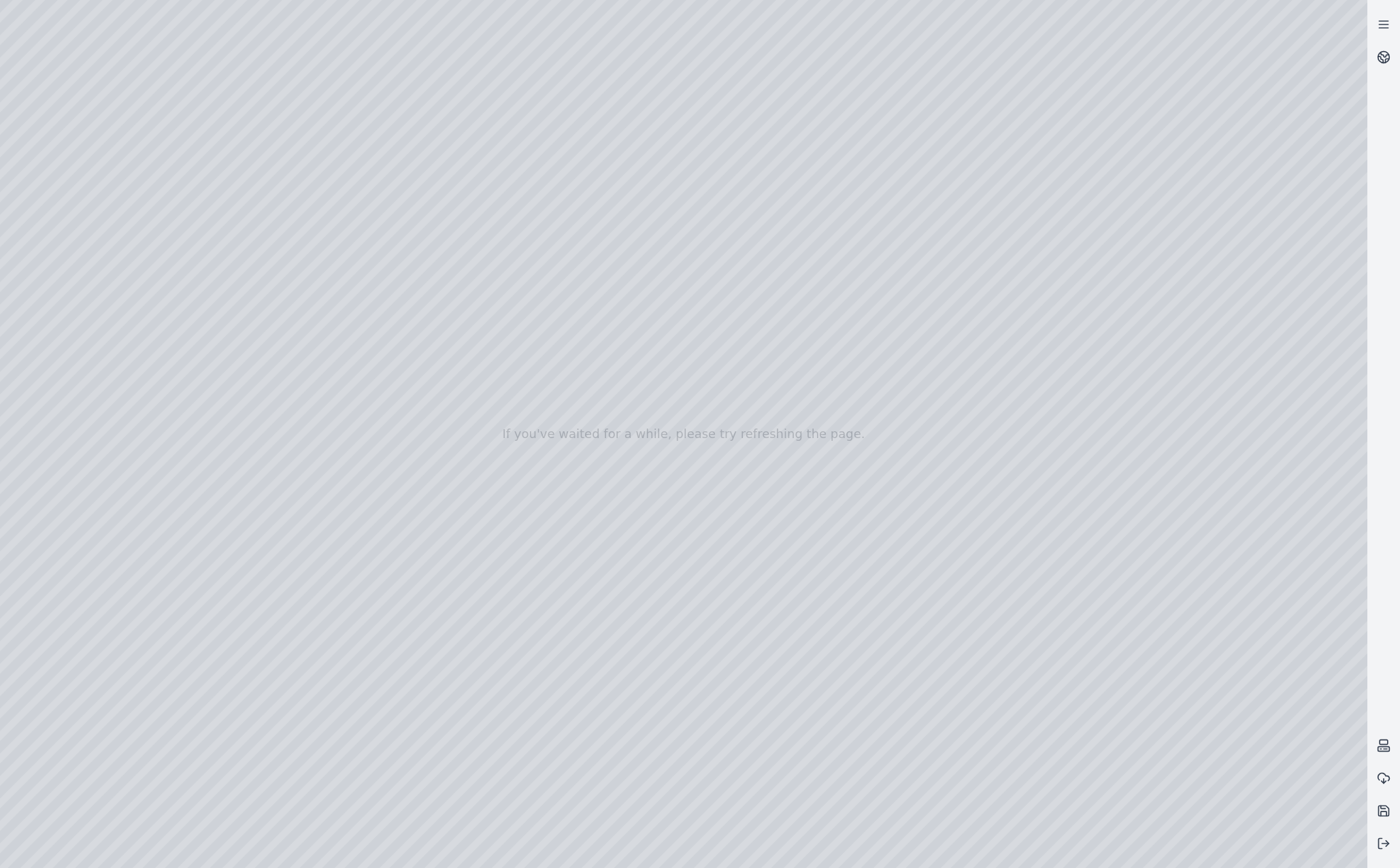
drag, startPoint x: 807, startPoint y: 450, endPoint x: 807, endPoint y: 474, distance: 24.0
drag, startPoint x: 806, startPoint y: 553, endPoint x: 792, endPoint y: 473, distance: 81.2
click at [509, 128] on div at bounding box center [684, 434] width 1368 height 868
click at [515, 93] on div at bounding box center [684, 434] width 1368 height 868
click at [448, 122] on div at bounding box center [684, 434] width 1368 height 868
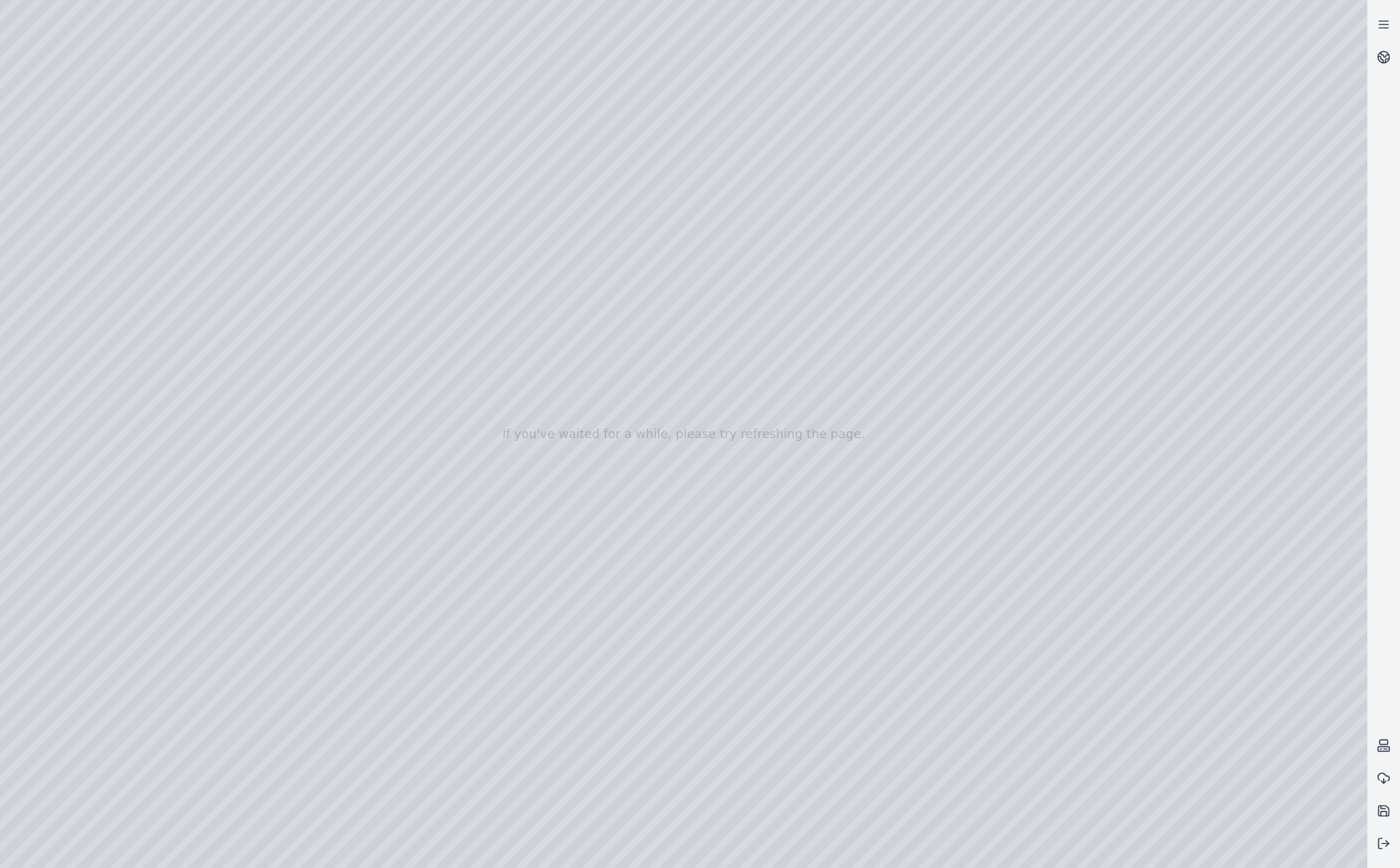
click at [537, 113] on div at bounding box center [684, 434] width 1368 height 868
click at [549, 149] on div at bounding box center [684, 434] width 1368 height 868
click at [533, 99] on div at bounding box center [684, 434] width 1368 height 868
click at [530, 119] on div at bounding box center [684, 434] width 1368 height 868
click at [1157, 839] on icon at bounding box center [1384, 844] width 13 height 13
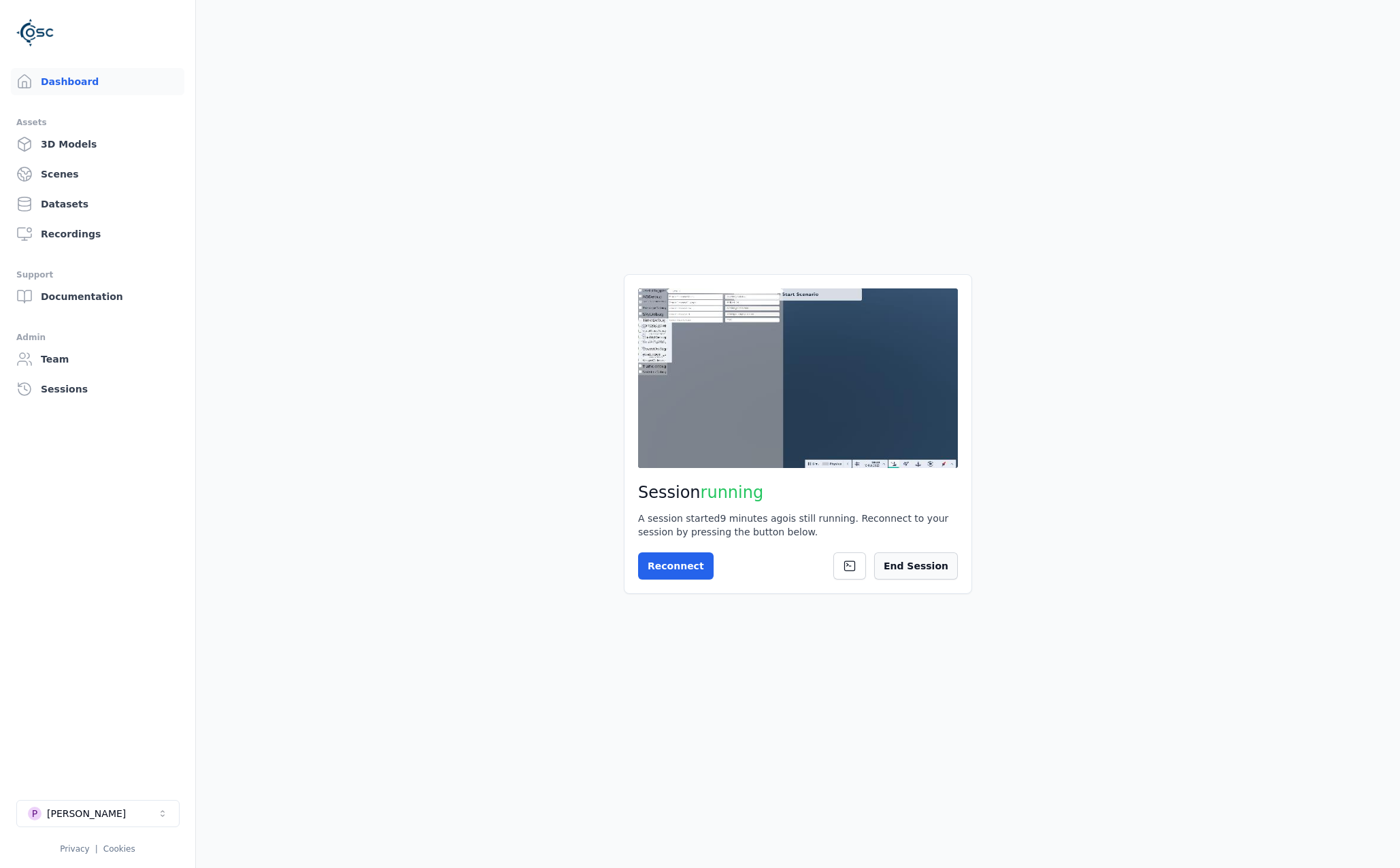
click at [943, 561] on button "End Session" at bounding box center [917, 566] width 84 height 27
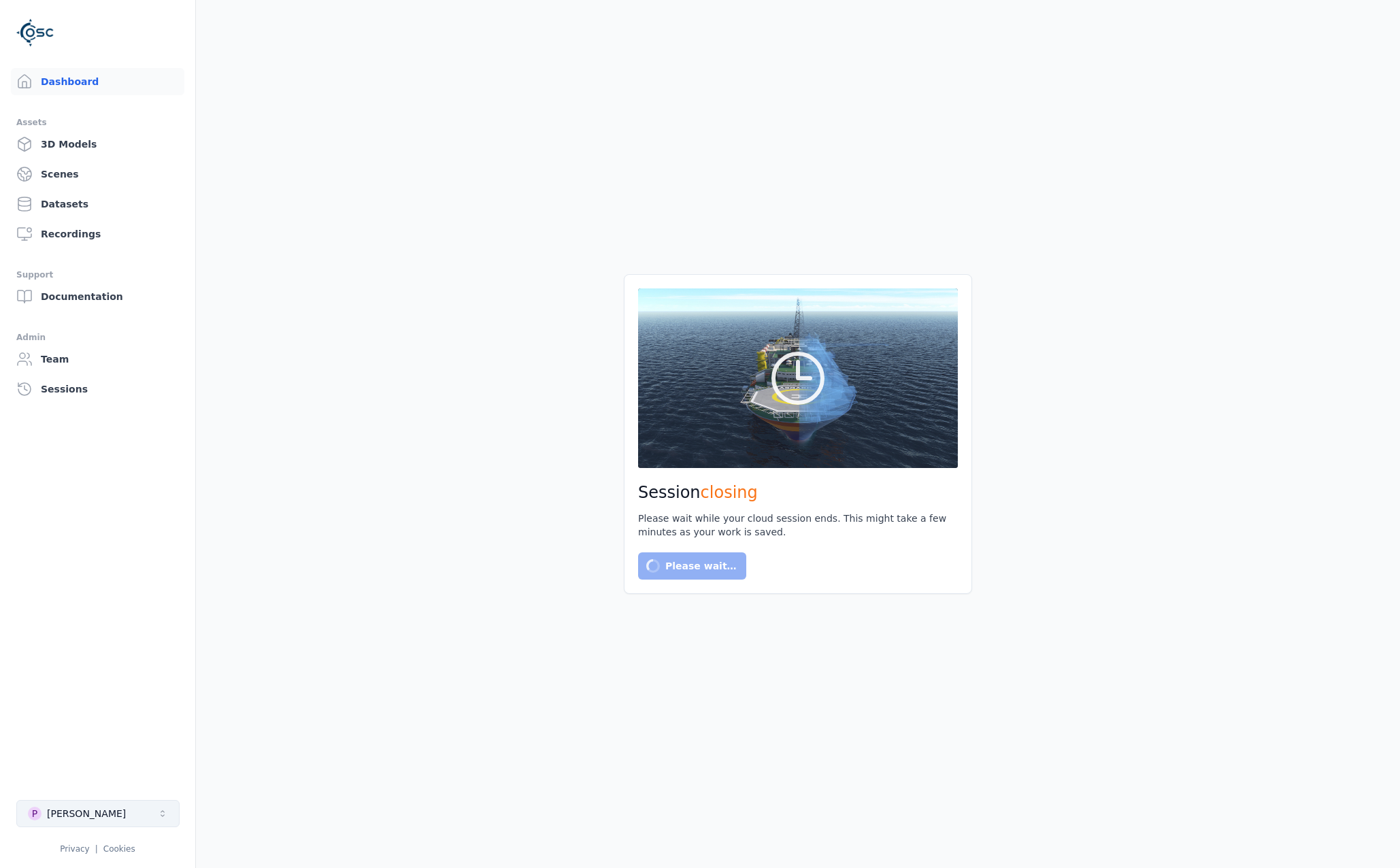
click at [159, 822] on button "P [PERSON_NAME]" at bounding box center [97, 813] width 164 height 27
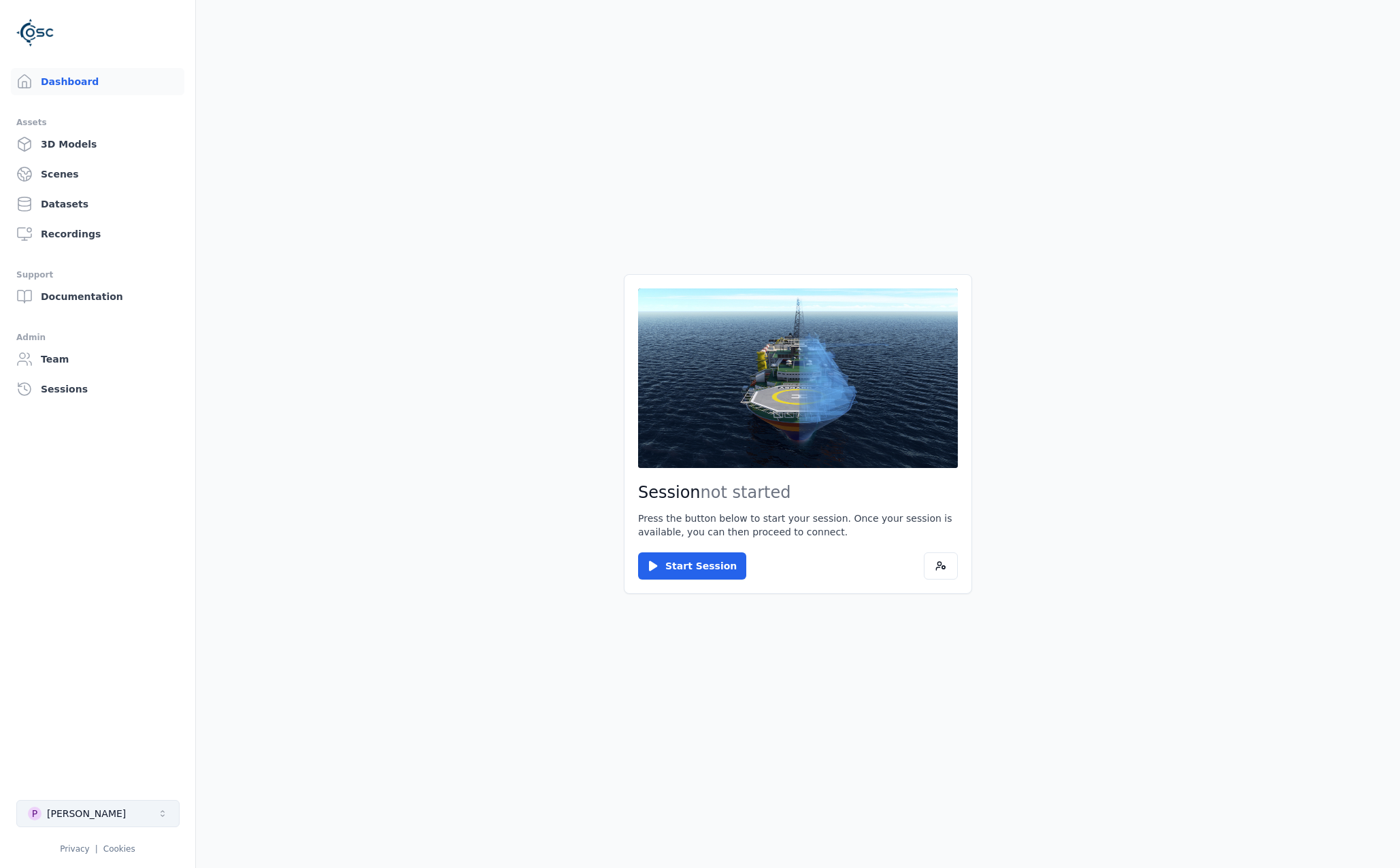
click at [140, 818] on button "P [PERSON_NAME]" at bounding box center [97, 813] width 164 height 27
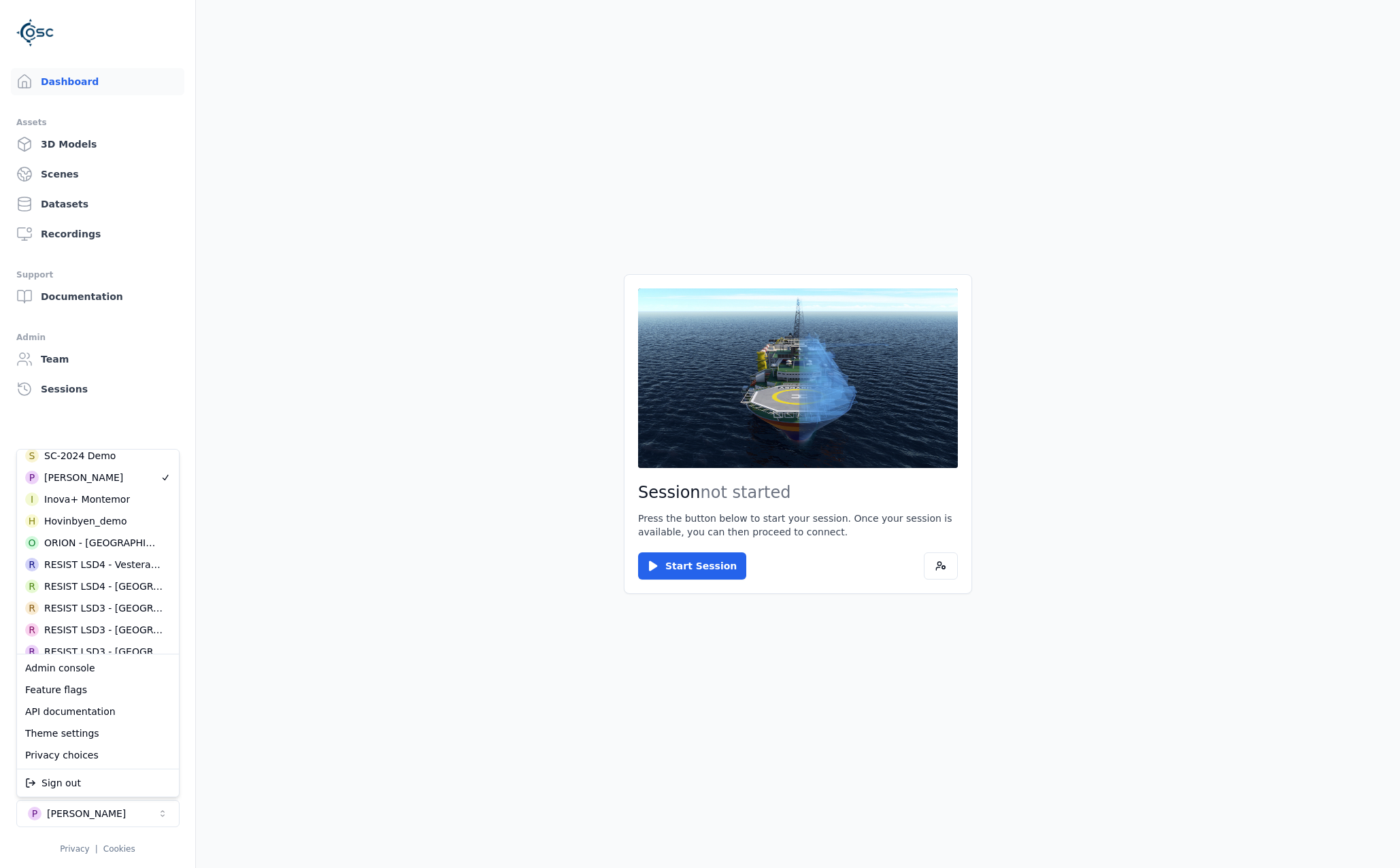
scroll to position [408, 0]
click at [97, 603] on div "RESIST LSD2 - Zemgale" at bounding box center [101, 605] width 113 height 13
click at [724, 552] on html "Dashboard Assets 3D Models Scenes Datasets Recordings Support Documentation Adm…" at bounding box center [700, 434] width 1400 height 868
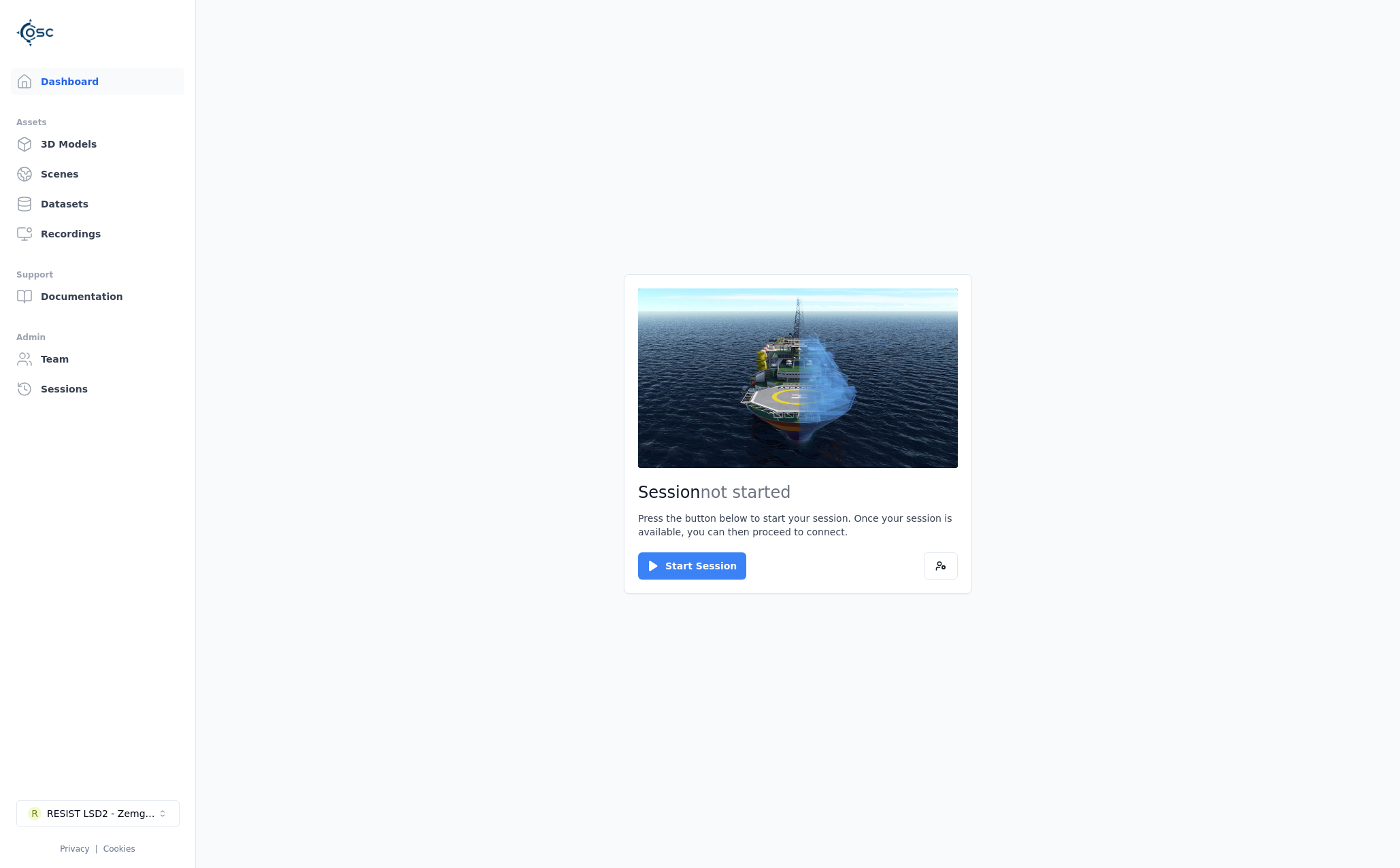
click at [720, 560] on button "Start Session" at bounding box center [692, 566] width 108 height 27
click at [653, 559] on button "Connect" at bounding box center [669, 566] width 63 height 27
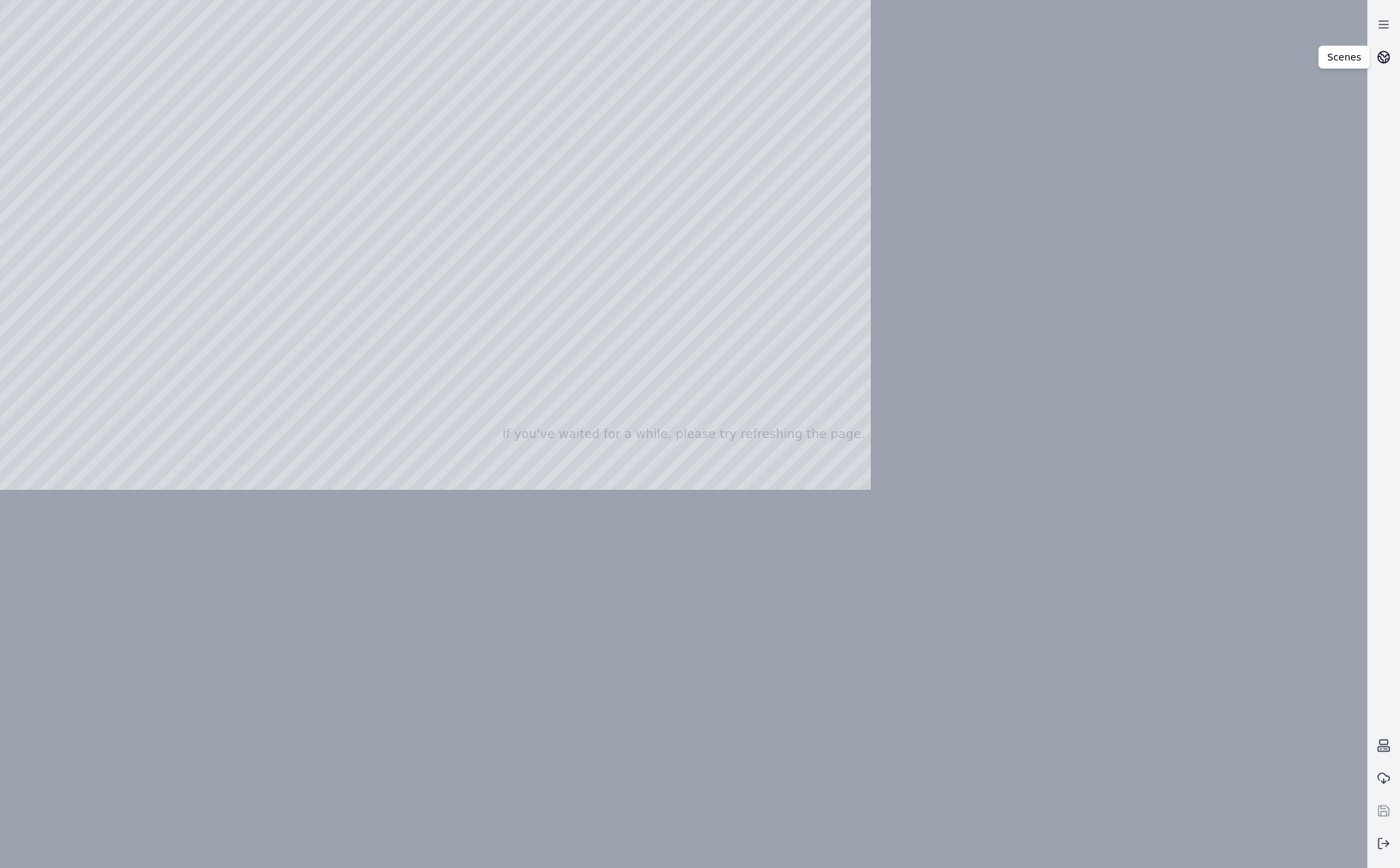
click at [1157, 62] on icon at bounding box center [1384, 57] width 13 height 13
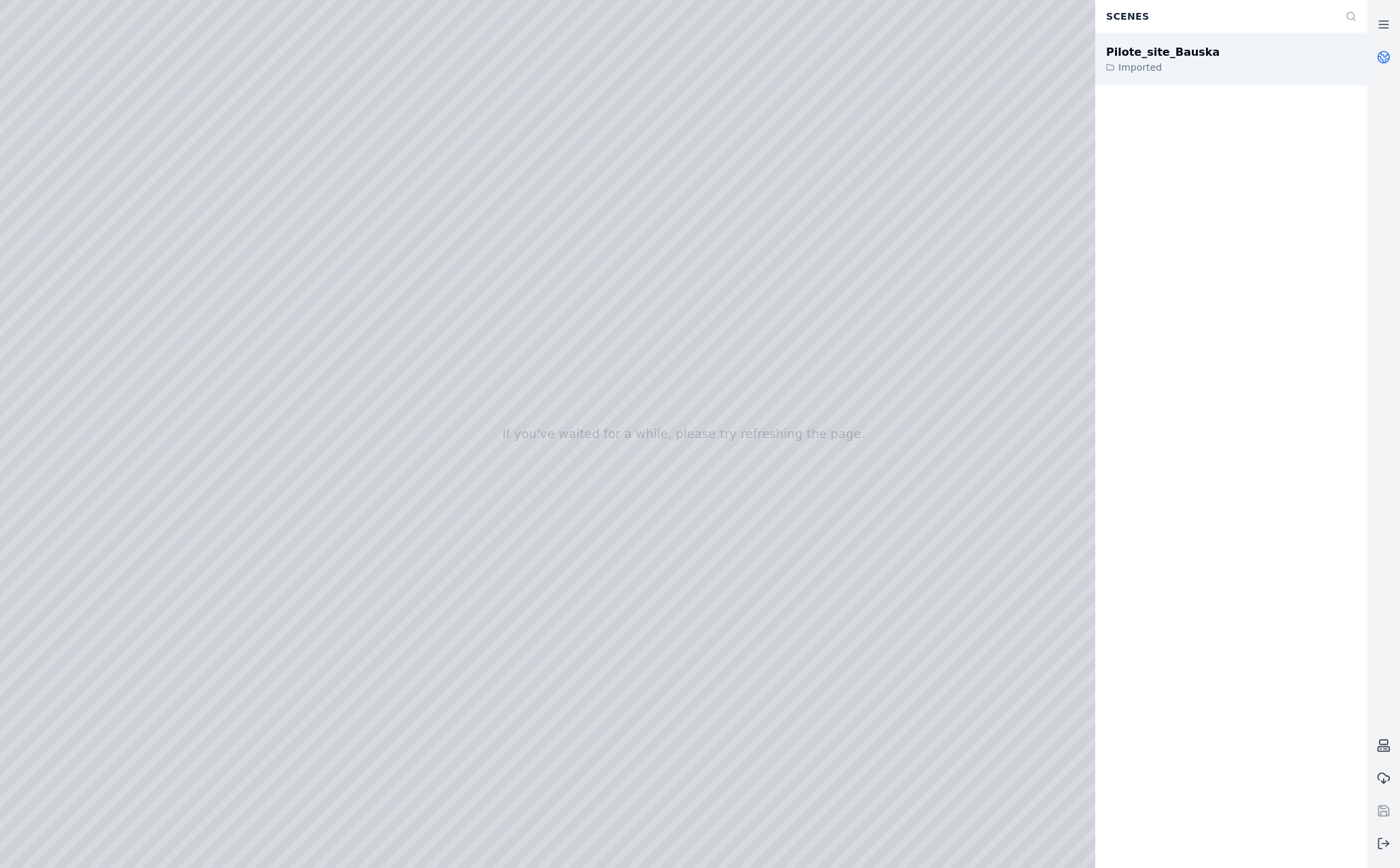
click at [1157, 63] on div "Pilote_site_Bauska Imported" at bounding box center [1231, 60] width 272 height 52
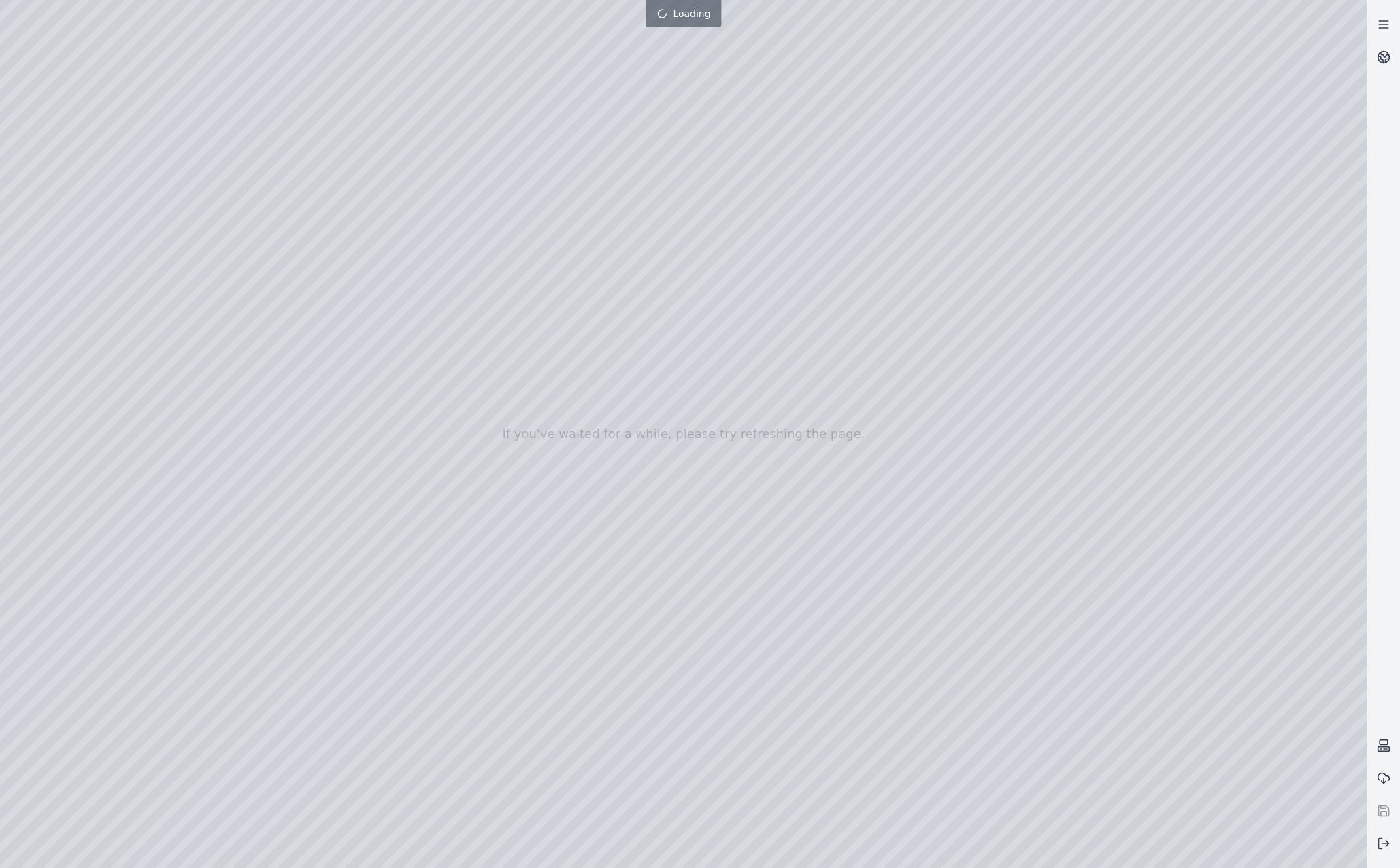
drag, startPoint x: 727, startPoint y: 483, endPoint x: 727, endPoint y: 565, distance: 82.0
drag, startPoint x: 614, startPoint y: 486, endPoint x: 621, endPoint y: 509, distance: 24.0
drag, startPoint x: 742, startPoint y: 580, endPoint x: 760, endPoint y: 520, distance: 62.6
drag, startPoint x: 825, startPoint y: 719, endPoint x: 840, endPoint y: 745, distance: 30.0
drag, startPoint x: 668, startPoint y: 496, endPoint x: 1134, endPoint y: 641, distance: 488.0
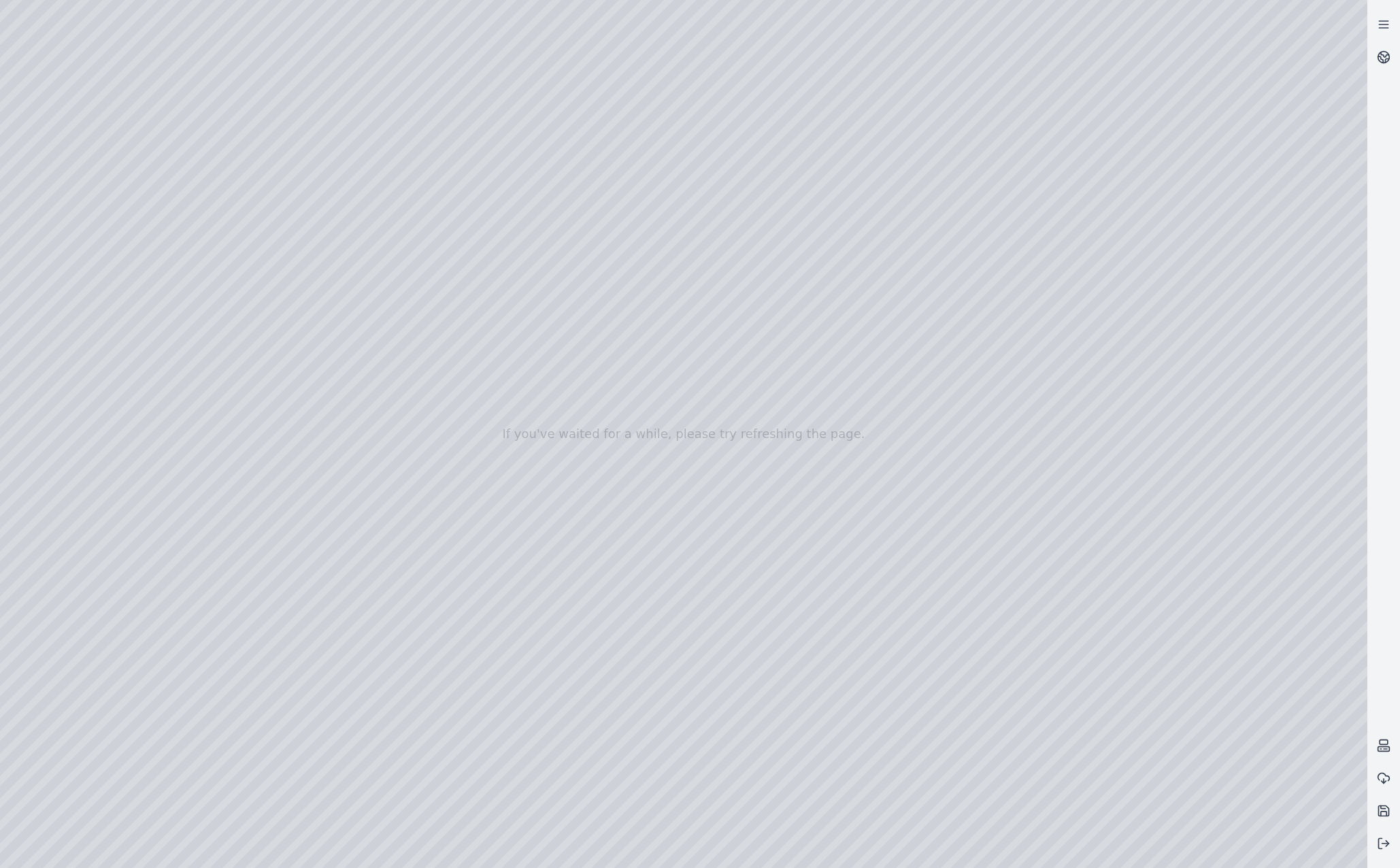
drag, startPoint x: 734, startPoint y: 621, endPoint x: 606, endPoint y: 620, distance: 128.0
drag, startPoint x: 245, startPoint y: 382, endPoint x: 690, endPoint y: 653, distance: 521.0
drag, startPoint x: 325, startPoint y: 469, endPoint x: 498, endPoint y: 615, distance: 226.4
click at [248, 136] on div at bounding box center [684, 434] width 1368 height 868
click at [13, 60] on div at bounding box center [684, 434] width 1368 height 868
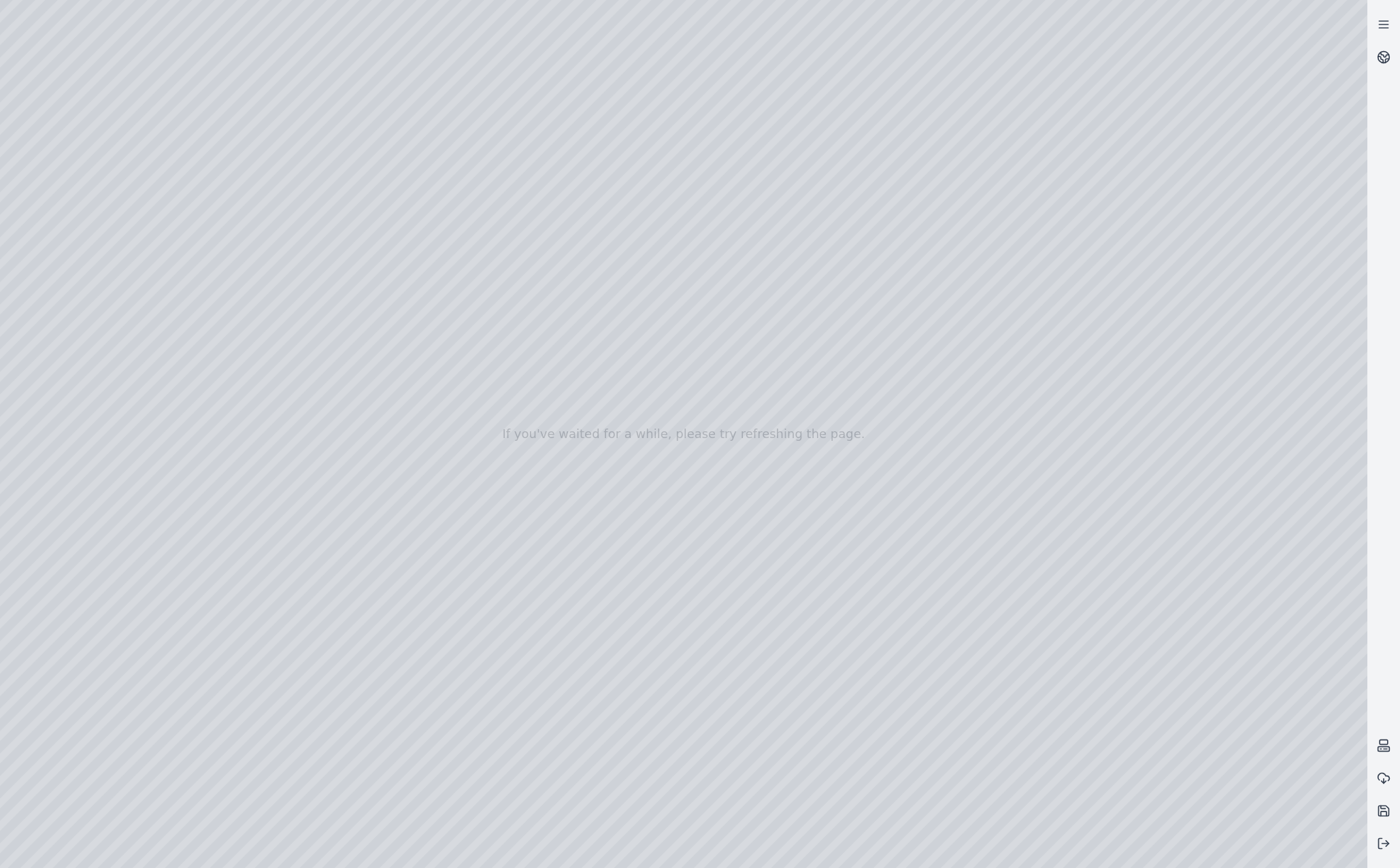
click at [293, 18] on div at bounding box center [684, 434] width 1368 height 868
click at [81, 222] on div at bounding box center [684, 434] width 1368 height 868
click at [102, 473] on div at bounding box center [684, 434] width 1368 height 868
click at [247, 252] on div at bounding box center [684, 434] width 1368 height 868
click at [290, 275] on div at bounding box center [684, 434] width 1368 height 868
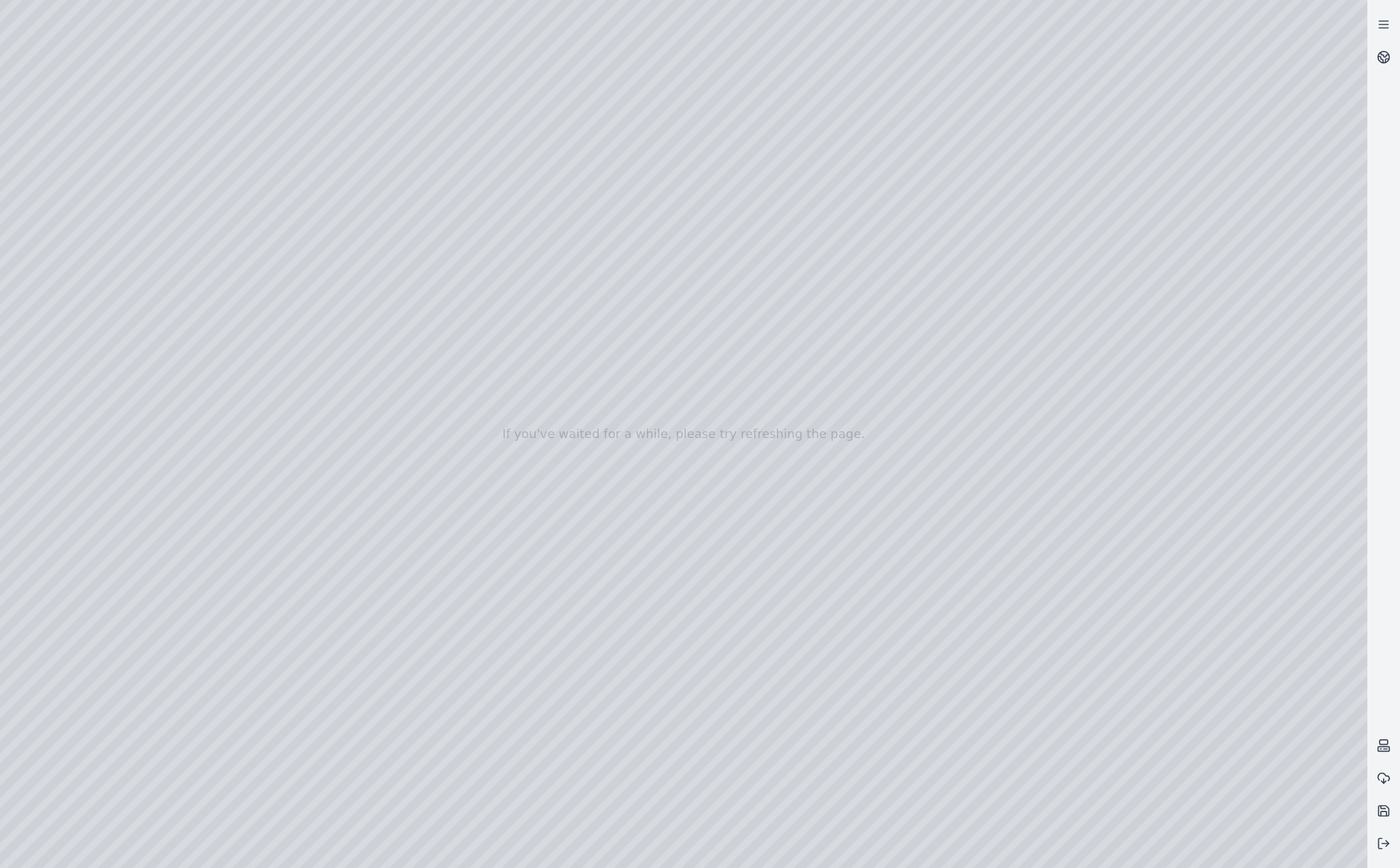
click at [741, 470] on div at bounding box center [684, 434] width 1368 height 868
click at [157, 171] on div at bounding box center [684, 434] width 1368 height 868
drag, startPoint x: 635, startPoint y: 483, endPoint x: 638, endPoint y: 427, distance: 56.1
click at [609, 495] on div at bounding box center [684, 434] width 1368 height 868
click at [562, 142] on div at bounding box center [684, 434] width 1368 height 868
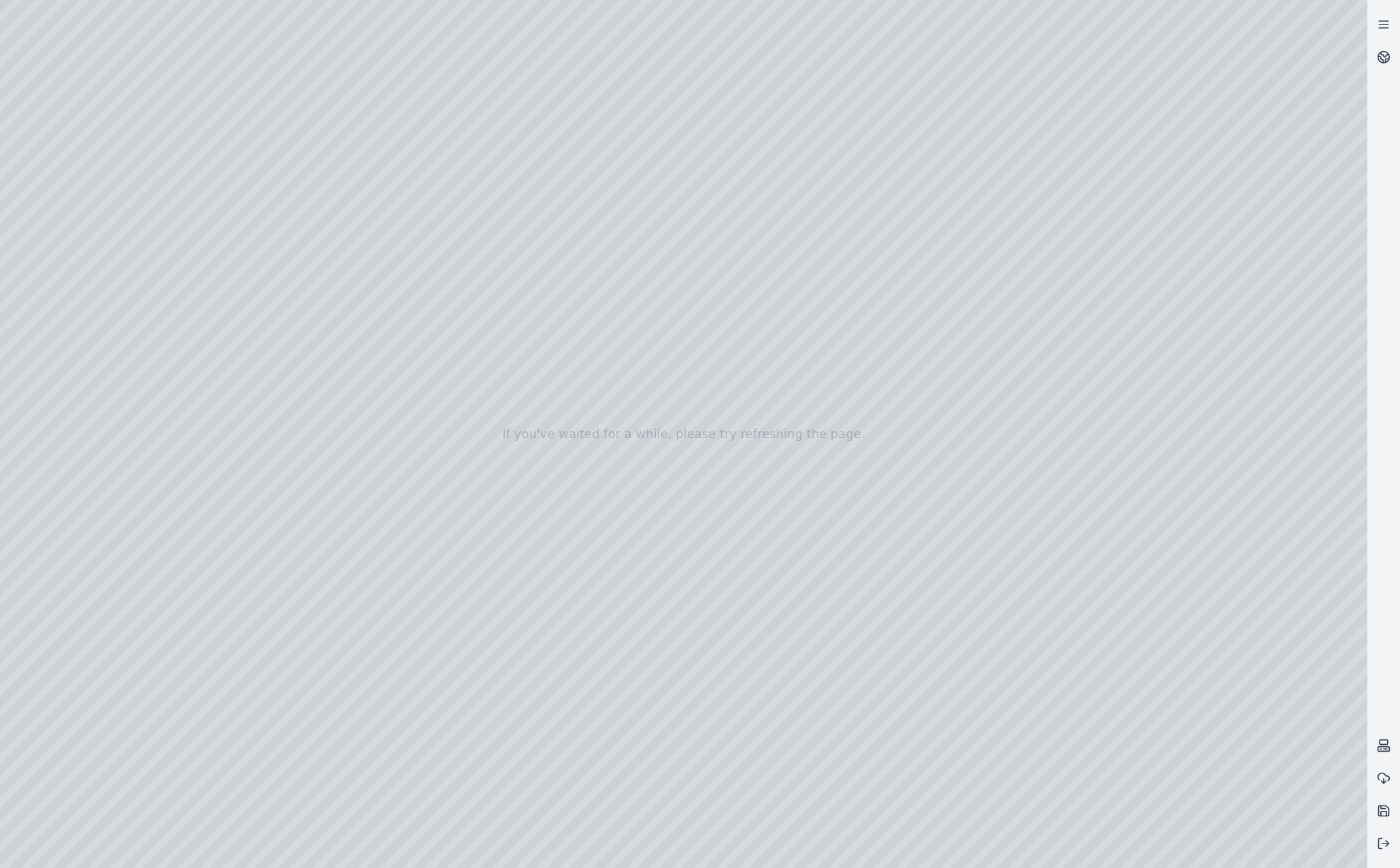
click at [548, 122] on div at bounding box center [684, 434] width 1368 height 868
click at [525, 164] on div at bounding box center [684, 434] width 1368 height 868
click at [525, 139] on div at bounding box center [684, 434] width 1368 height 868
drag, startPoint x: 839, startPoint y: 477, endPoint x: 811, endPoint y: 473, distance: 28.3
drag, startPoint x: 933, startPoint y: 487, endPoint x: 864, endPoint y: 500, distance: 70.2
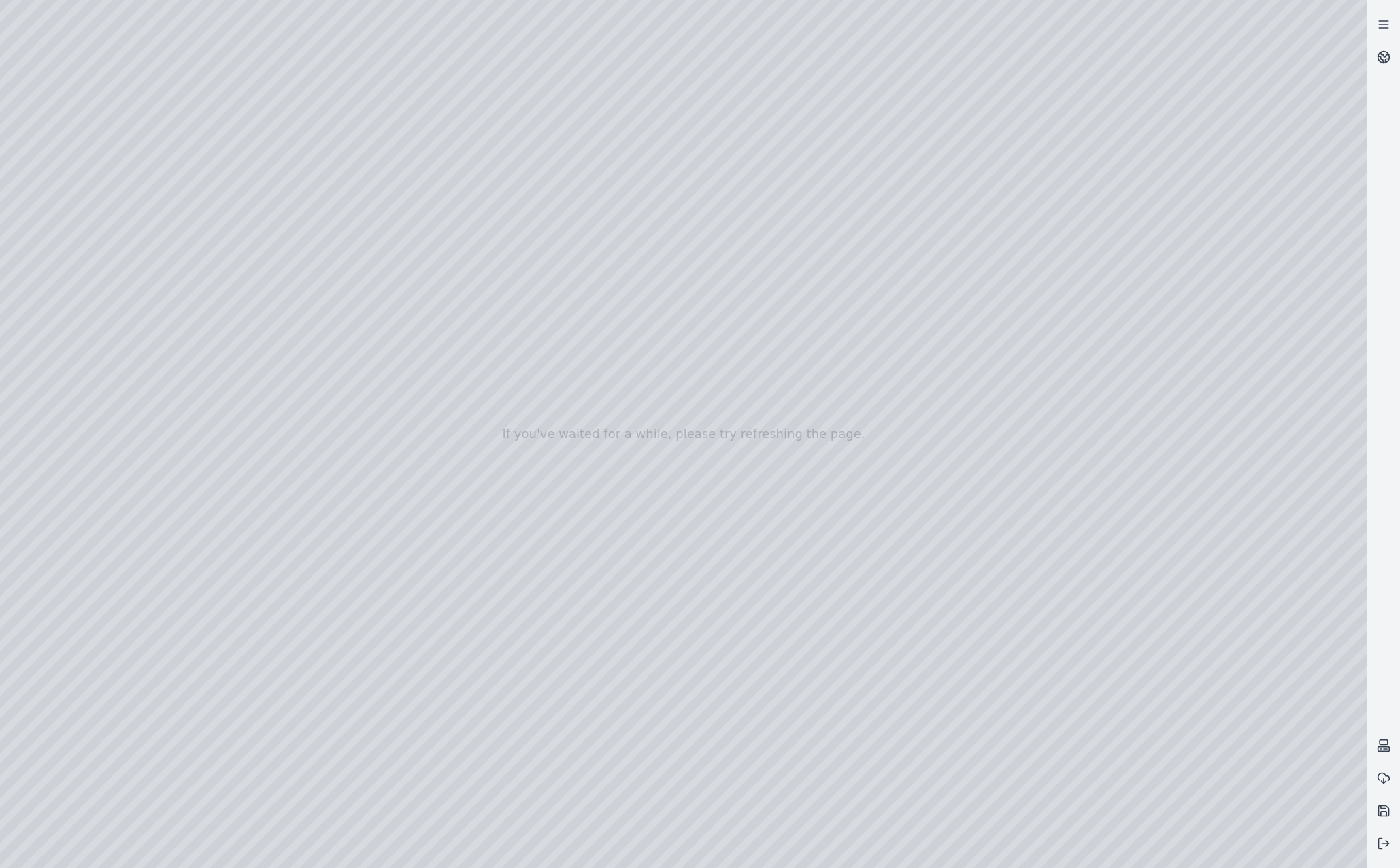
drag, startPoint x: 736, startPoint y: 491, endPoint x: 776, endPoint y: 492, distance: 40.0
drag, startPoint x: 815, startPoint y: 536, endPoint x: 911, endPoint y: 536, distance: 96.0
drag, startPoint x: 904, startPoint y: 534, endPoint x: 973, endPoint y: 548, distance: 70.4
click at [973, 548] on div at bounding box center [684, 434] width 1368 height 868
drag, startPoint x: 880, startPoint y: 628, endPoint x: 969, endPoint y: 639, distance: 89.7
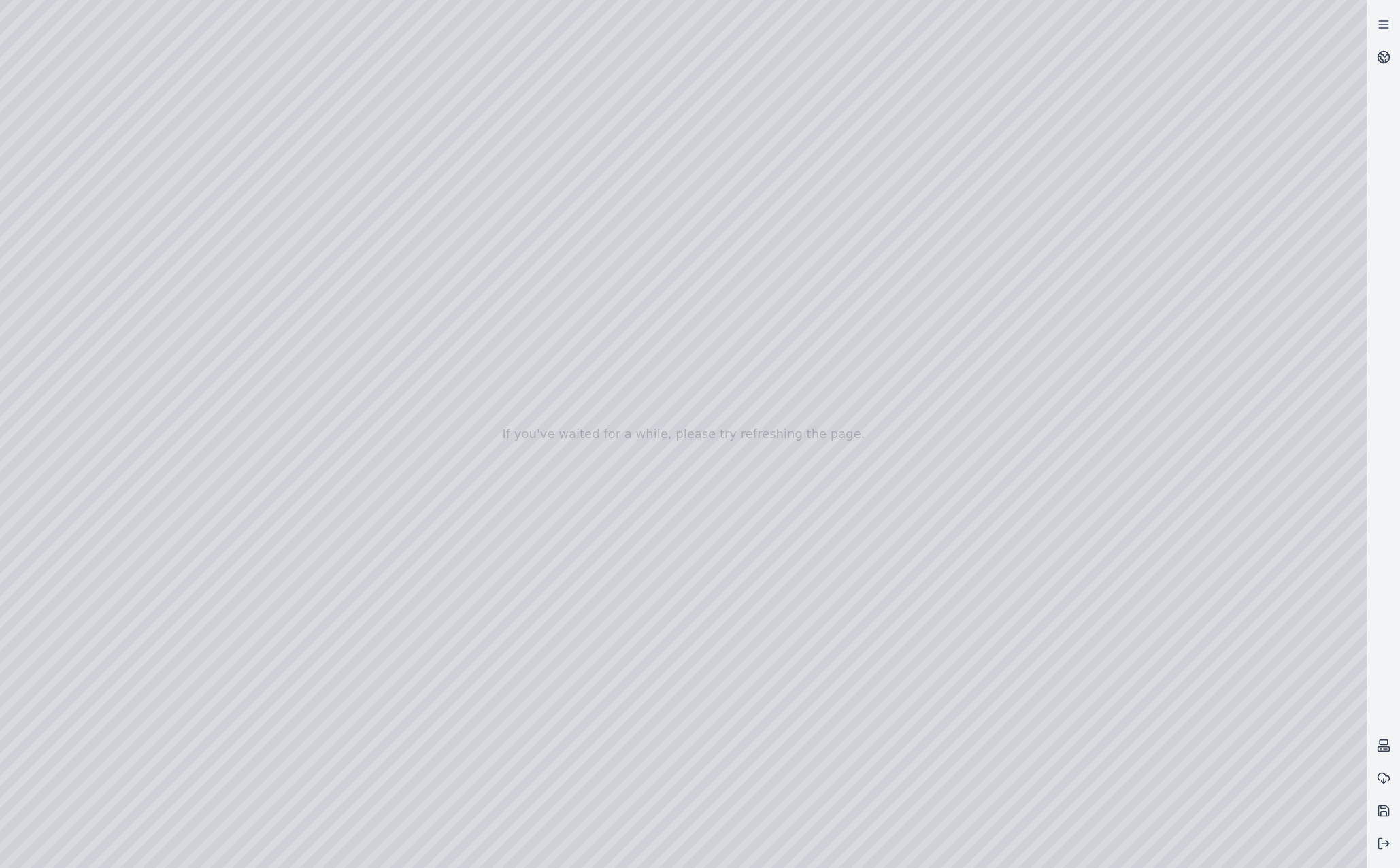
drag, startPoint x: 917, startPoint y: 580, endPoint x: 908, endPoint y: 543, distance: 38.1
drag, startPoint x: 789, startPoint y: 573, endPoint x: 783, endPoint y: 595, distance: 22.8
drag, startPoint x: 1218, startPoint y: 361, endPoint x: 800, endPoint y: 810, distance: 613.5
drag, startPoint x: 1010, startPoint y: 424, endPoint x: 886, endPoint y: 693, distance: 296.2
drag, startPoint x: 827, startPoint y: 667, endPoint x: 813, endPoint y: 663, distance: 14.6
